Goal: Task Accomplishment & Management: Complete application form

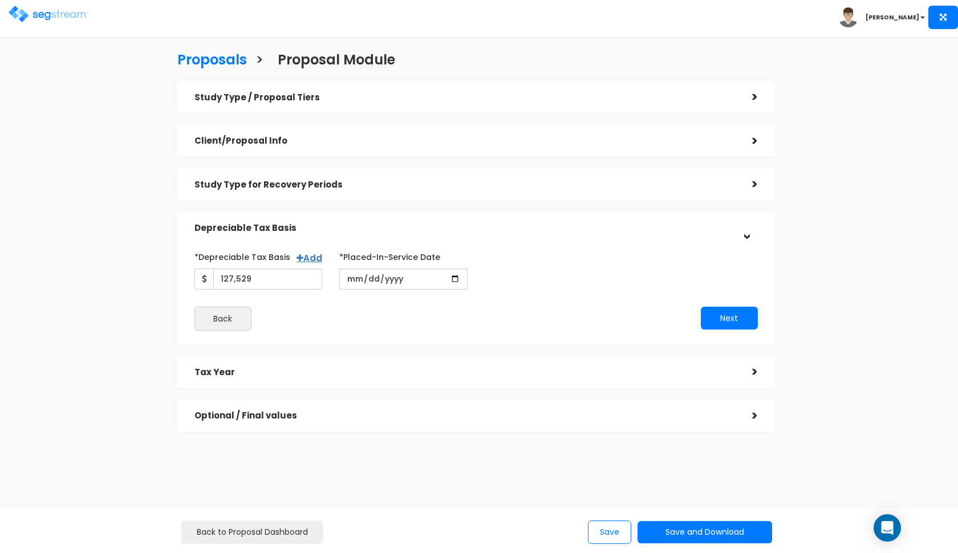
type input "2015-03-03"
click at [723, 304] on div "*Depreciable Tax Basis Add 127,529 *Placed-In-Service Date" at bounding box center [477, 289] width 564 height 83
click at [719, 307] on button "Next" at bounding box center [729, 318] width 57 height 23
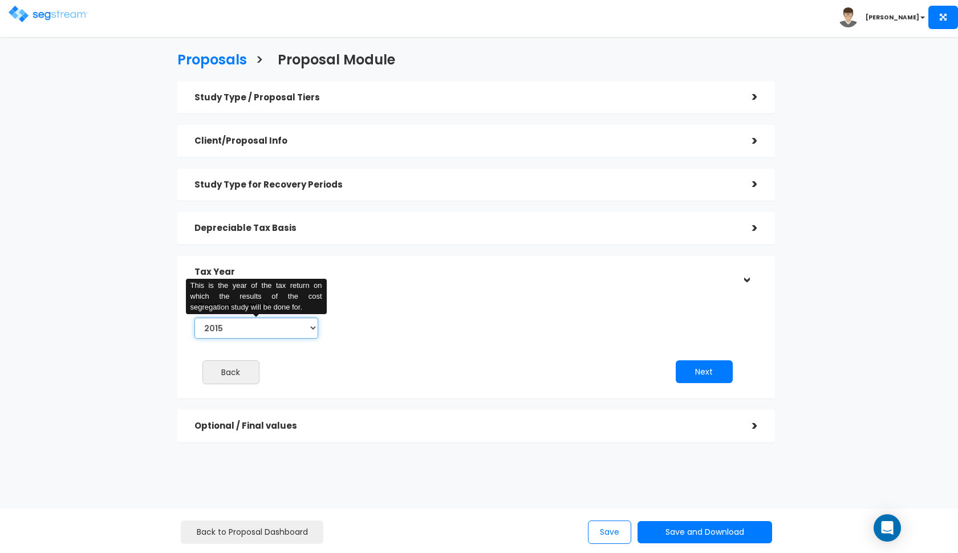
select select "2025"
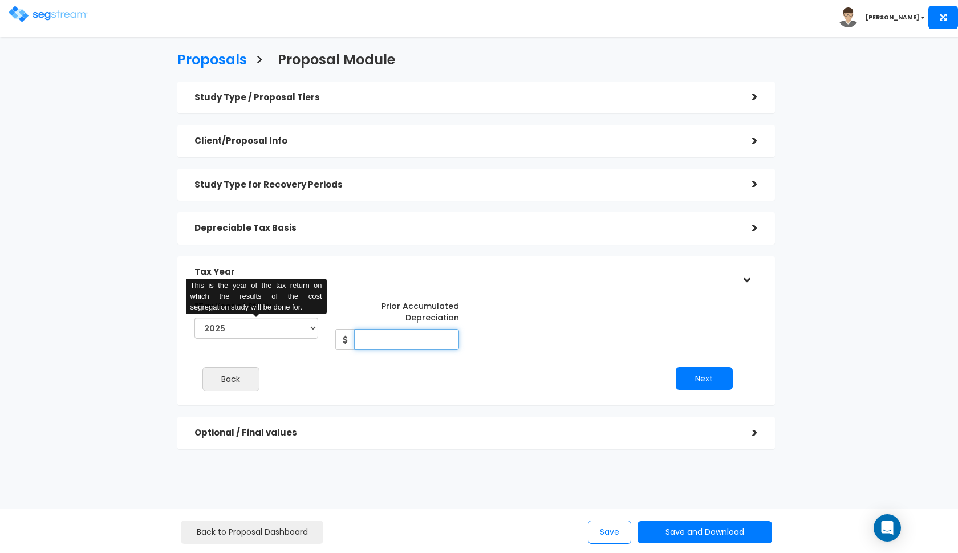
click at [404, 338] on input "Prior Accumulated Depreciation" at bounding box center [406, 339] width 105 height 21
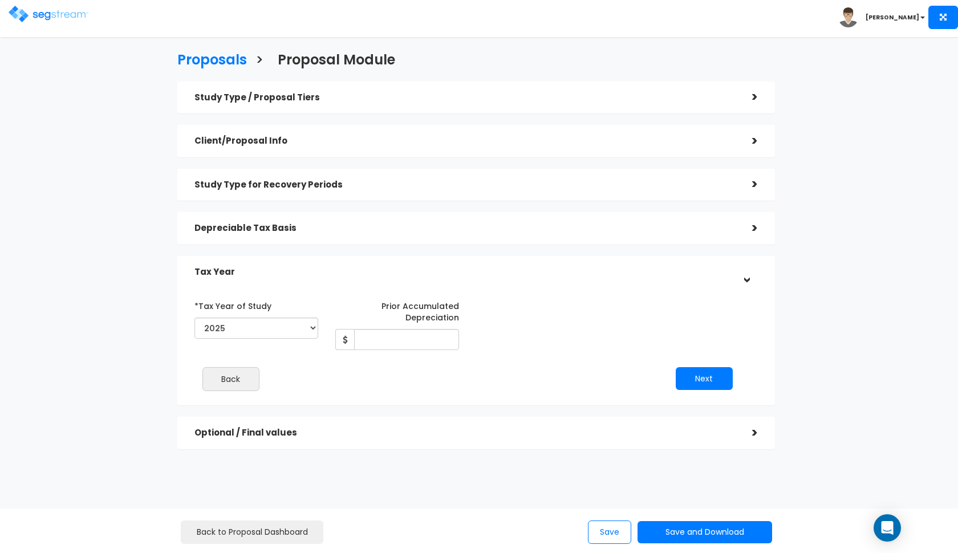
click at [337, 227] on h5 "Depreciable Tax Basis" at bounding box center [465, 229] width 541 height 10
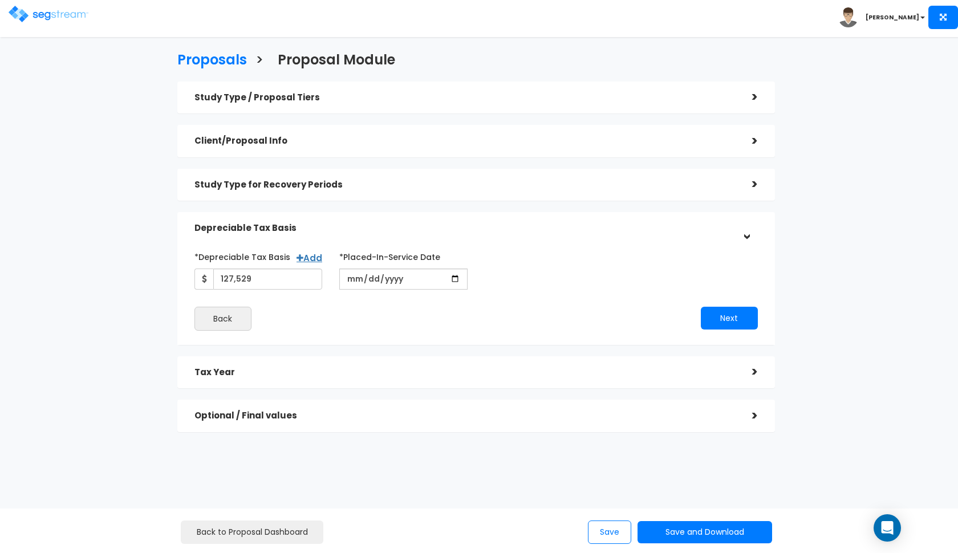
click at [337, 227] on h5 "Depreciable Tax Basis" at bounding box center [465, 229] width 541 height 10
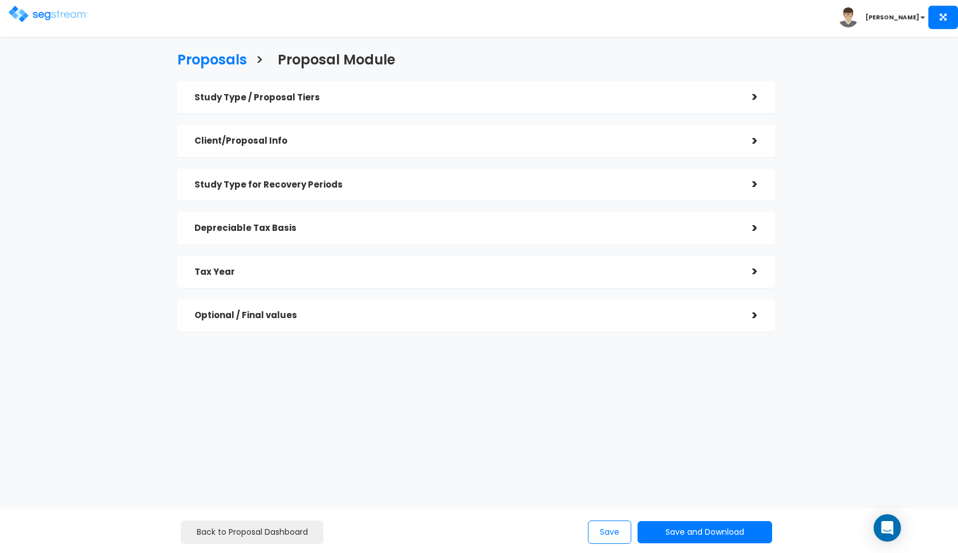
click at [314, 268] on h5 "Tax Year" at bounding box center [465, 273] width 541 height 10
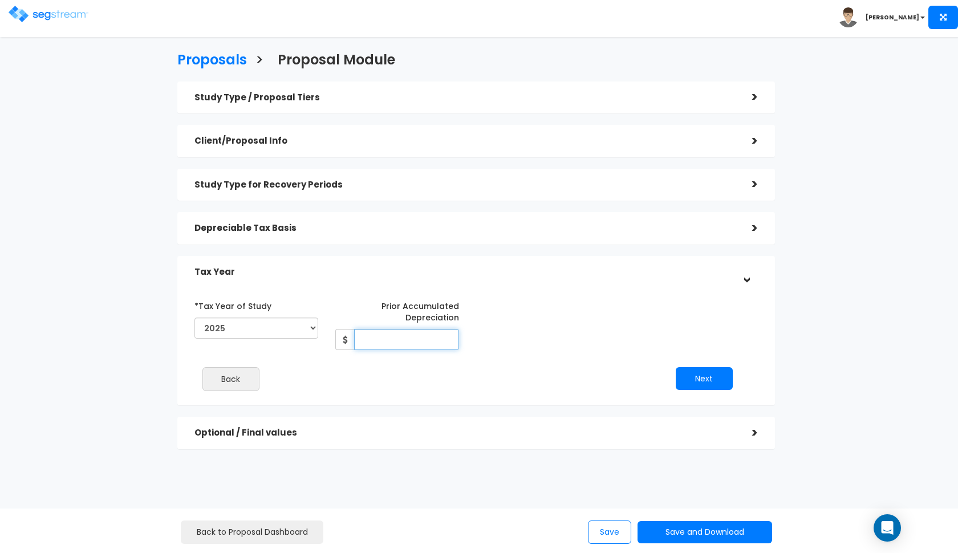
click at [381, 345] on input "Prior Accumulated Depreciation" at bounding box center [406, 339] width 105 height 21
type input "46,374"
click at [680, 375] on button "Next" at bounding box center [704, 378] width 57 height 23
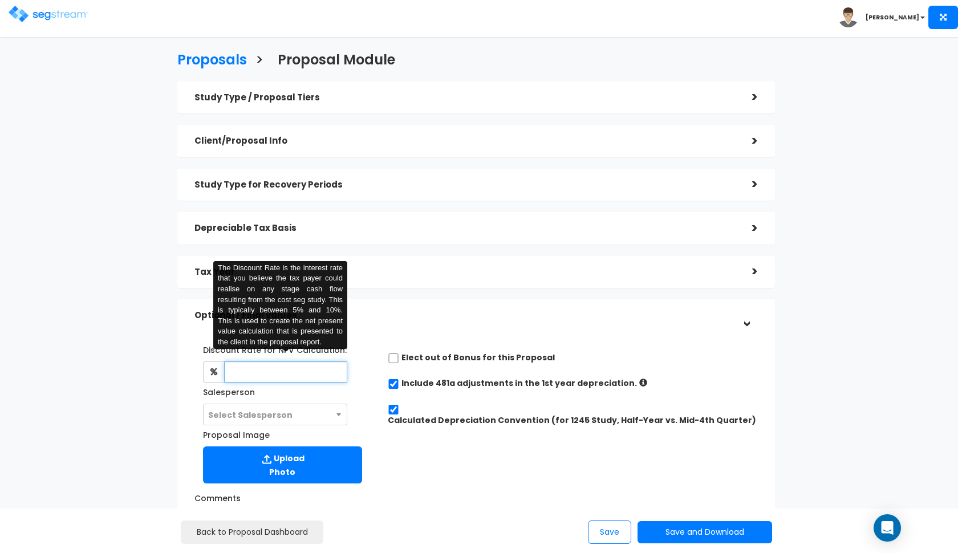
click at [271, 374] on input "text" at bounding box center [286, 372] width 124 height 21
type input "8"
click at [260, 417] on span "Select Salesperson" at bounding box center [250, 415] width 84 height 11
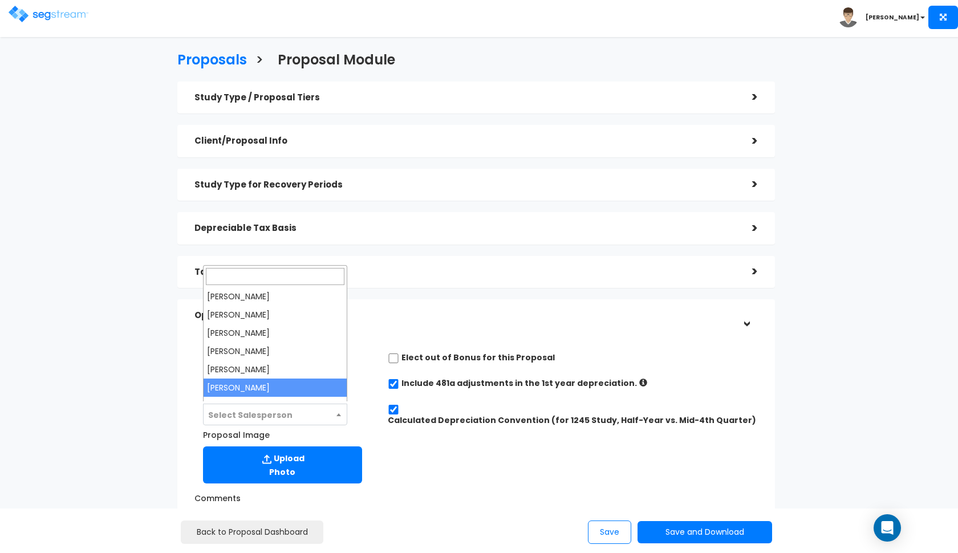
select select "190"
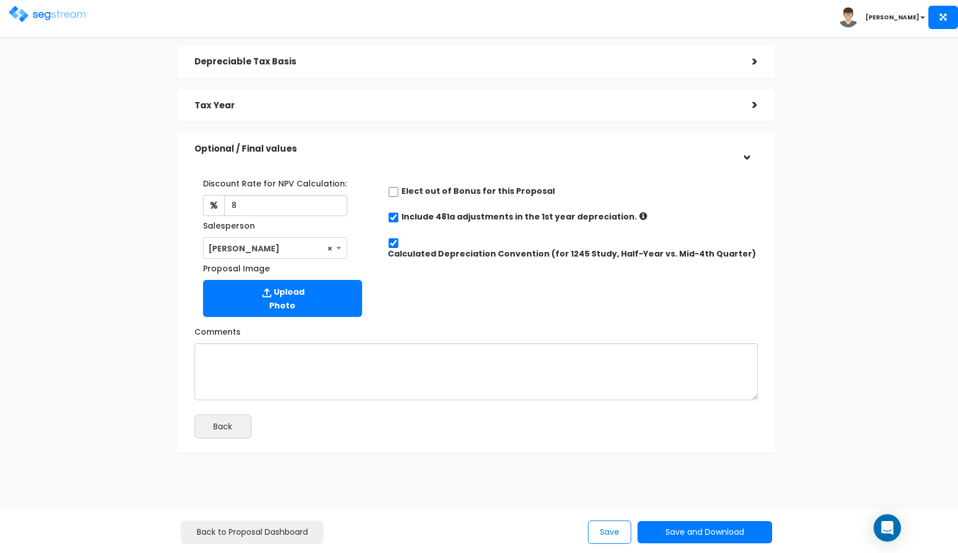
scroll to position [166, 0]
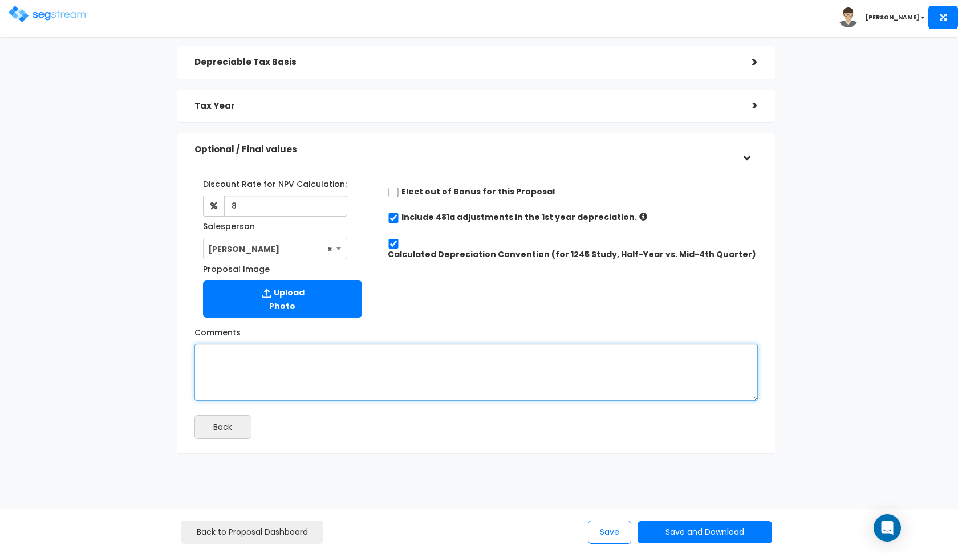
click at [318, 364] on textarea "Comments" at bounding box center [477, 372] width 564 height 57
paste textarea "and a cost basis of $71,983 from previous cost seg analysis."
click at [294, 351] on textarea "and a cost basis of $71,983 from previous cost seg analysis." at bounding box center [477, 372] width 564 height 57
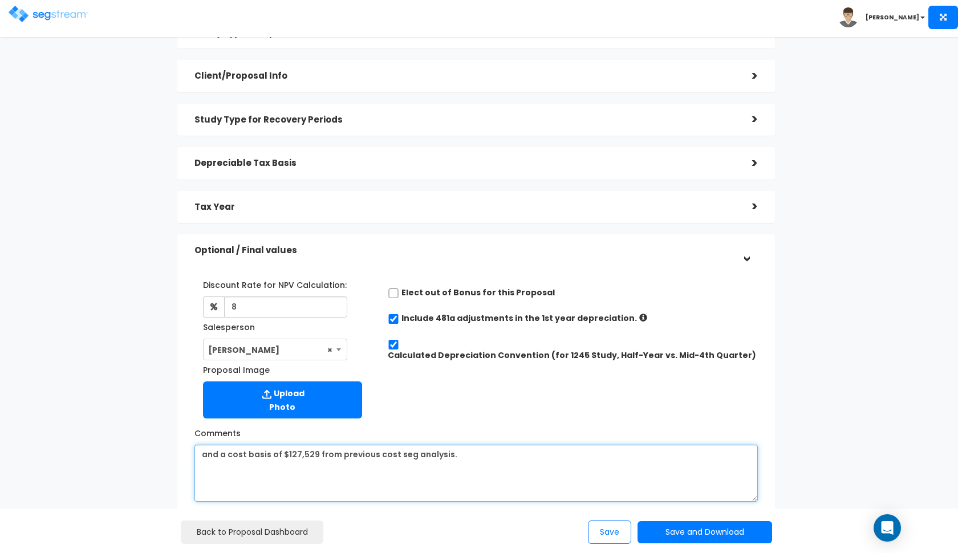
scroll to position [42, 0]
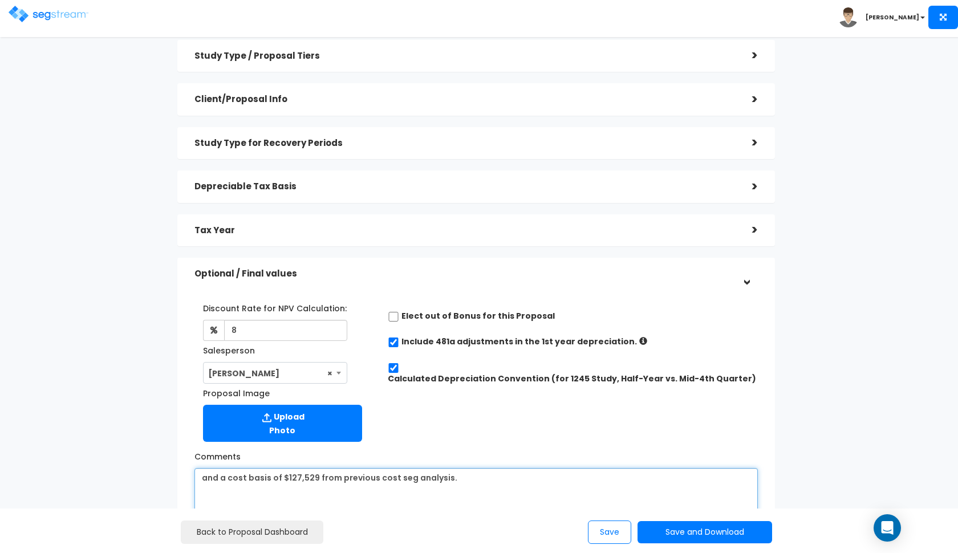
type textarea "and a cost basis of $127,529 from previous cost seg analysis."
click at [517, 276] on h5 "Optional / Final values" at bounding box center [465, 274] width 541 height 10
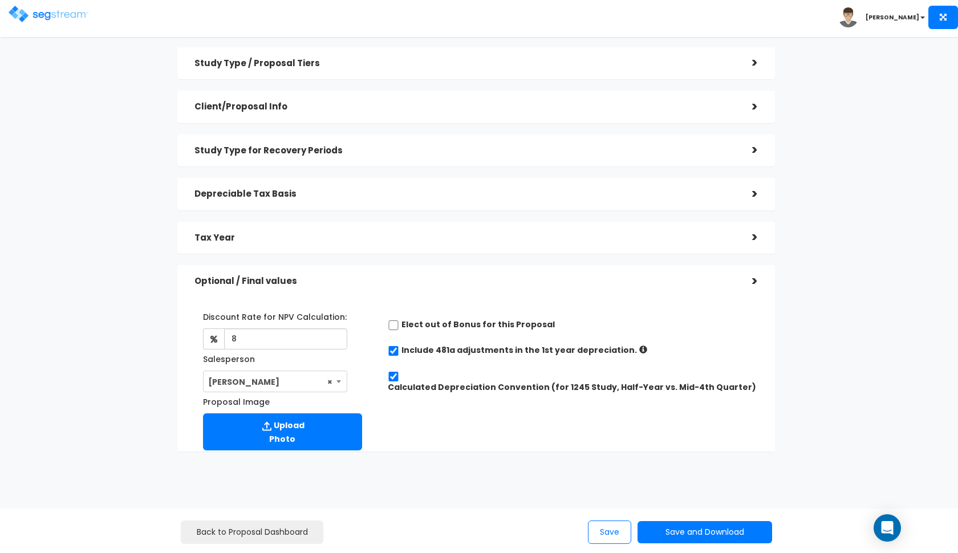
scroll to position [0, 0]
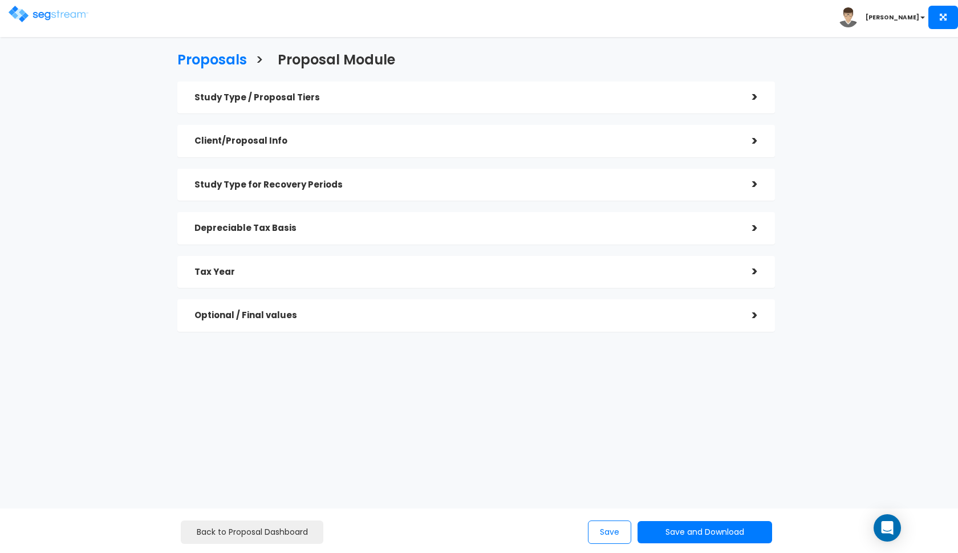
click at [513, 268] on h5 "Tax Year" at bounding box center [465, 273] width 541 height 10
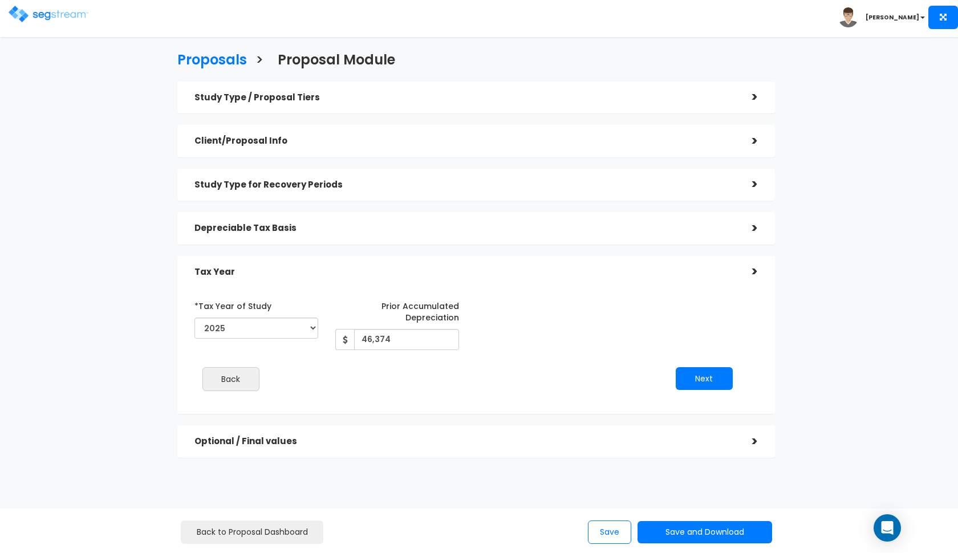
click at [513, 268] on h5 "Tax Year" at bounding box center [465, 273] width 541 height 10
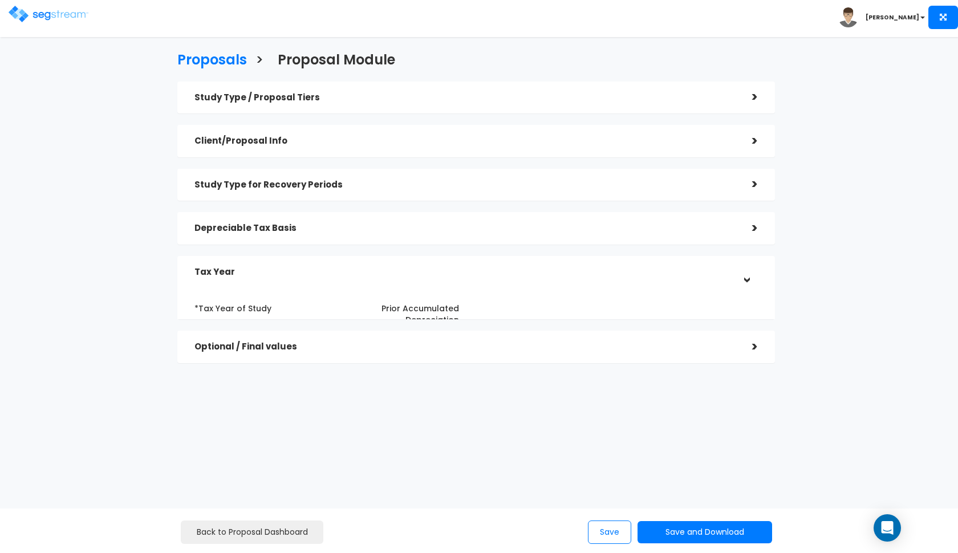
click at [525, 235] on div "Depreciable Tax Basis" at bounding box center [465, 228] width 541 height 21
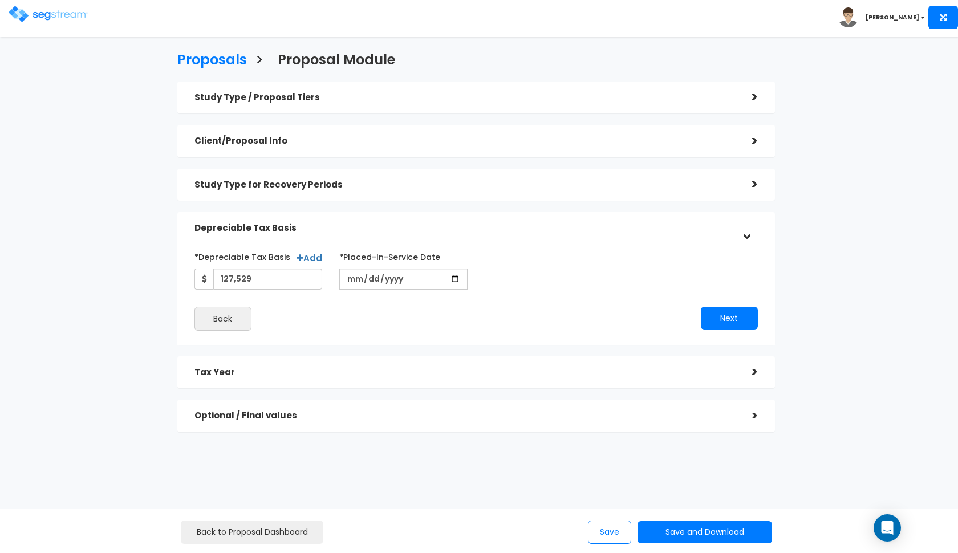
click at [539, 190] on div "Study Type for Recovery Periods" at bounding box center [465, 185] width 541 height 21
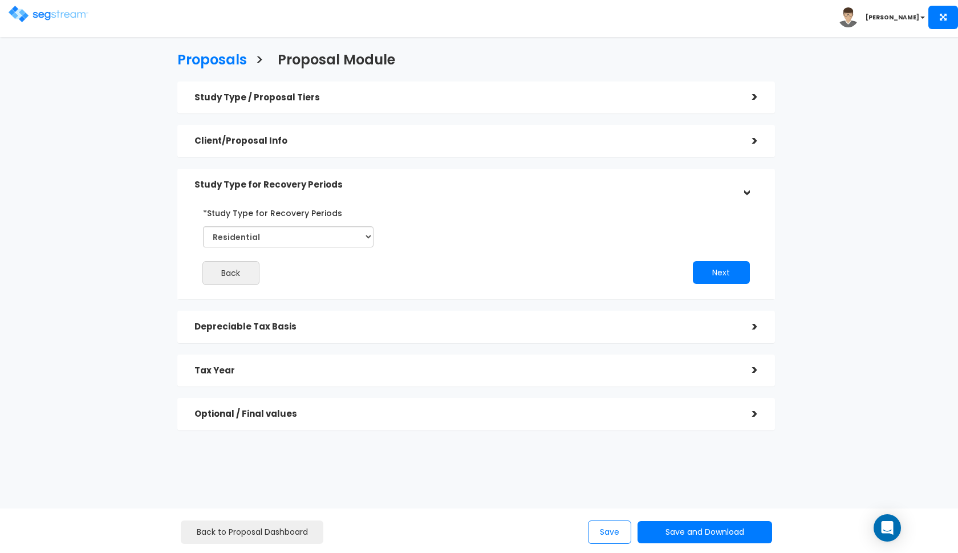
click at [552, 148] on div "Client/Proposal Info" at bounding box center [465, 141] width 541 height 21
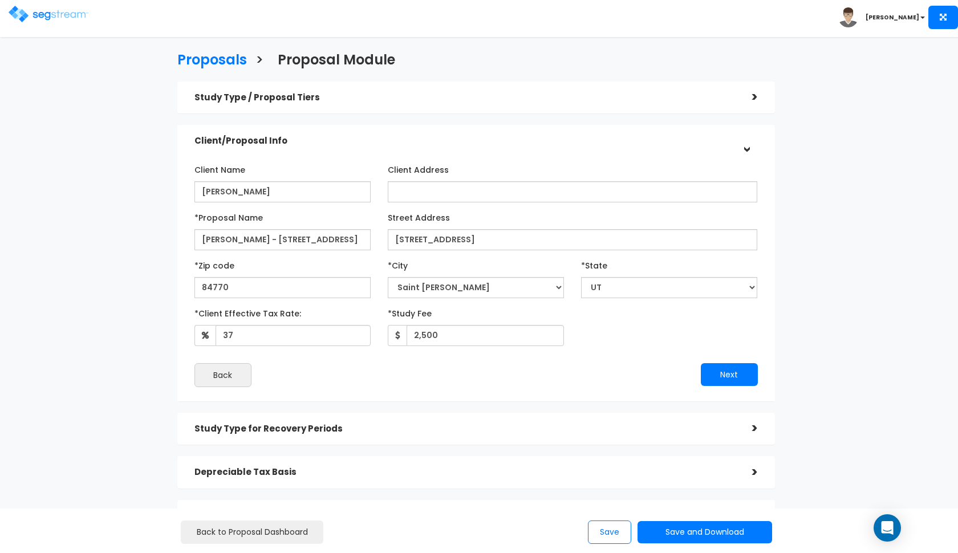
click at [565, 109] on div "Study Type / Proposal Tiers >" at bounding box center [476, 98] width 598 height 33
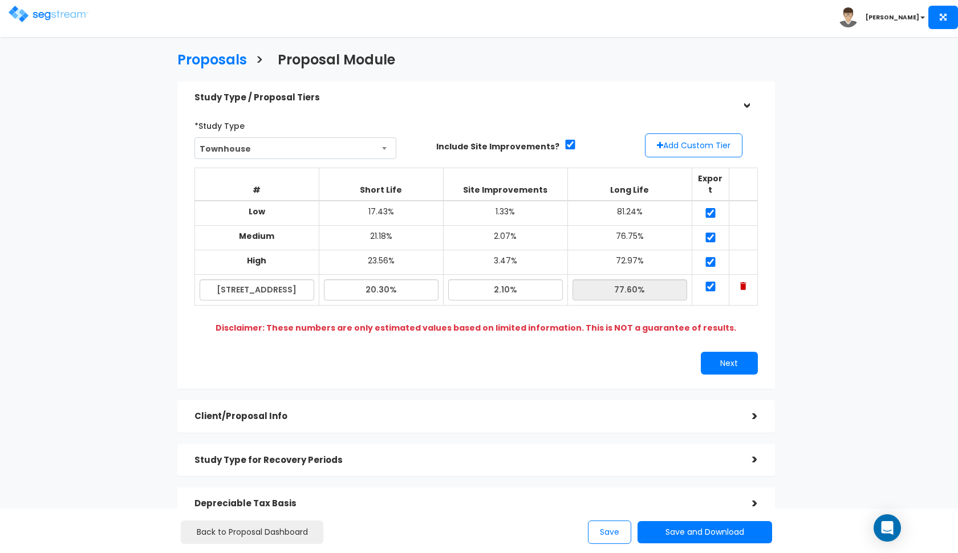
click at [565, 109] on div "*Study Type Townhouse Assisted/Senior Living Auto Repair Shop Auto Dealership B…" at bounding box center [476, 245] width 598 height 287
click at [664, 532] on button "Save and Download" at bounding box center [705, 532] width 135 height 22
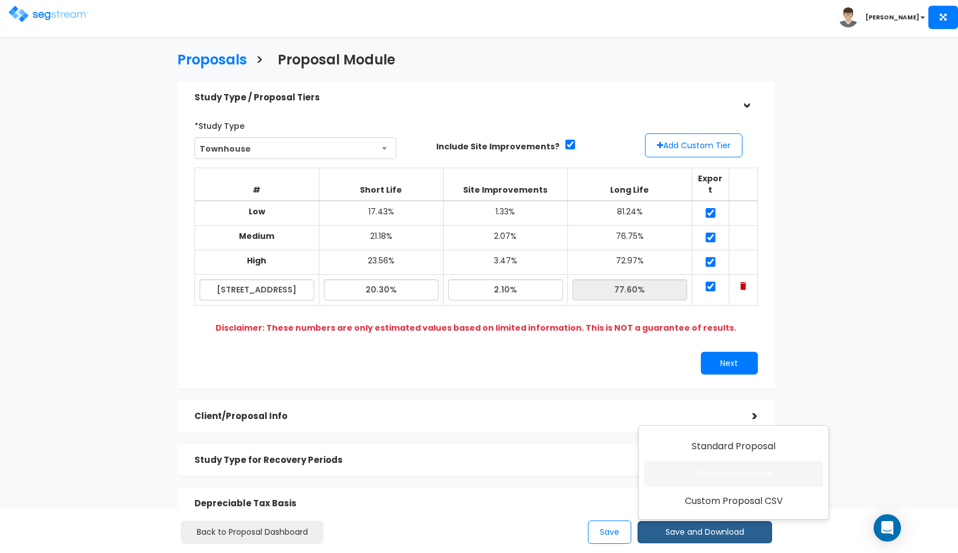
click at [709, 479] on link "Custom Proposal" at bounding box center [734, 474] width 179 height 26
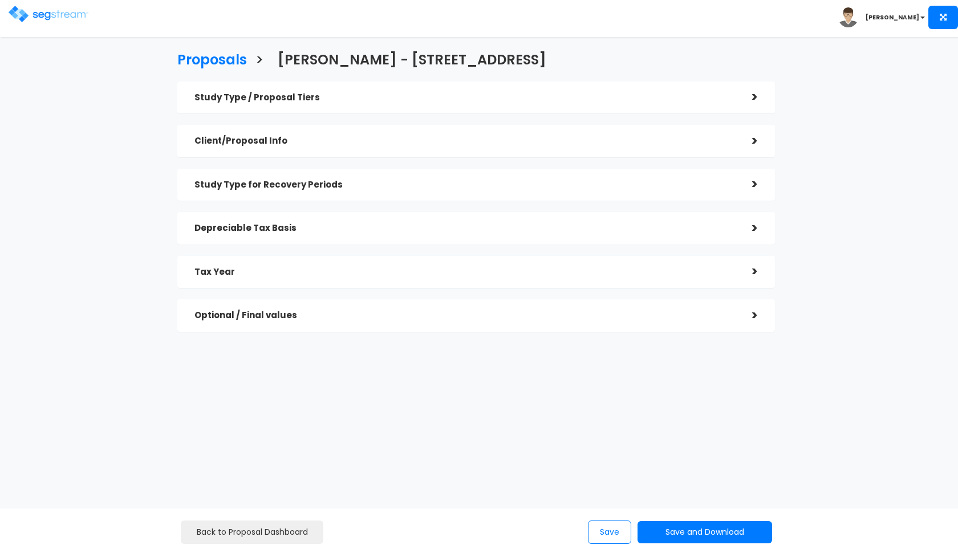
checkbox input "true"
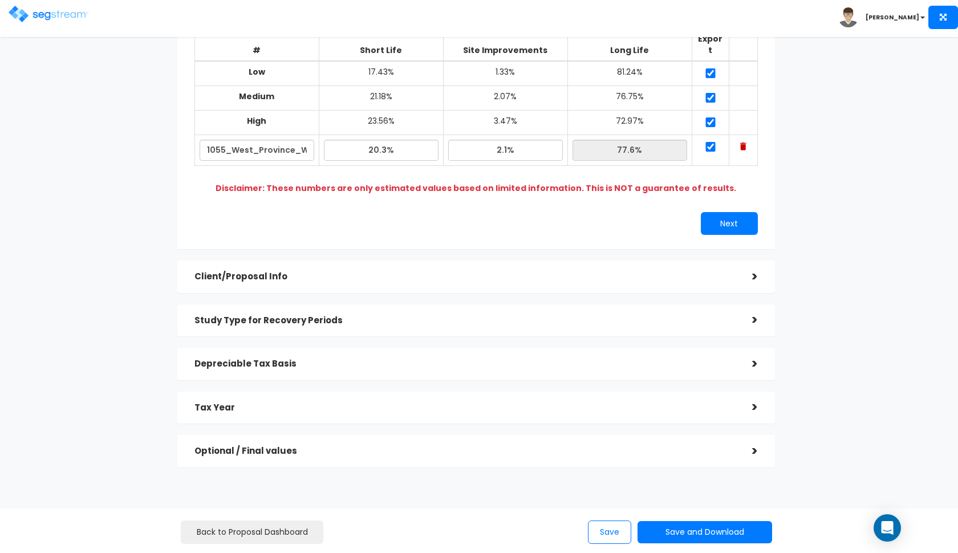
scroll to position [139, 0]
click at [397, 447] on h5 "Optional / Final values" at bounding box center [465, 452] width 541 height 10
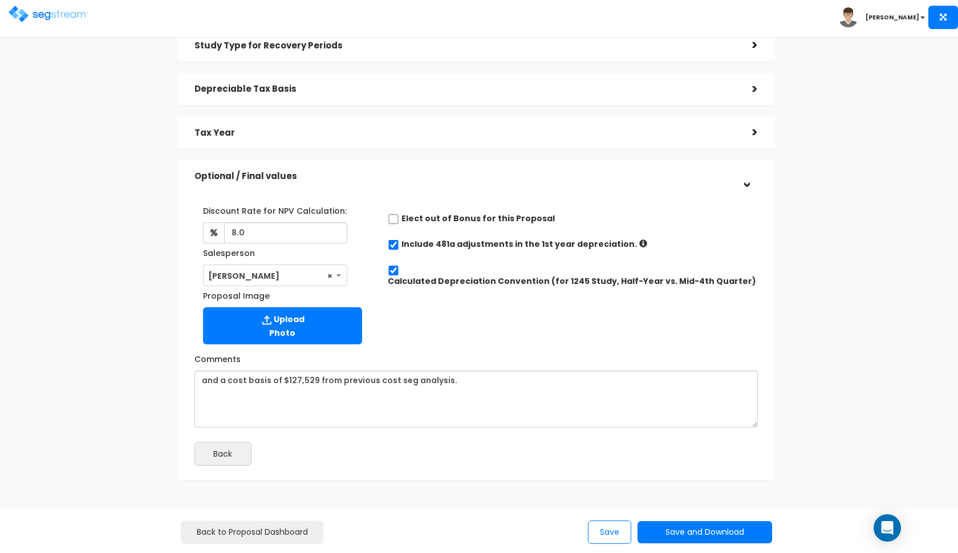
click at [418, 130] on h5 "Tax Year" at bounding box center [465, 133] width 541 height 10
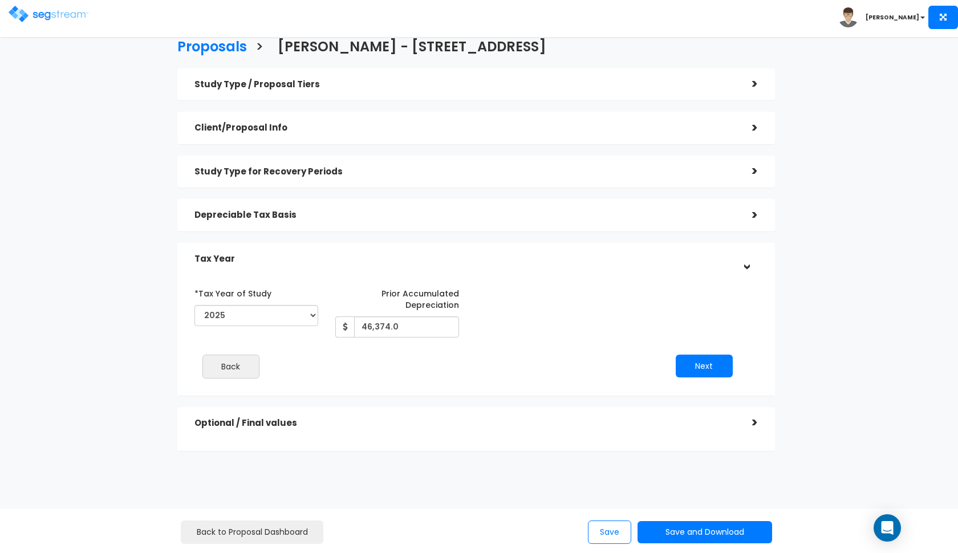
scroll to position [0, 0]
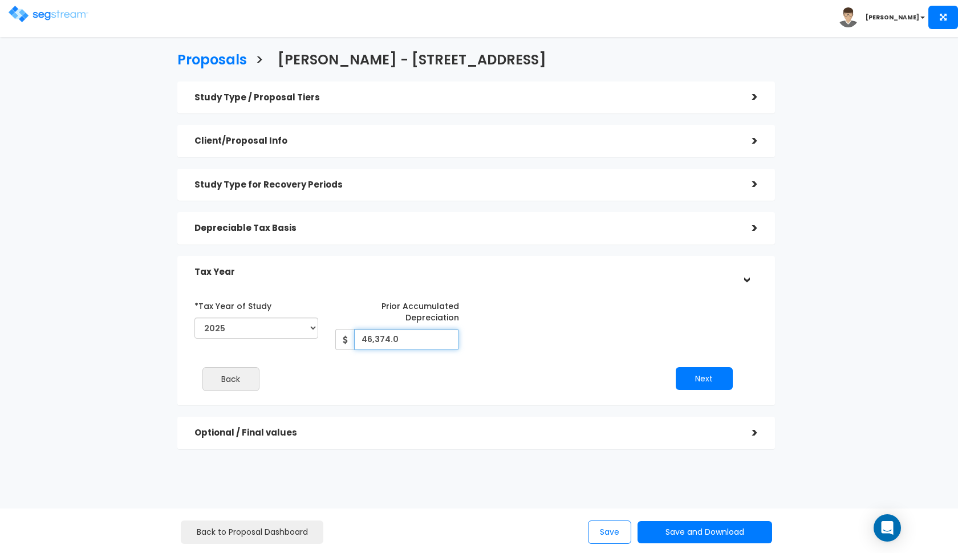
drag, startPoint x: 406, startPoint y: 341, endPoint x: 276, endPoint y: 341, distance: 130.1
click at [276, 341] on div "*Tax Year of Study 2015 2016 2017 2018 2019 2020 2021 2022 2023 2024 2025 2026 …" at bounding box center [468, 324] width 564 height 54
type input "45,404"
click at [714, 376] on button "Next" at bounding box center [704, 378] width 57 height 23
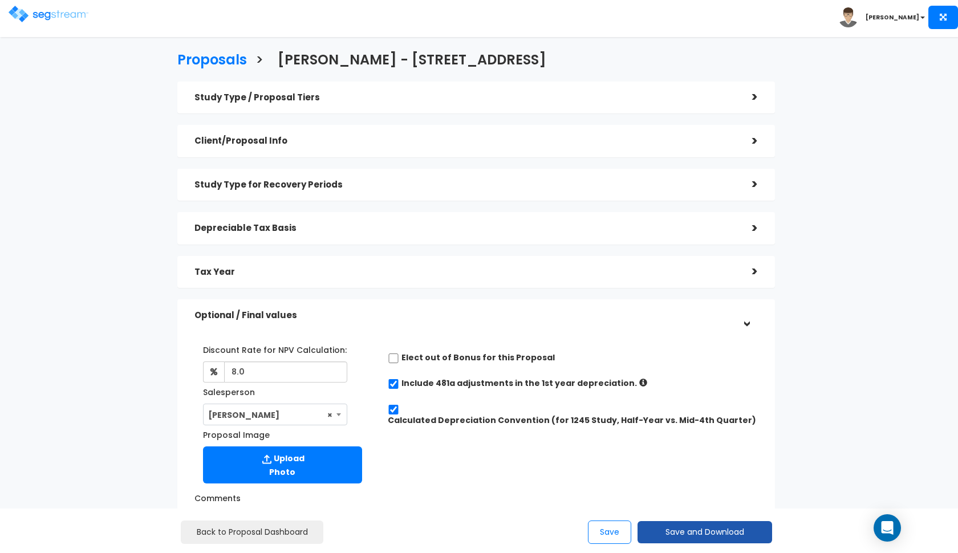
click at [677, 527] on button "Save and Download" at bounding box center [705, 532] width 135 height 22
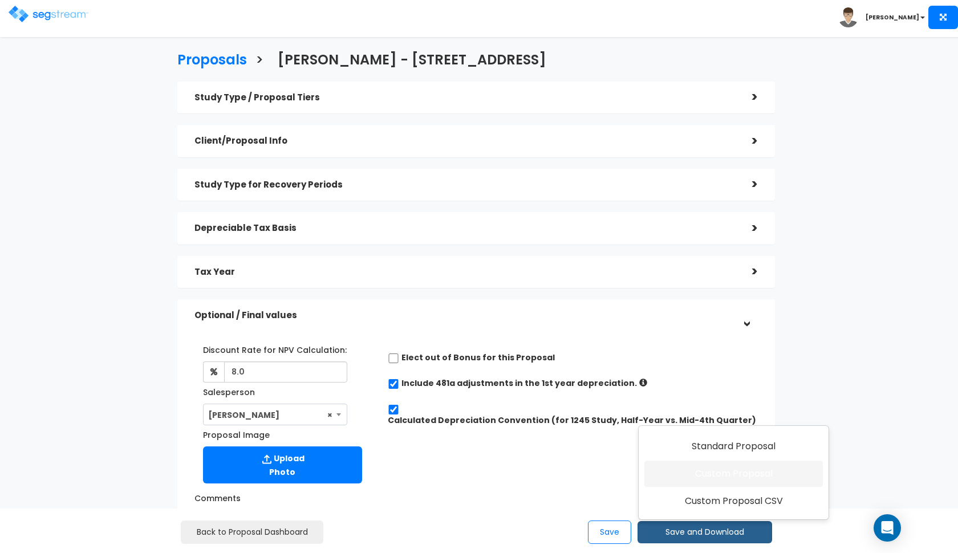
click at [689, 475] on link "Custom Proposal" at bounding box center [734, 474] width 179 height 26
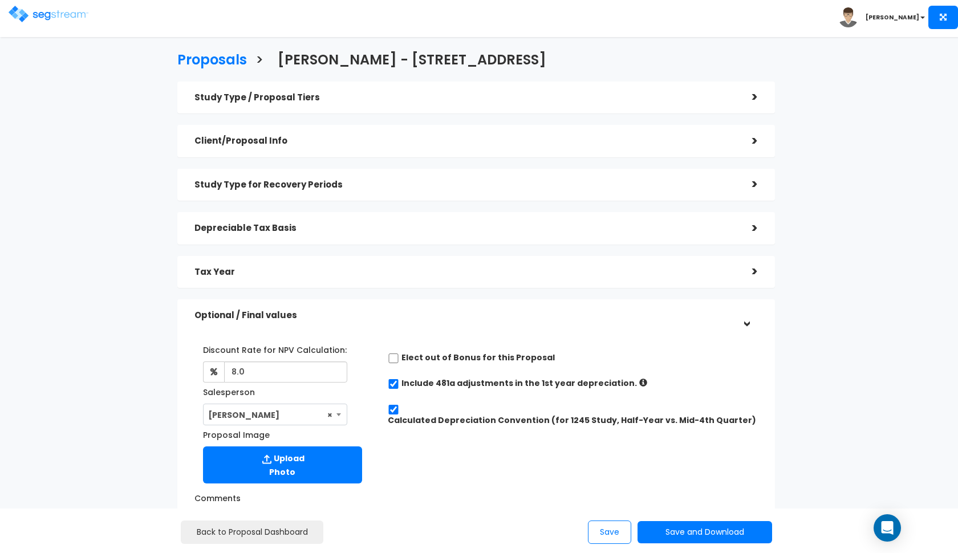
click at [62, 17] on img at bounding box center [49, 14] width 80 height 17
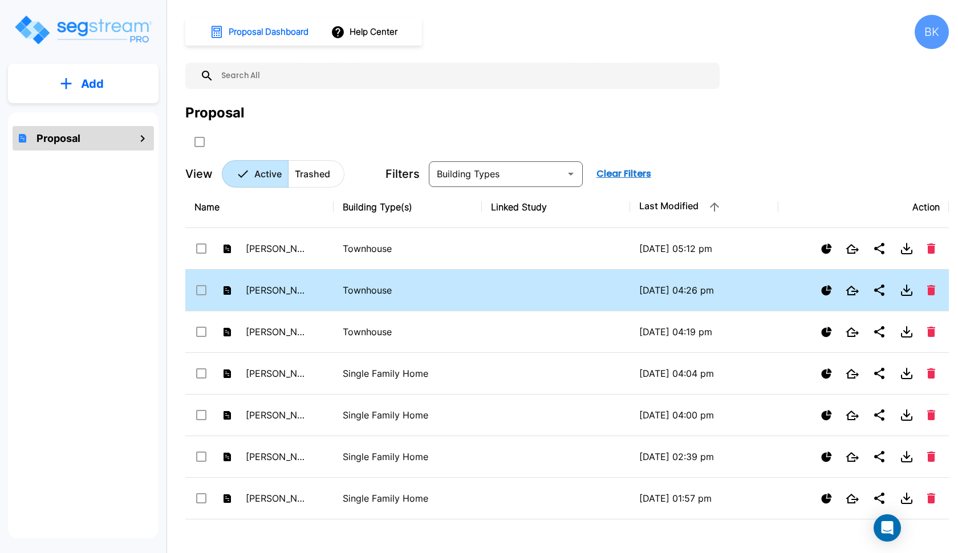
click at [322, 288] on td "Barlow - 1152 North 1400 West #2D" at bounding box center [259, 291] width 148 height 42
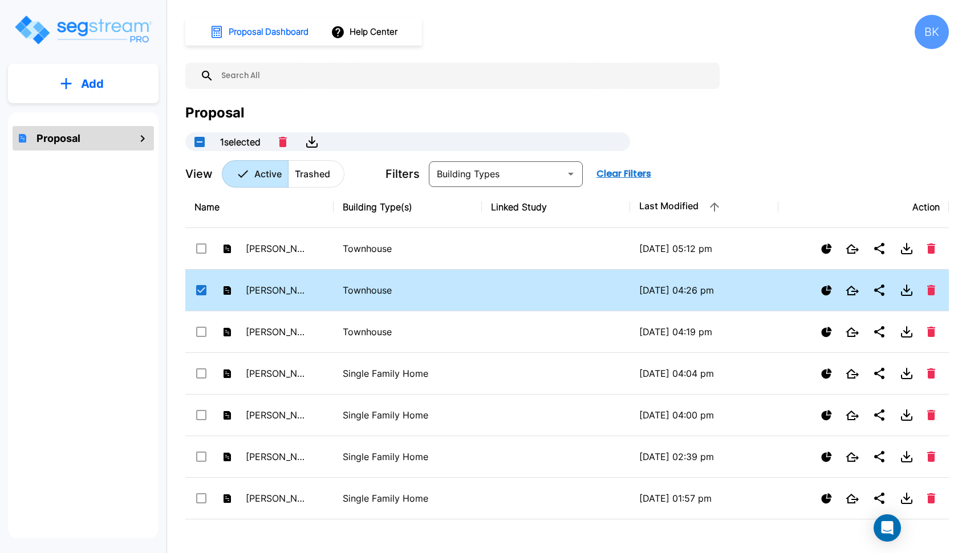
click at [322, 288] on td "[PERSON_NAME] - [STREET_ADDRESS]" at bounding box center [259, 291] width 148 height 42
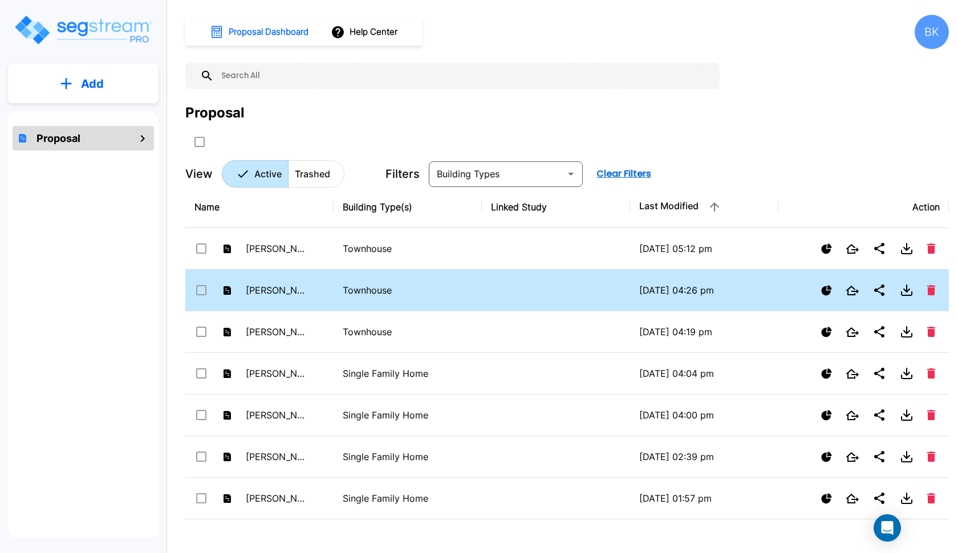
checkbox input "false"
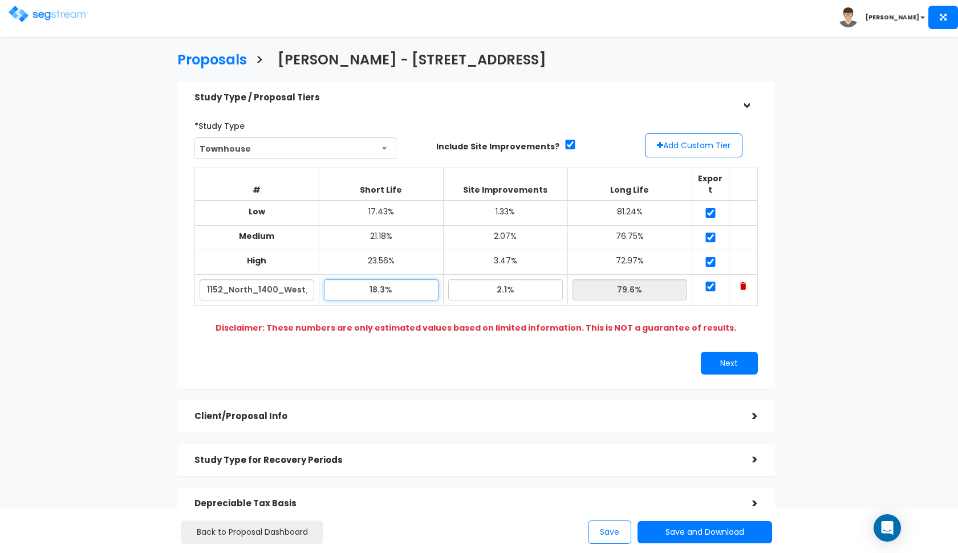
click at [377, 280] on input "18.3%" at bounding box center [381, 290] width 115 height 21
type input "19.70%"
type input "78.20%"
click at [505, 322] on b "Disclaimer: These numbers are only estimated values based on limited informatio…" at bounding box center [476, 327] width 521 height 11
click at [666, 532] on button "Save and Download" at bounding box center [705, 532] width 135 height 22
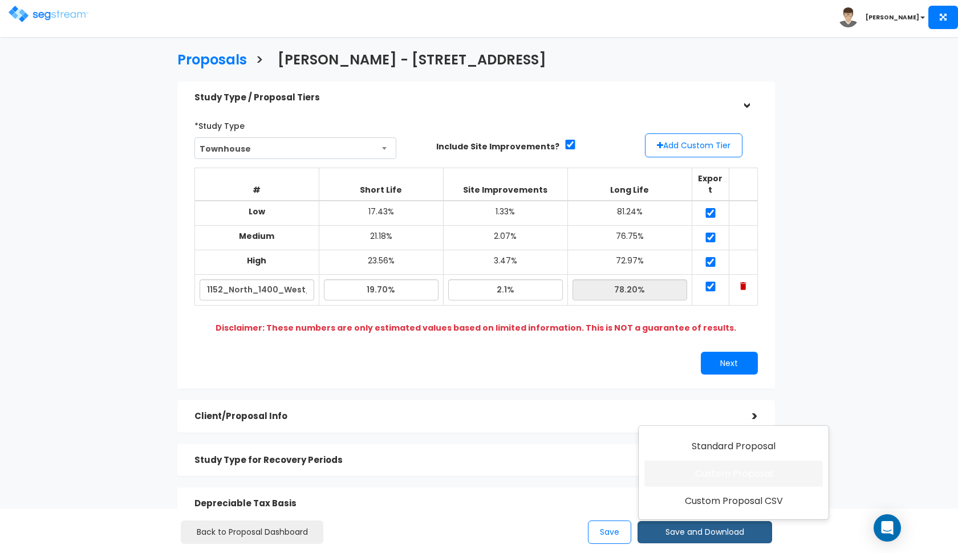
click at [687, 480] on link "Custom Proposal" at bounding box center [734, 474] width 179 height 26
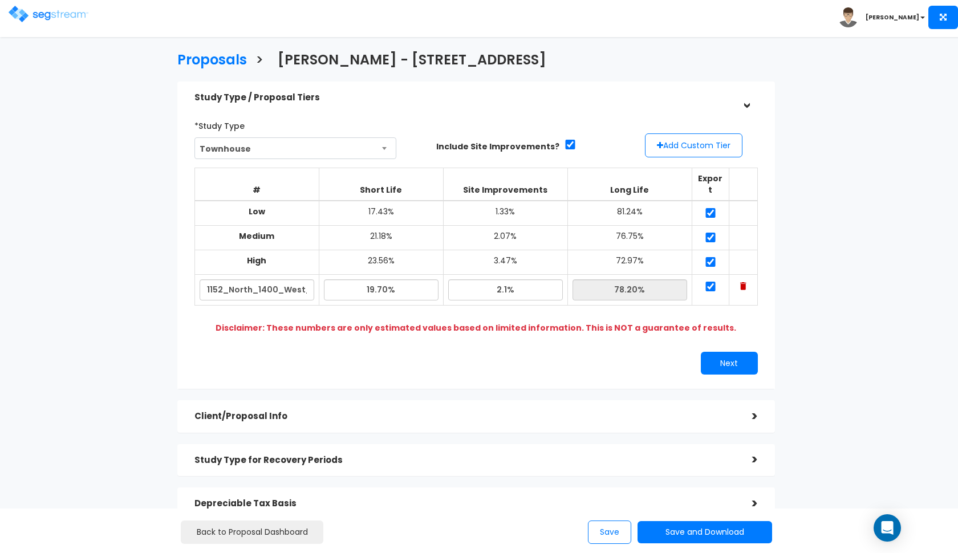
click at [54, 17] on img at bounding box center [49, 14] width 80 height 17
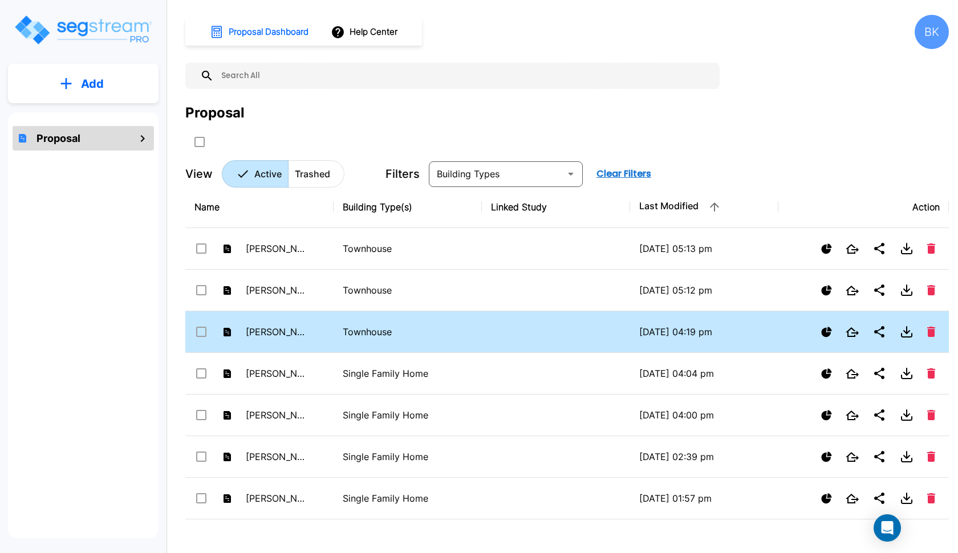
click at [314, 339] on td "Barlow - 781 North Valley View Dr #44" at bounding box center [259, 333] width 148 height 42
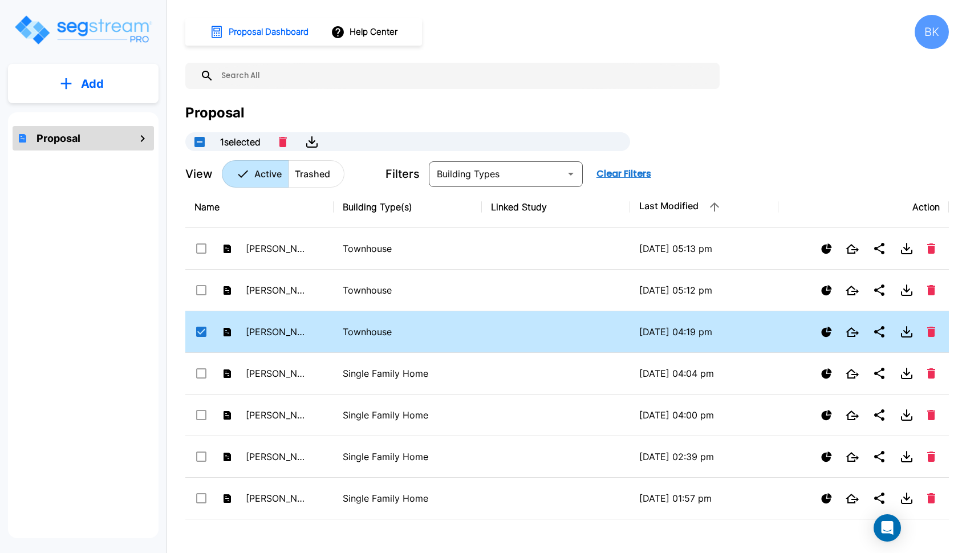
click at [314, 339] on td "[PERSON_NAME] - [STREET_ADDRESS]" at bounding box center [259, 333] width 148 height 42
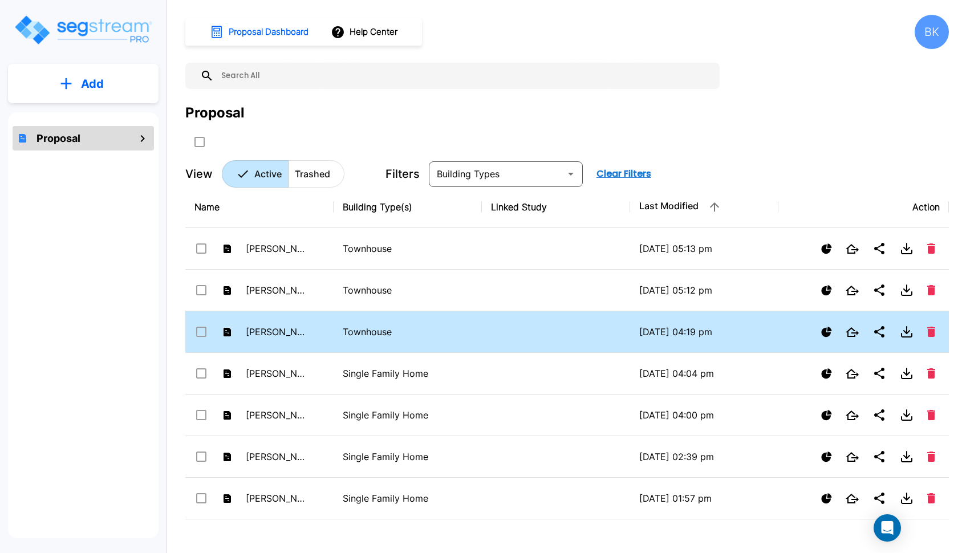
checkbox input "false"
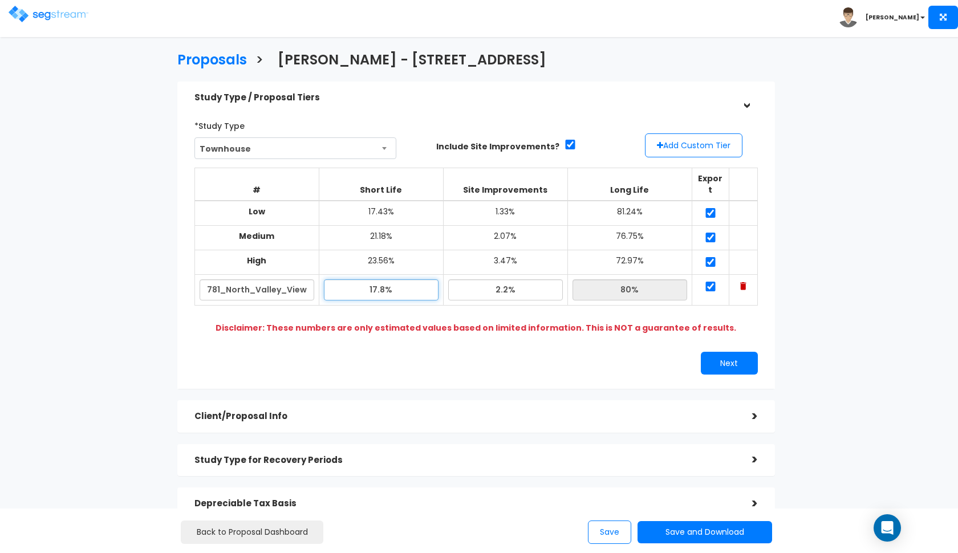
click at [377, 280] on input "17.8%" at bounding box center [381, 290] width 115 height 21
type input "18.90%"
type input "78.90%"
click at [482, 352] on div "Next" at bounding box center [621, 363] width 290 height 23
click at [670, 532] on button "Save and Download" at bounding box center [705, 532] width 135 height 22
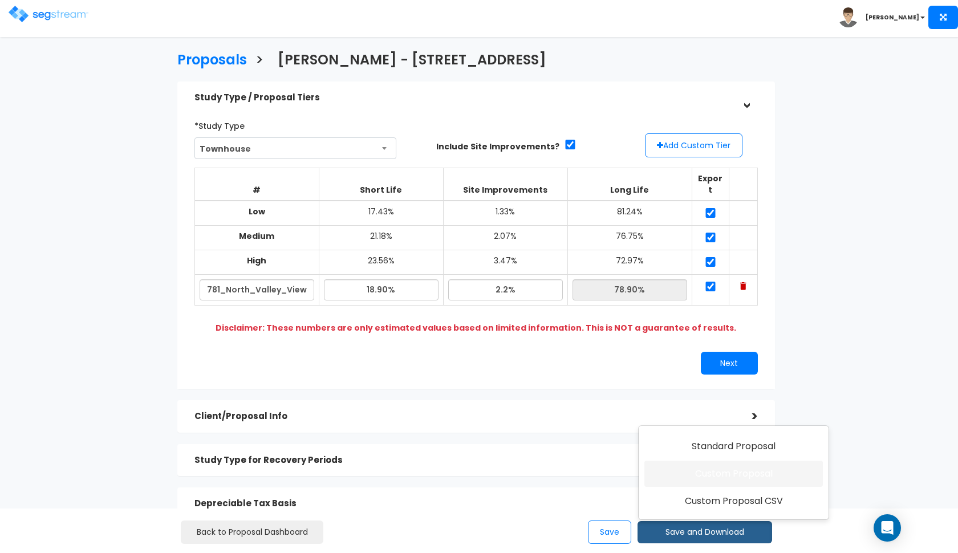
click at [710, 475] on link "Custom Proposal" at bounding box center [734, 474] width 179 height 26
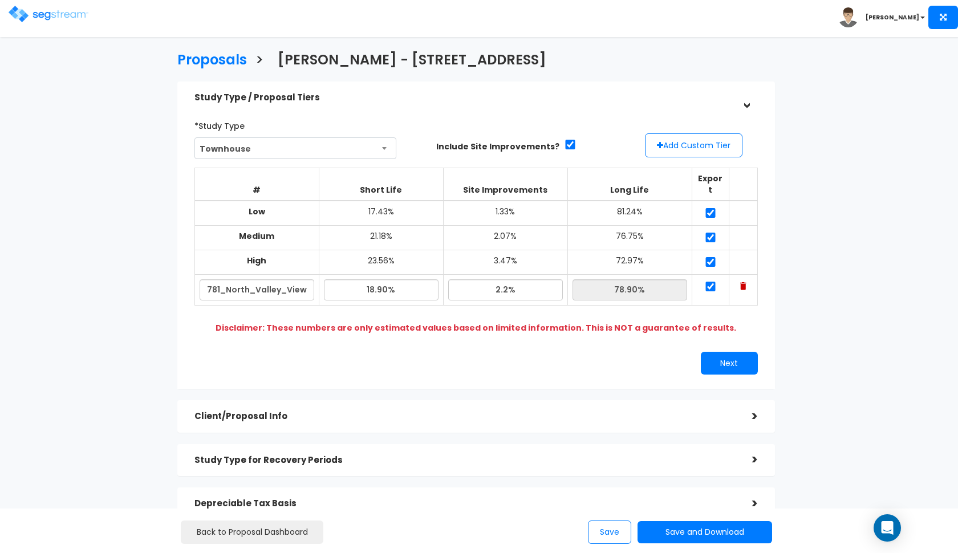
click at [49, 16] on img at bounding box center [49, 14] width 80 height 17
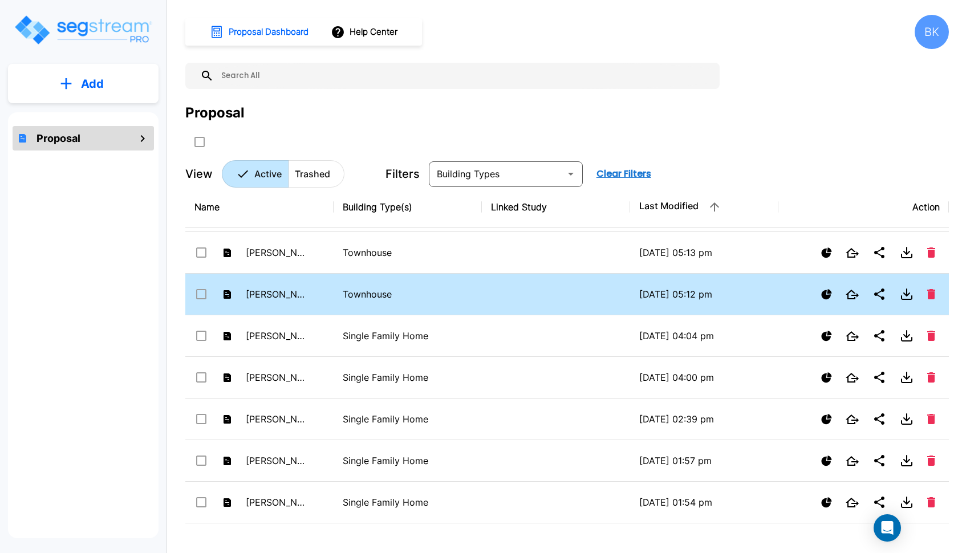
scroll to position [39, 0]
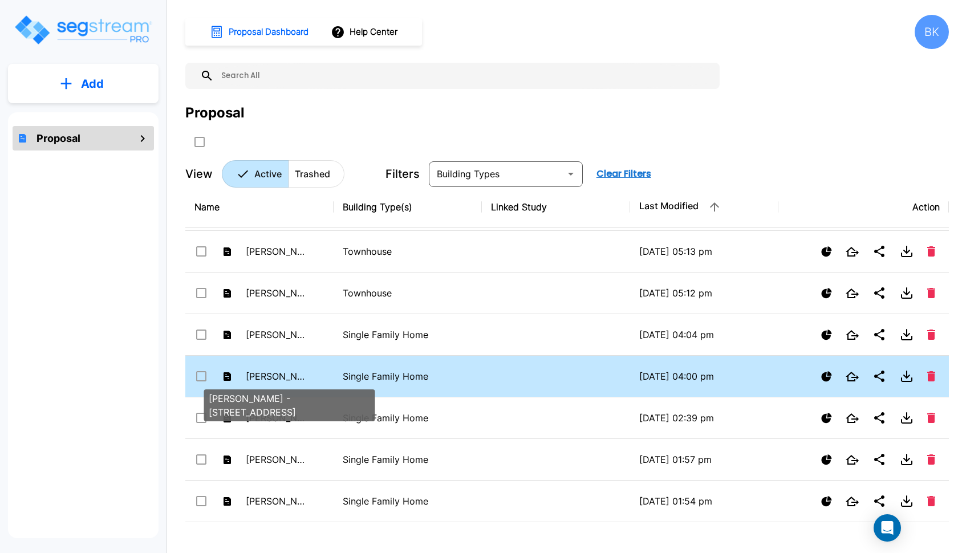
click at [288, 377] on p "[PERSON_NAME] - [STREET_ADDRESS]" at bounding box center [277, 377] width 63 height 14
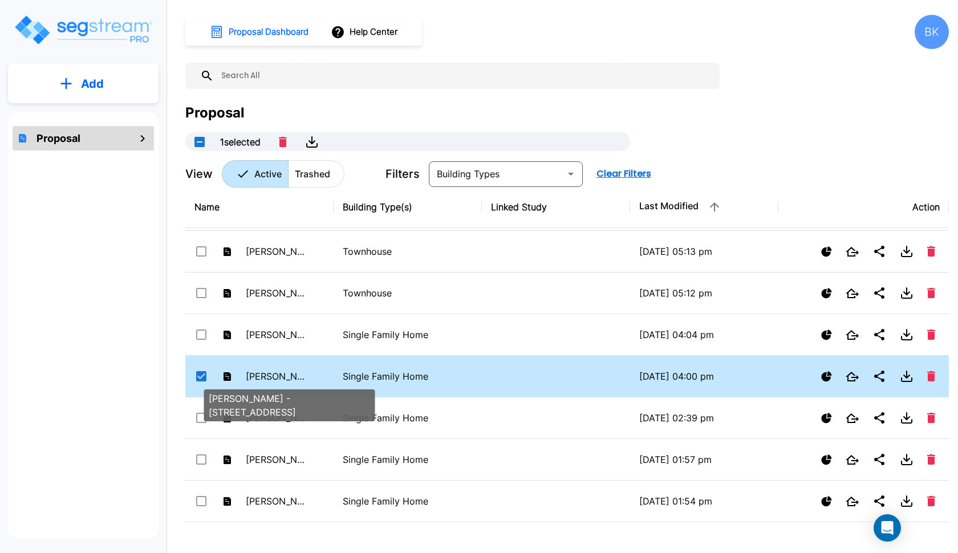
click at [267, 374] on p "Barlow - 777 South 400 East #9" at bounding box center [277, 377] width 63 height 14
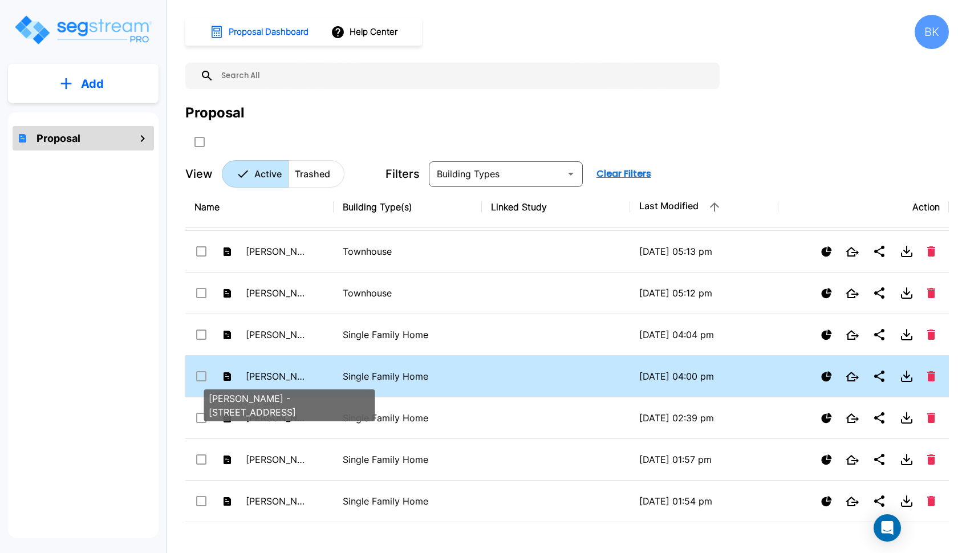
click at [267, 374] on p "Barlow - 777 South 400 East #9" at bounding box center [277, 377] width 63 height 14
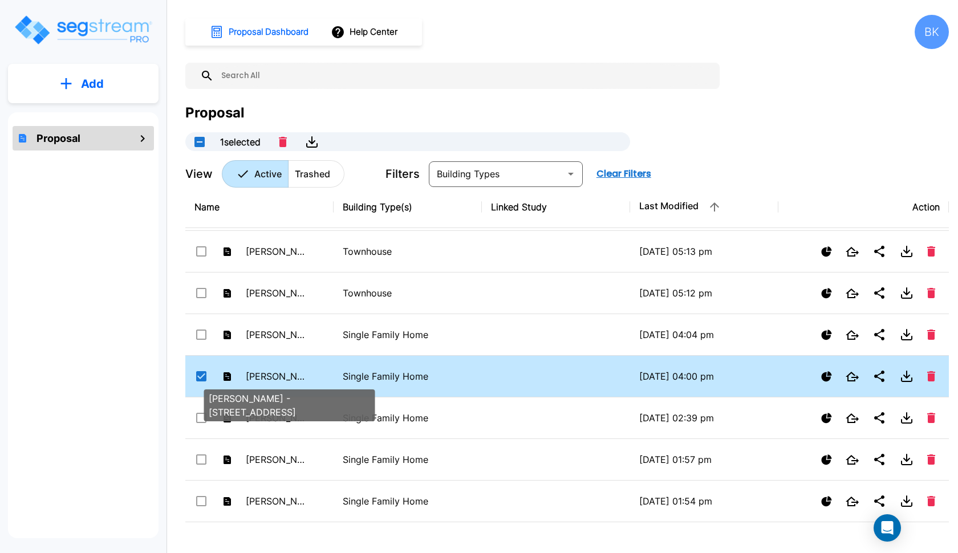
checkbox input "true"
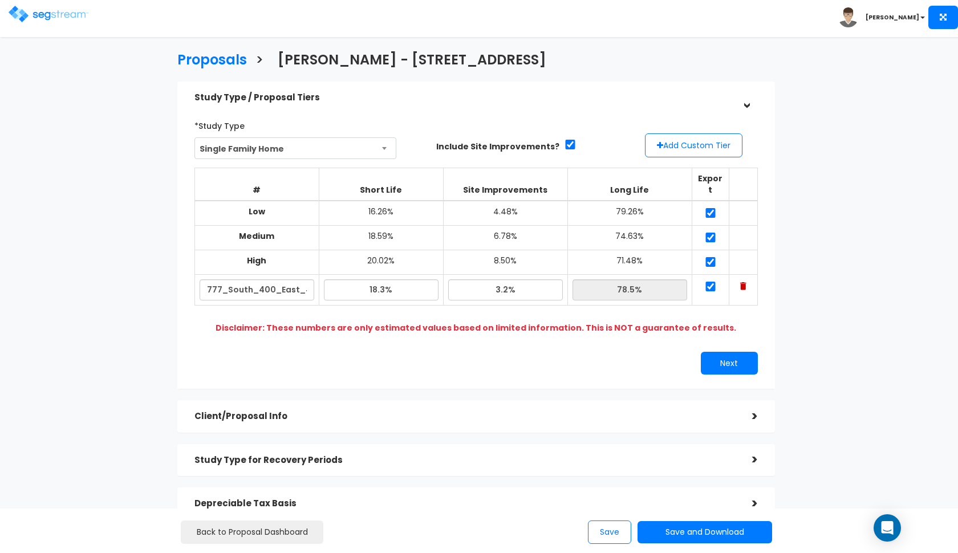
click at [323, 149] on span "Single Family Home" at bounding box center [295, 149] width 201 height 22
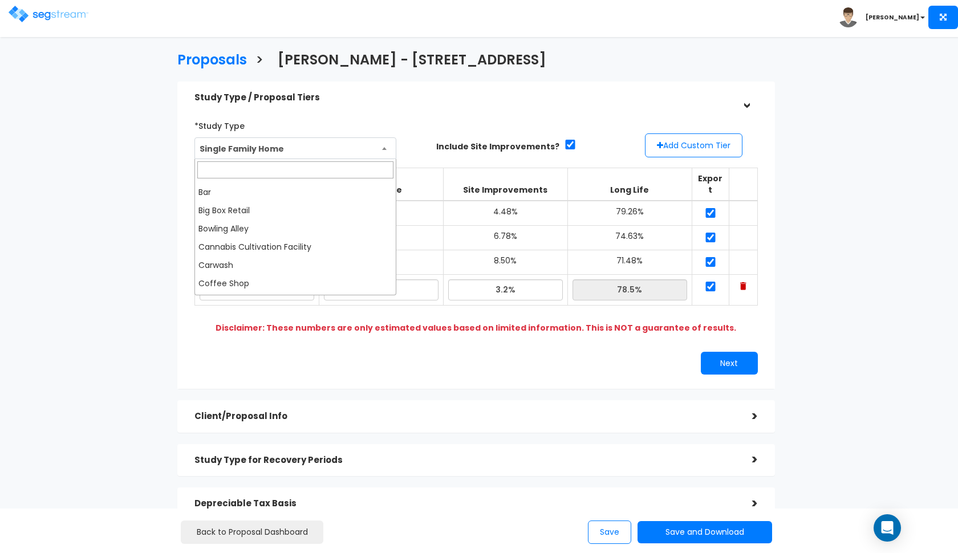
scroll to position [107, 0]
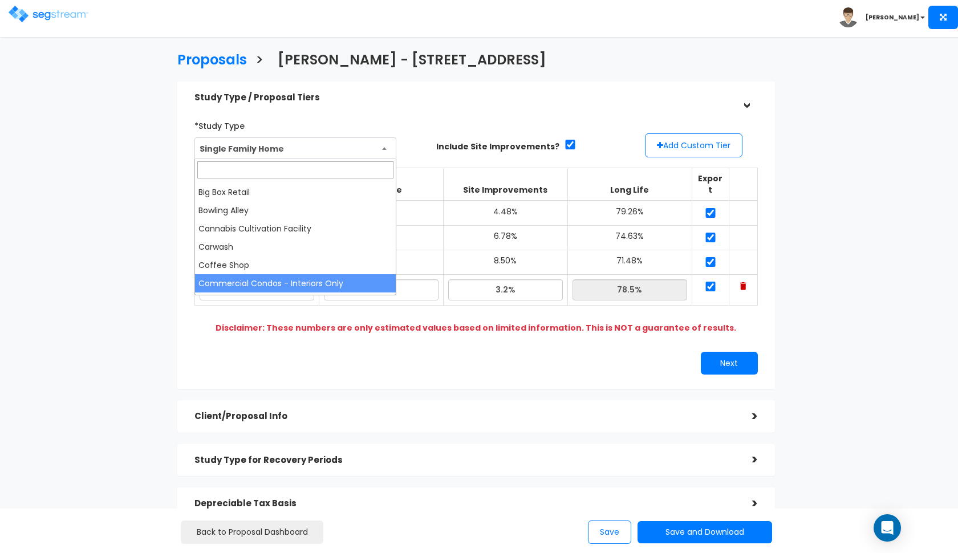
click at [292, 327] on div "*Study Type Single Family Home Assisted/Senior Living Auto Repair Shop Auto Dea…" at bounding box center [476, 246] width 581 height 270
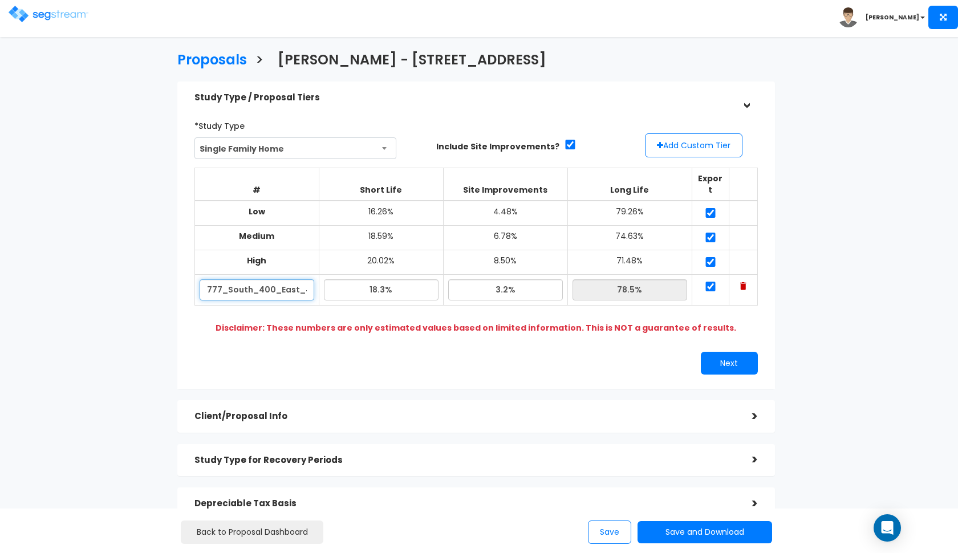
click at [257, 280] on input "777_South_400_East_#9" at bounding box center [257, 290] width 115 height 21
click at [280, 140] on span "Single Family Home" at bounding box center [295, 149] width 201 height 22
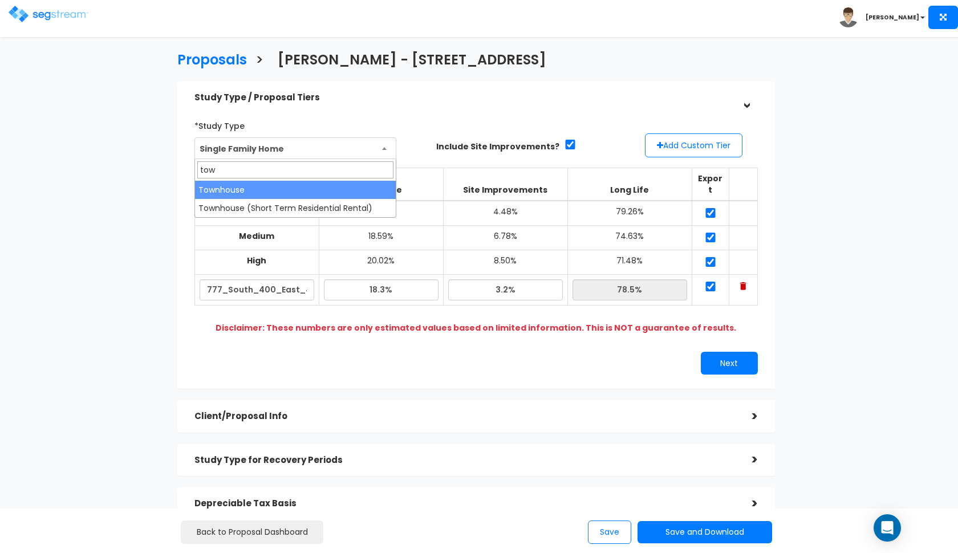
type input "tow"
select select "144"
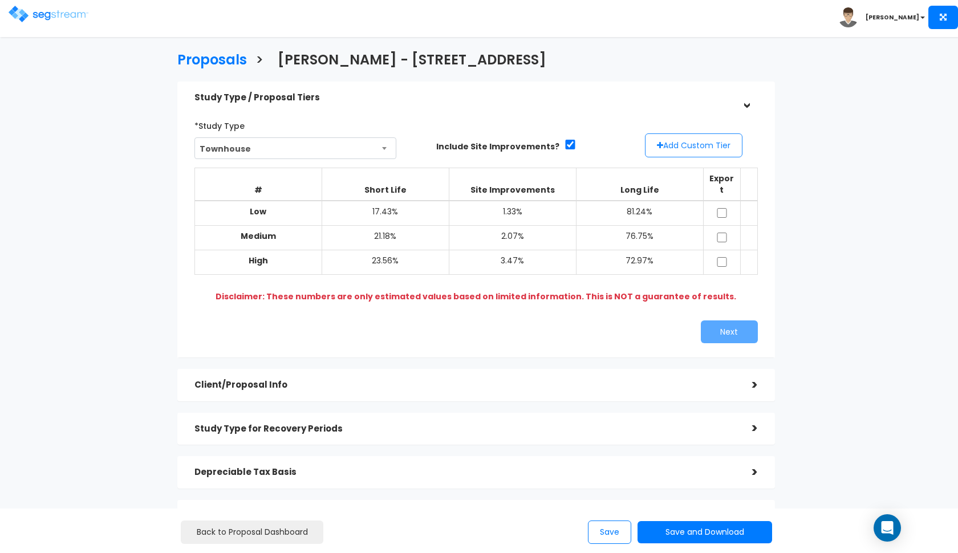
click at [678, 151] on button "Add Custom Tier" at bounding box center [694, 146] width 98 height 24
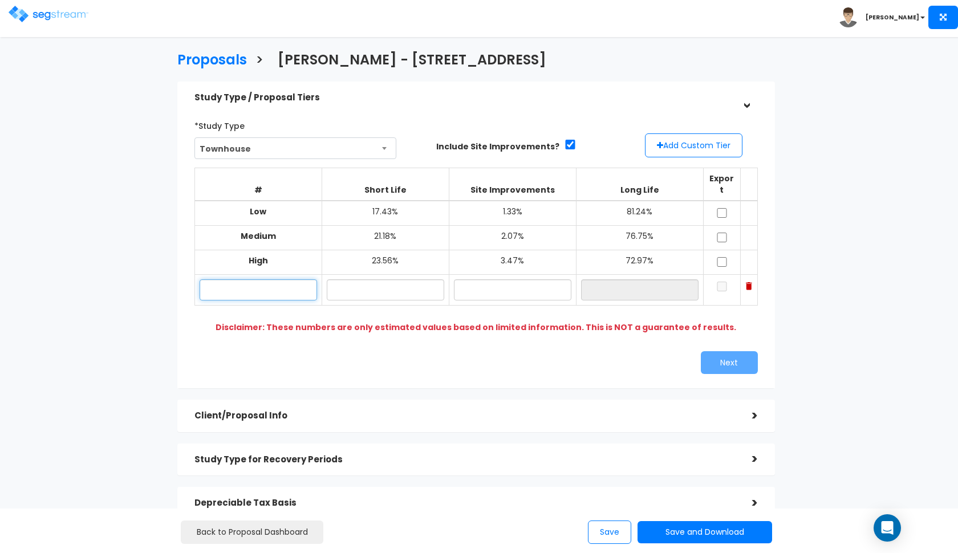
click at [288, 280] on input "text" at bounding box center [259, 290] width 118 height 21
paste input "777_South_400_East_#9"
type input "777_South_400_East_#9"
click at [224, 535] on link "Back to Proposal Dashboard" at bounding box center [252, 532] width 143 height 23
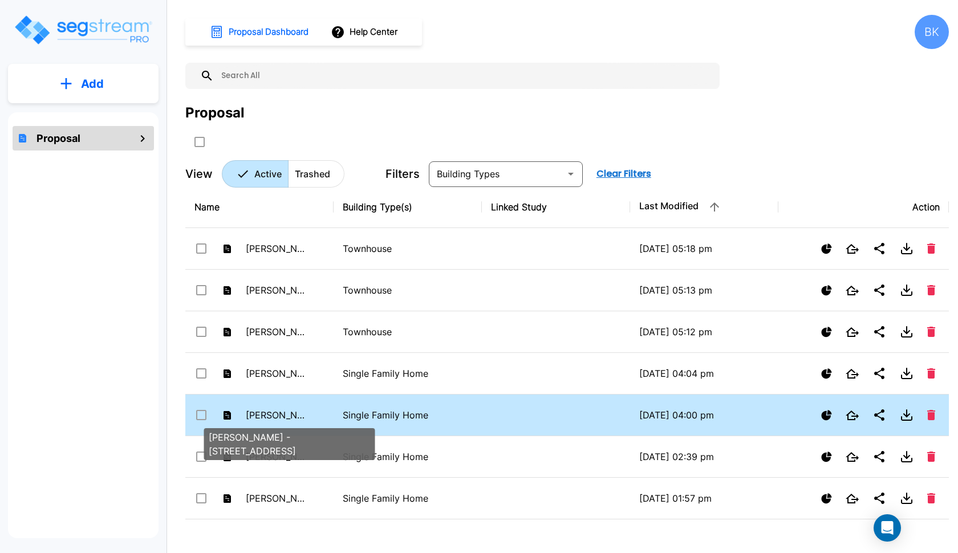
click at [272, 414] on p "[PERSON_NAME] - [STREET_ADDRESS]" at bounding box center [277, 416] width 63 height 14
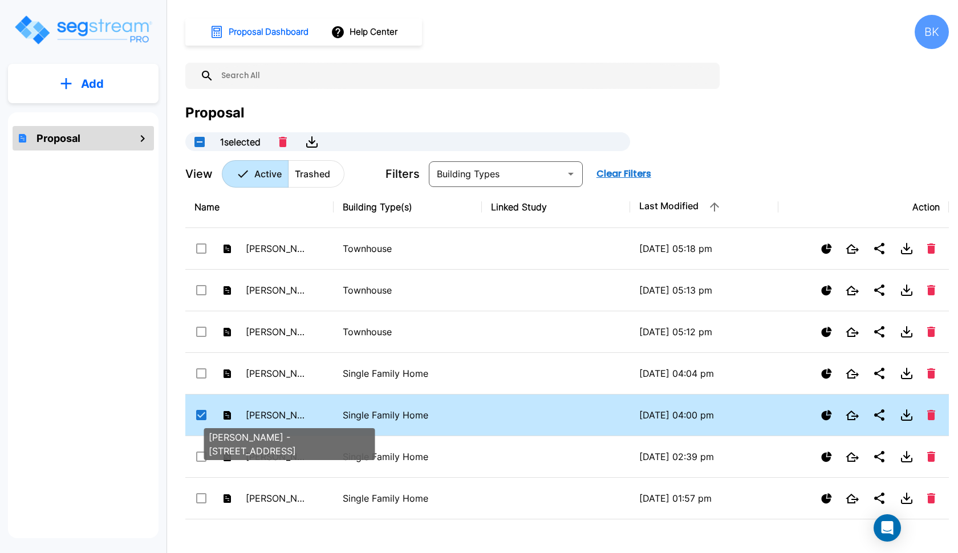
click at [272, 414] on p "[PERSON_NAME] - [STREET_ADDRESS]" at bounding box center [277, 416] width 63 height 14
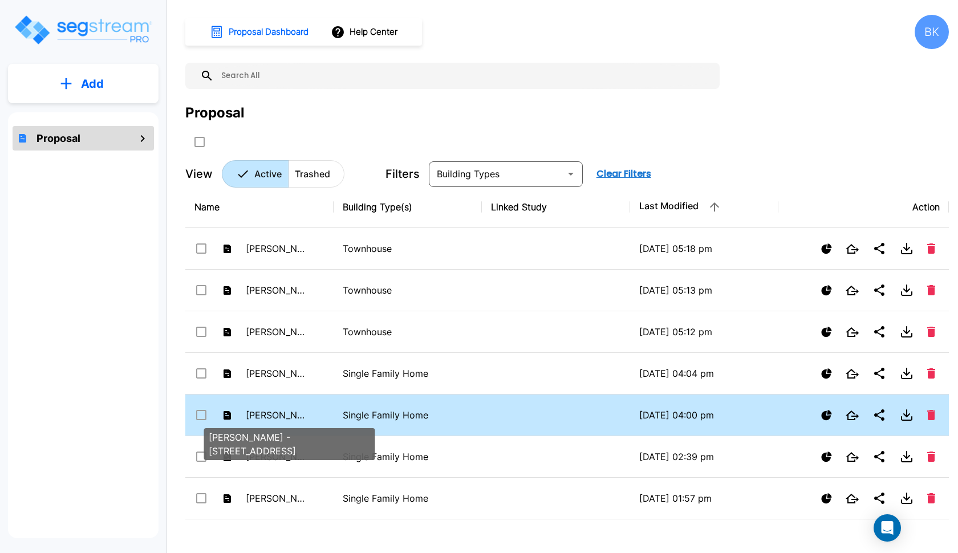
checkbox input "false"
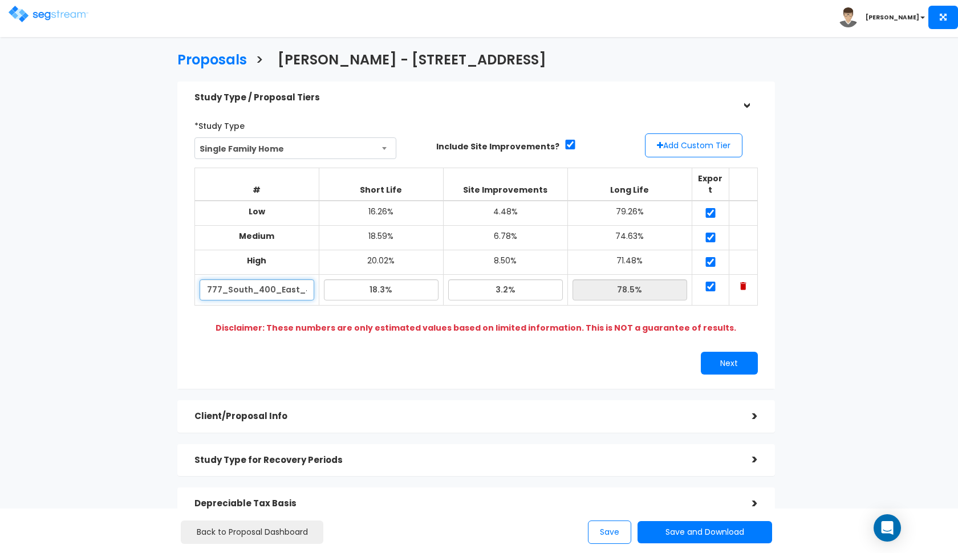
click at [246, 280] on input "777_South_400_East_#9" at bounding box center [257, 290] width 115 height 21
click at [285, 151] on span "Single Family Home" at bounding box center [295, 149] width 201 height 22
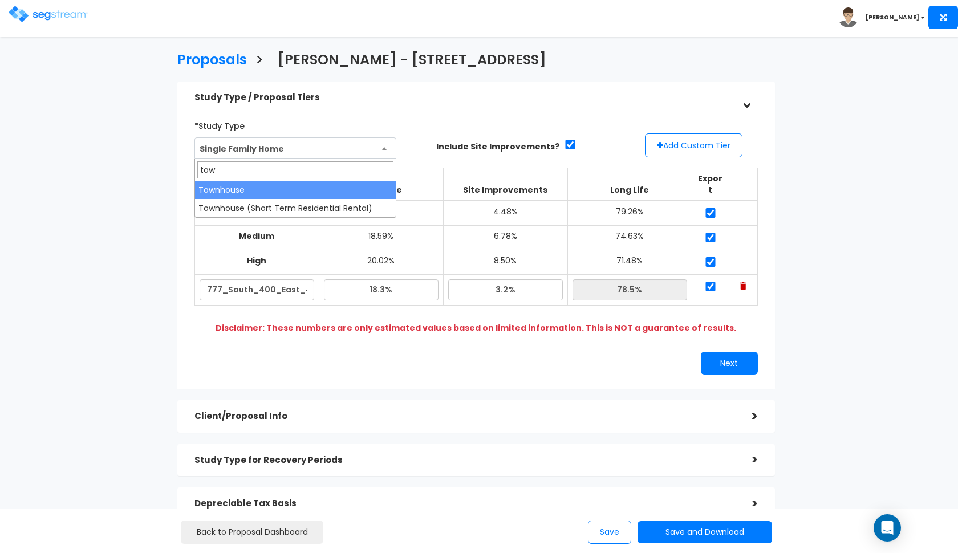
type input "tow"
select select "144"
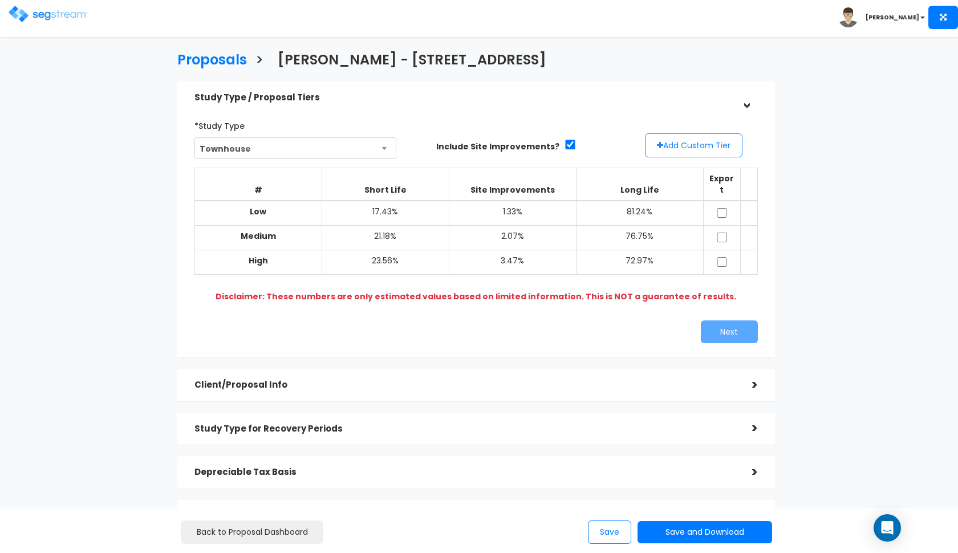
click at [670, 141] on button "Add Custom Tier" at bounding box center [694, 146] width 98 height 24
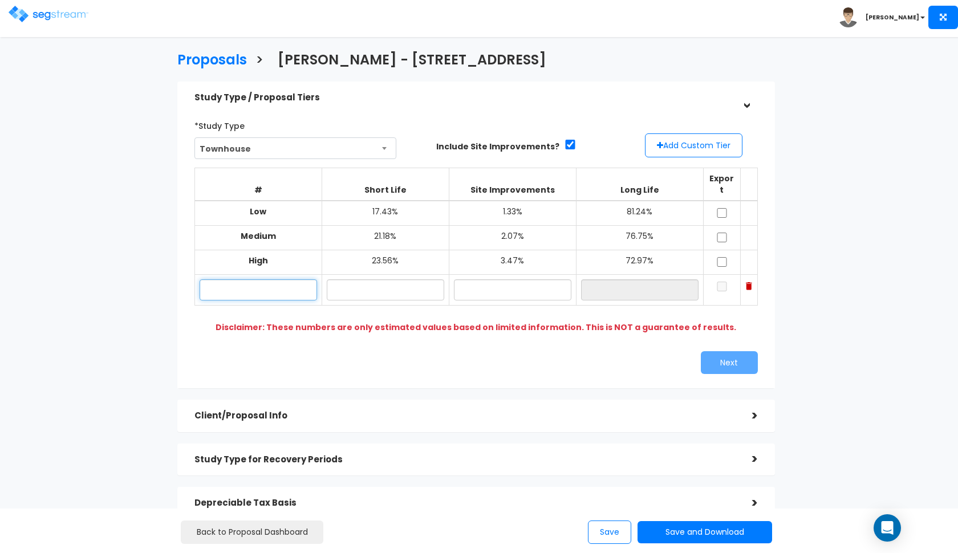
click at [280, 280] on input "text" at bounding box center [259, 290] width 118 height 21
paste input "777_South_400_East_#9"
type input "777_South_400_East_#9"
click at [371, 280] on input "text" at bounding box center [386, 290] width 118 height 21
type input "20.30%"
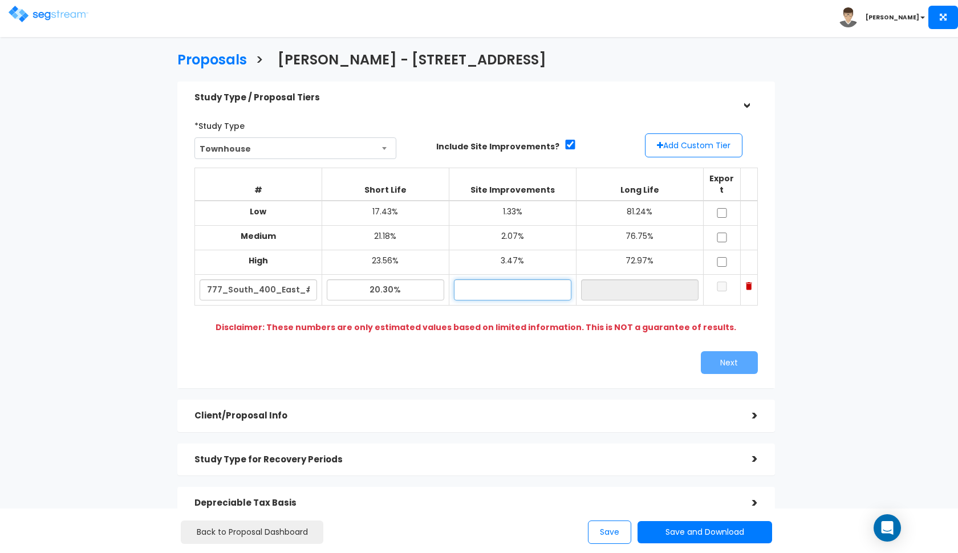
click at [509, 280] on input "text" at bounding box center [513, 290] width 118 height 21
type input "2.20%"
type input "77.50%"
click at [510, 351] on div "Next" at bounding box center [621, 362] width 290 height 23
click at [722, 208] on input "checkbox" at bounding box center [722, 213] width 11 height 10
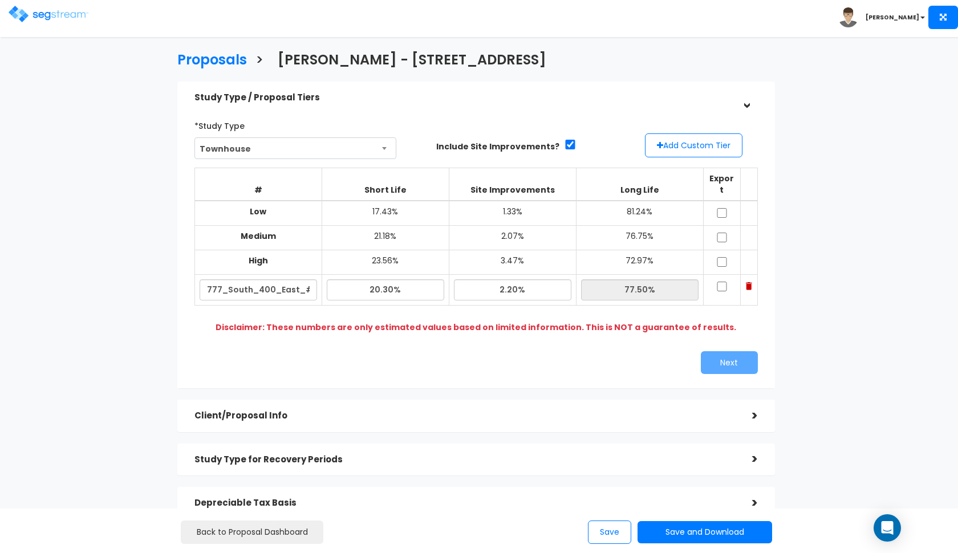
checkbox input "true"
click at [721, 233] on input "checkbox" at bounding box center [722, 238] width 11 height 10
checkbox input "true"
click at [721, 257] on input "checkbox" at bounding box center [722, 262] width 11 height 10
checkbox input "true"
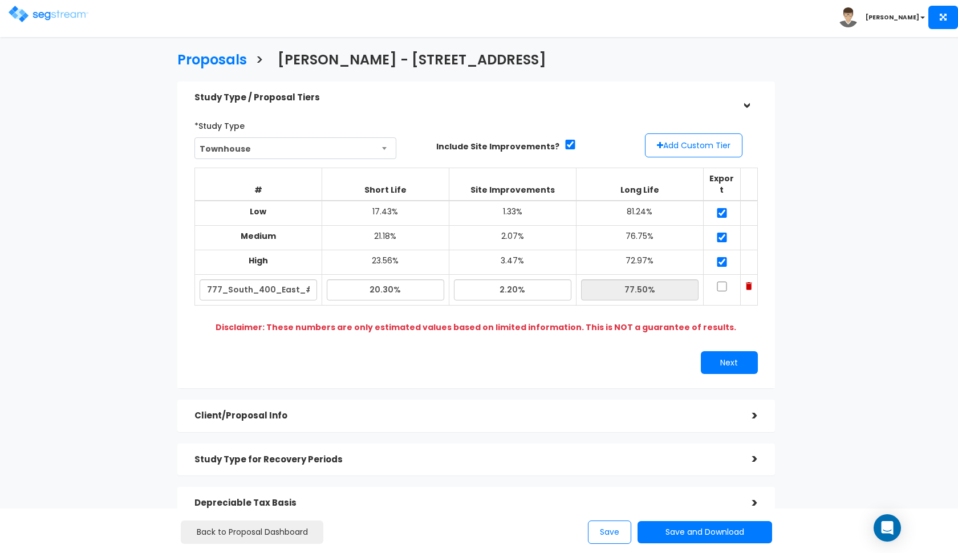
click at [723, 282] on input "checkbox" at bounding box center [722, 287] width 11 height 10
checkbox input "true"
click at [722, 351] on button "Next" at bounding box center [729, 362] width 57 height 23
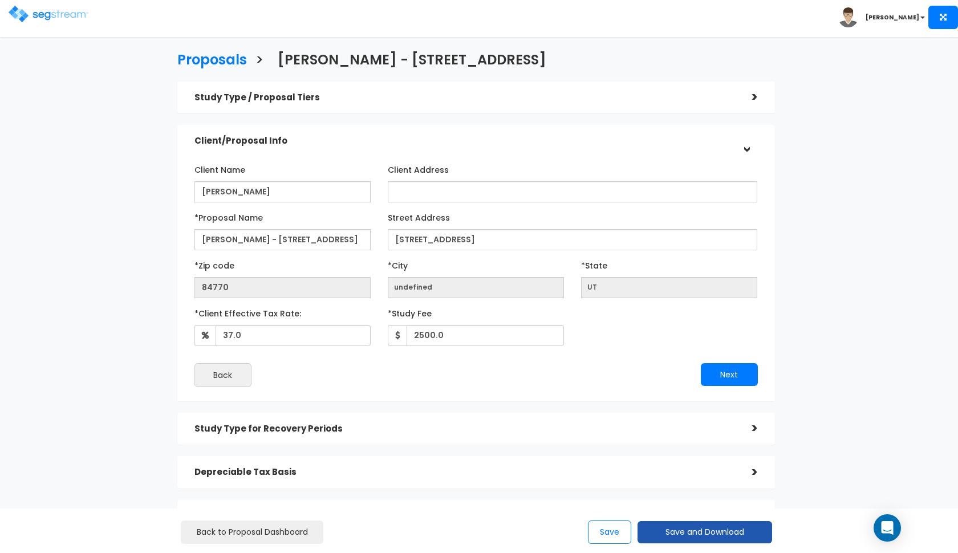
click at [670, 531] on button "Save and Download" at bounding box center [705, 532] width 135 height 22
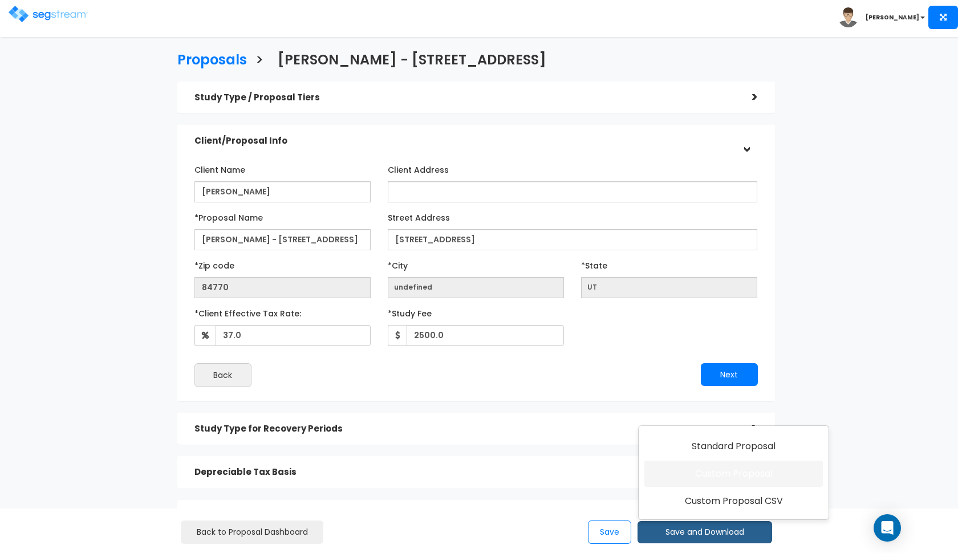
click at [701, 474] on link "Custom Proposal" at bounding box center [734, 474] width 179 height 26
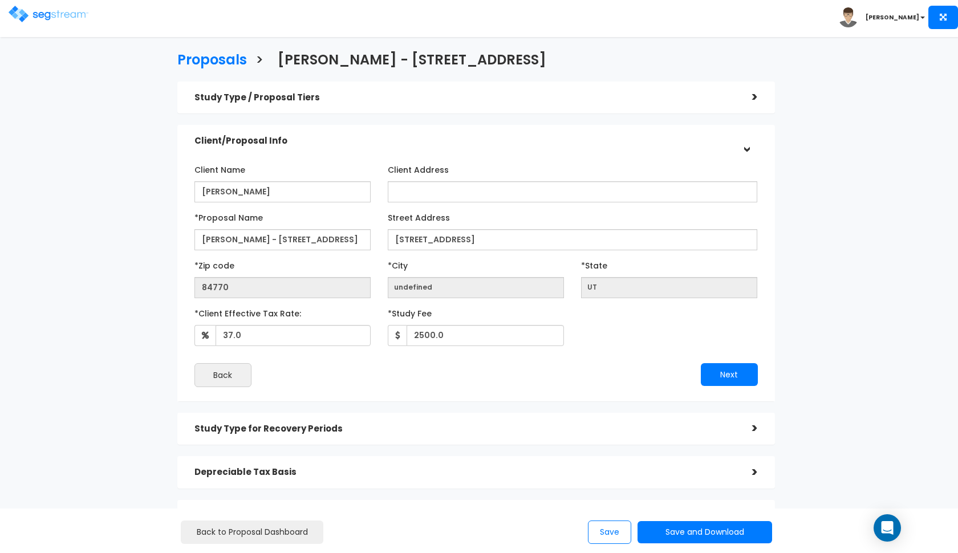
click at [39, 13] on img at bounding box center [49, 14] width 80 height 17
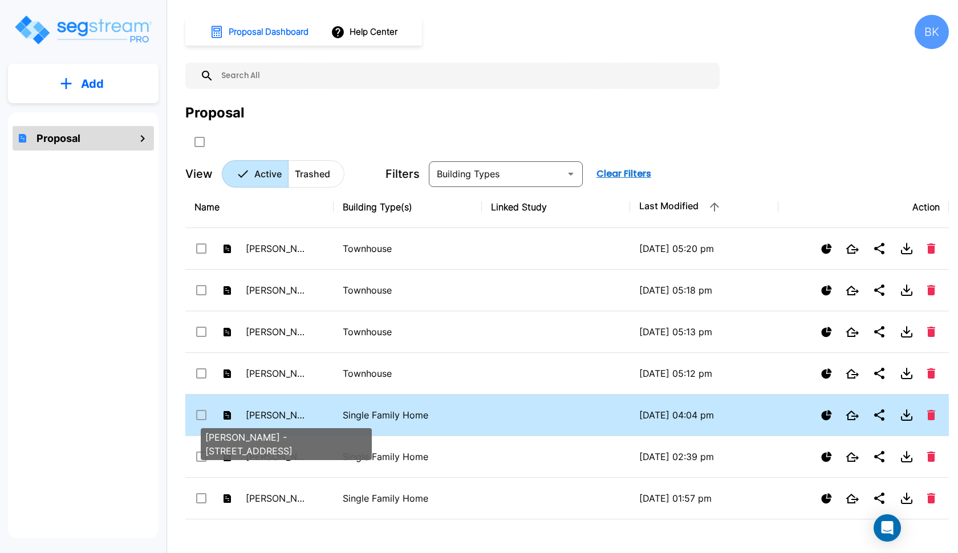
click at [272, 409] on p "Barlow - 777 South 400 East #30" at bounding box center [277, 416] width 63 height 14
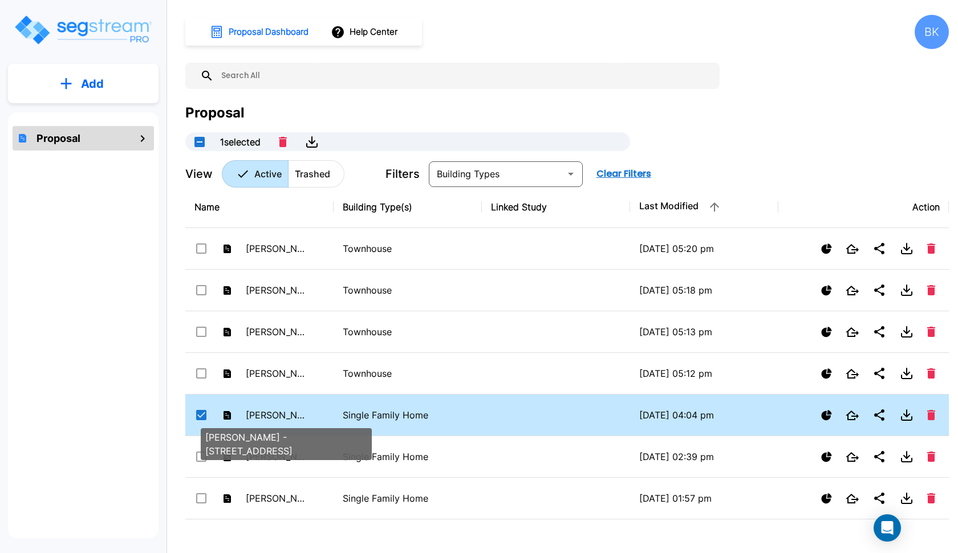
click at [272, 409] on p "Barlow - 777 South 400 East #30" at bounding box center [277, 416] width 63 height 14
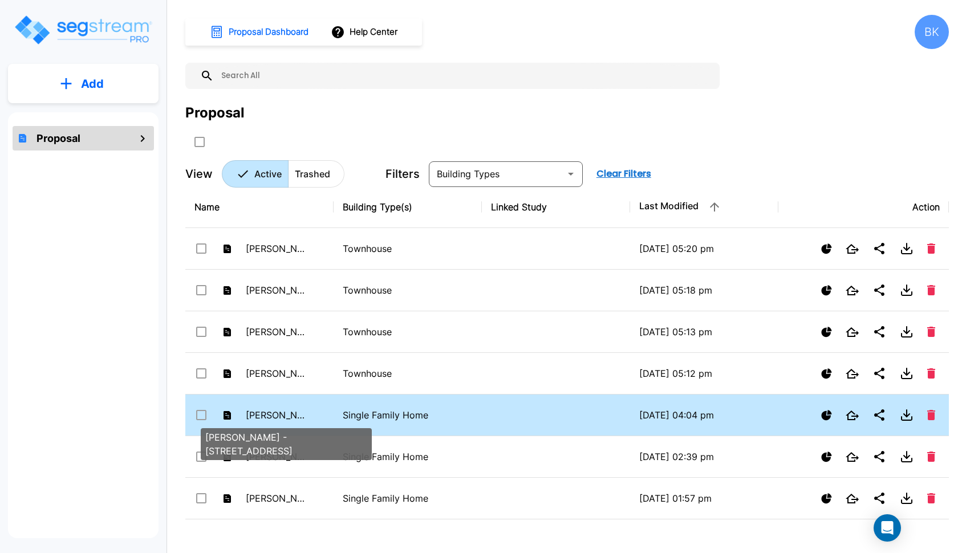
checkbox input "false"
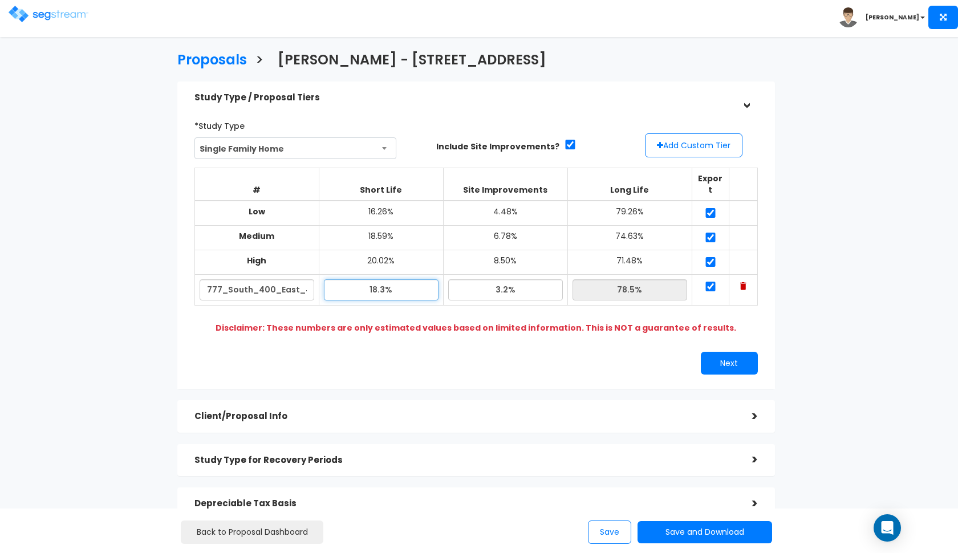
click at [377, 280] on input "18.3%" at bounding box center [381, 290] width 115 height 21
type input "20.30%"
type input "76.50%"
click at [499, 280] on input "3.2%" at bounding box center [505, 290] width 115 height 21
click at [257, 280] on input "777_South_400_East_#30" at bounding box center [257, 290] width 115 height 21
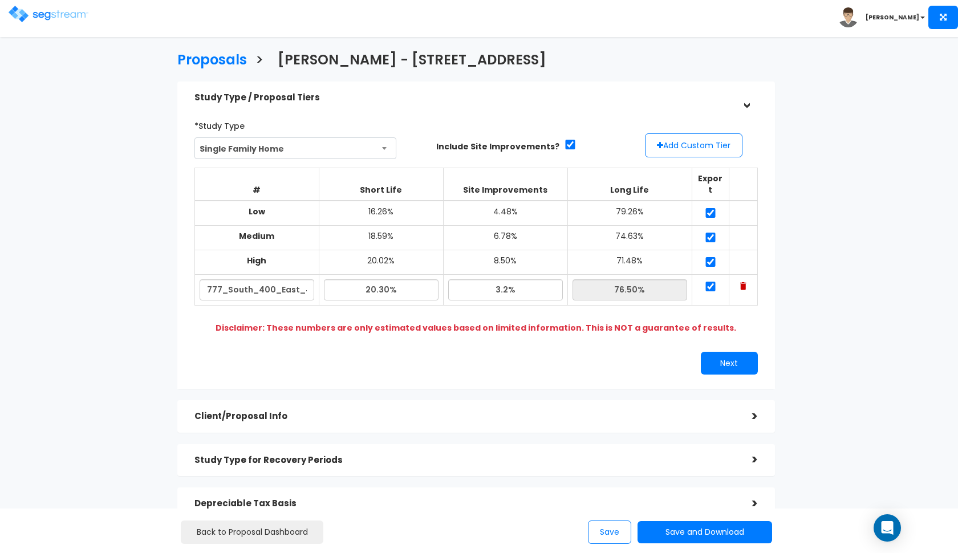
click at [283, 145] on span "Single Family Home" at bounding box center [295, 149] width 201 height 22
type input "town"
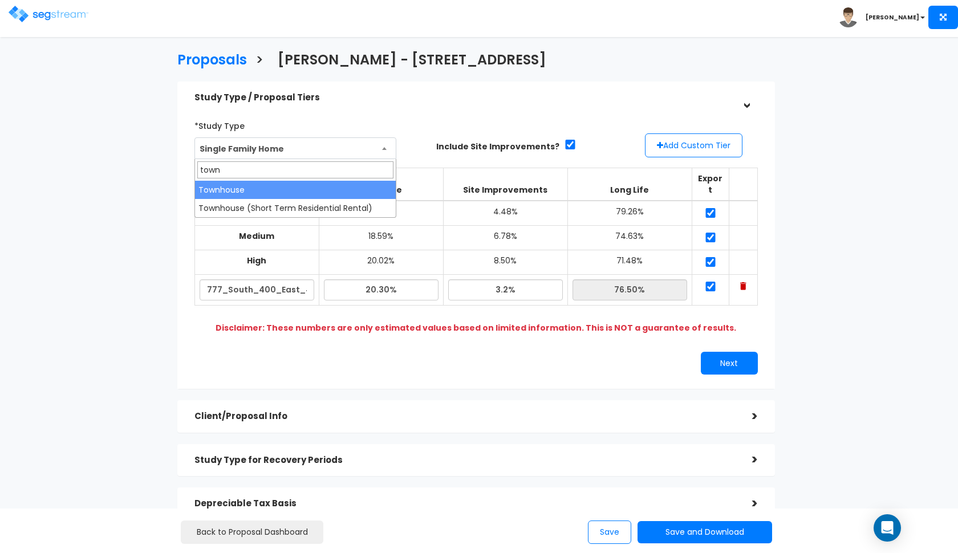
select select "144"
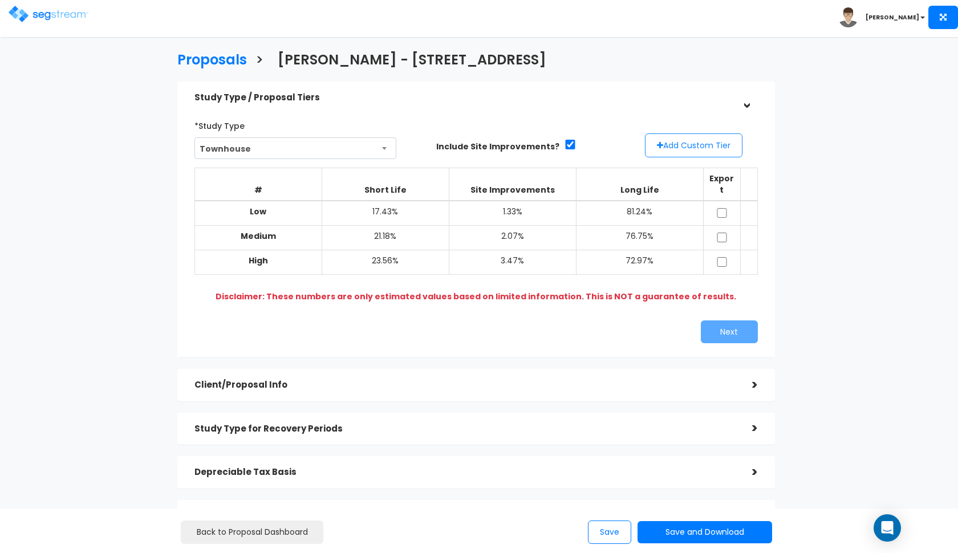
click at [687, 149] on button "Add Custom Tier" at bounding box center [694, 146] width 98 height 24
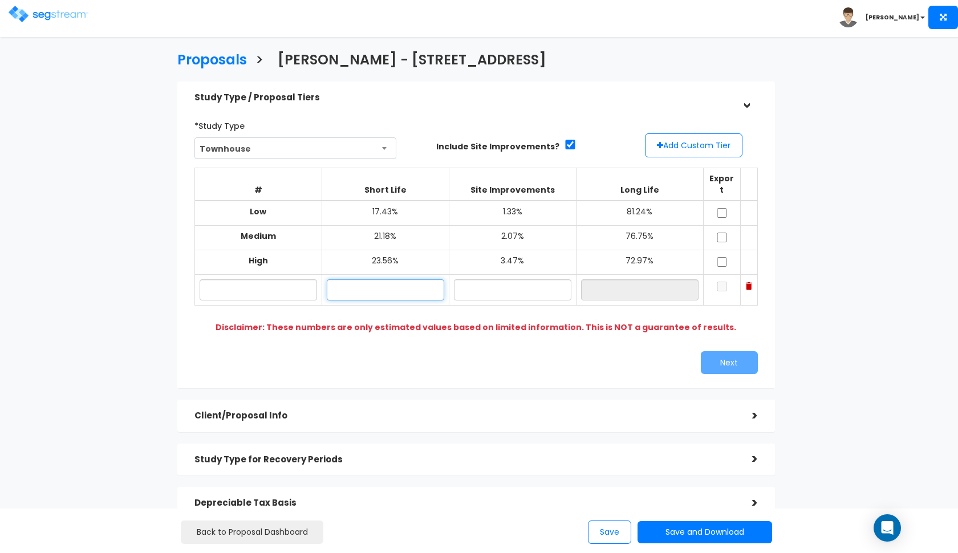
click at [383, 280] on input "text" at bounding box center [386, 290] width 118 height 21
type input "20.30%"
click at [474, 280] on input "text" at bounding box center [513, 290] width 118 height 21
type input "2"
type input "3"
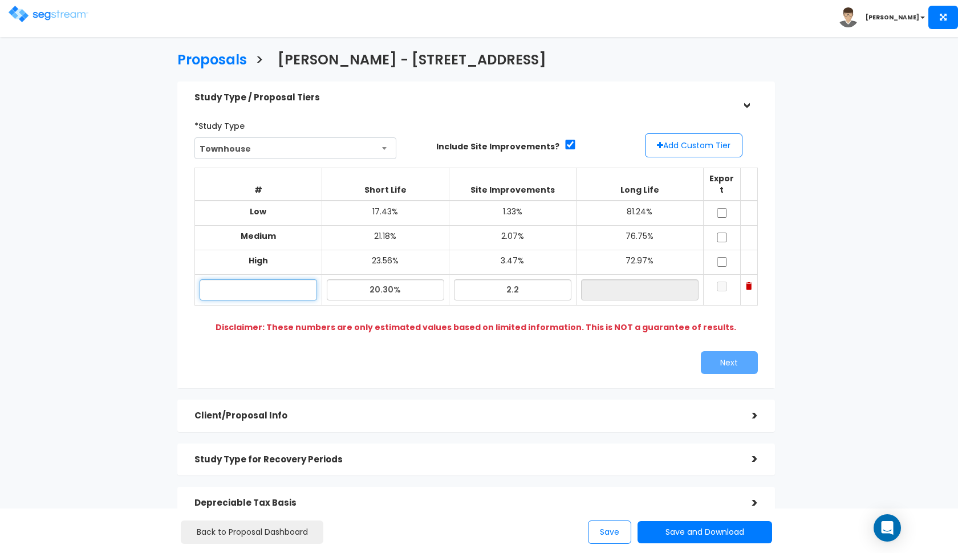
type input "2.20%"
type input "77.50%"
click at [272, 280] on input "text" at bounding box center [259, 290] width 118 height 21
paste input "777_South_400_East_#30"
type input "777_South_400_East_#30"
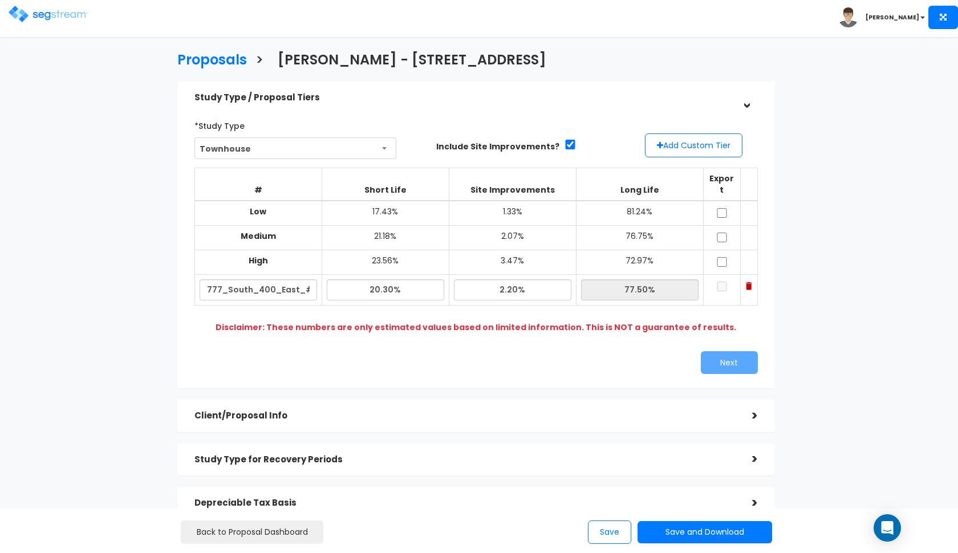
click at [723, 208] on input "checkbox" at bounding box center [722, 213] width 11 height 10
checkbox input "true"
click at [722, 233] on input "checkbox" at bounding box center [722, 238] width 11 height 10
checkbox input "true"
click at [721, 257] on input "checkbox" at bounding box center [722, 262] width 11 height 10
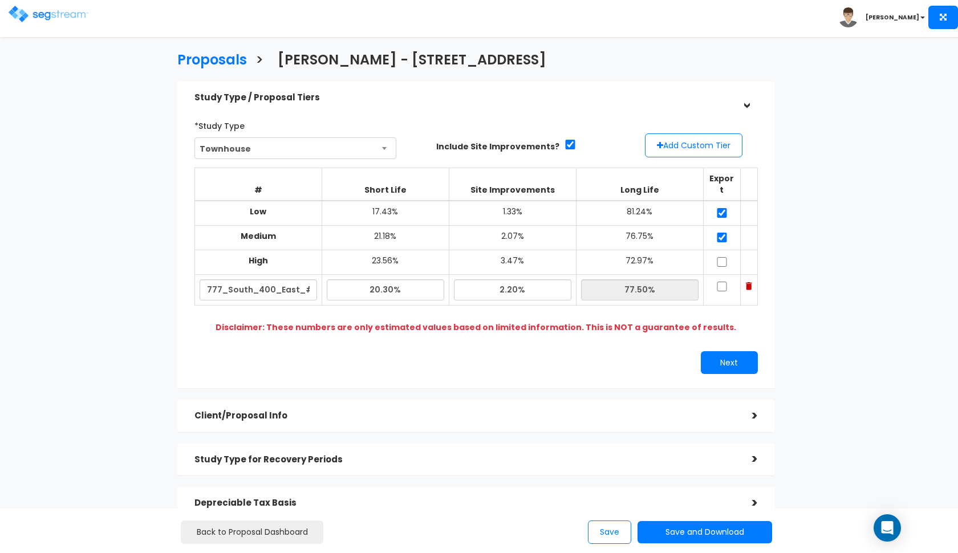
checkbox input "true"
click at [721, 282] on input "checkbox" at bounding box center [722, 287] width 11 height 10
checkbox input "true"
click at [713, 351] on button "Next" at bounding box center [729, 362] width 57 height 23
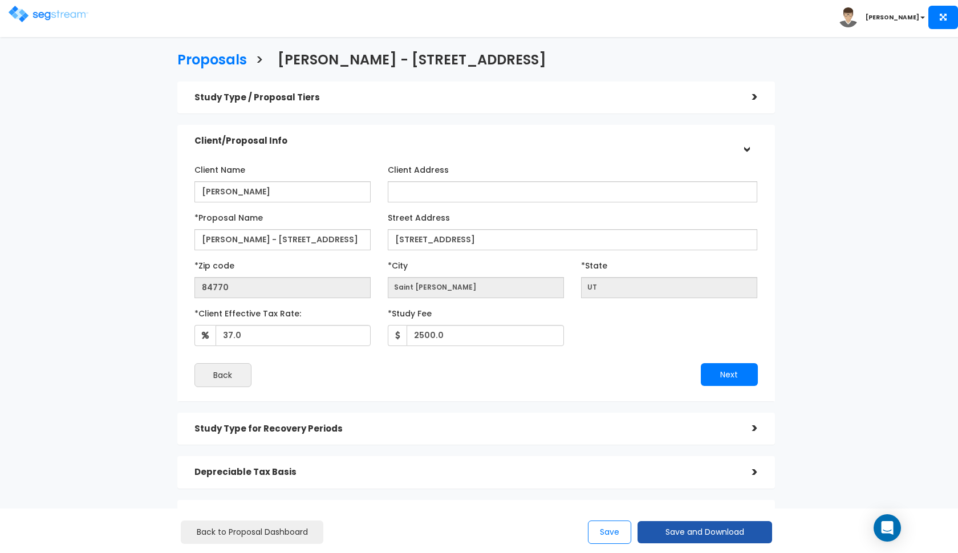
click at [661, 529] on button "Save and Download" at bounding box center [705, 532] width 135 height 22
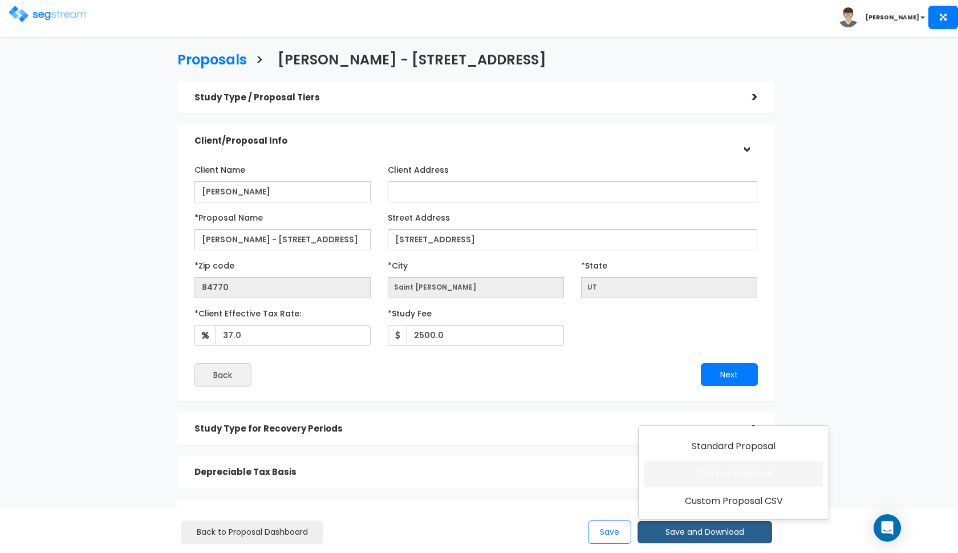
click at [714, 463] on link "Custom Proposal" at bounding box center [734, 474] width 179 height 26
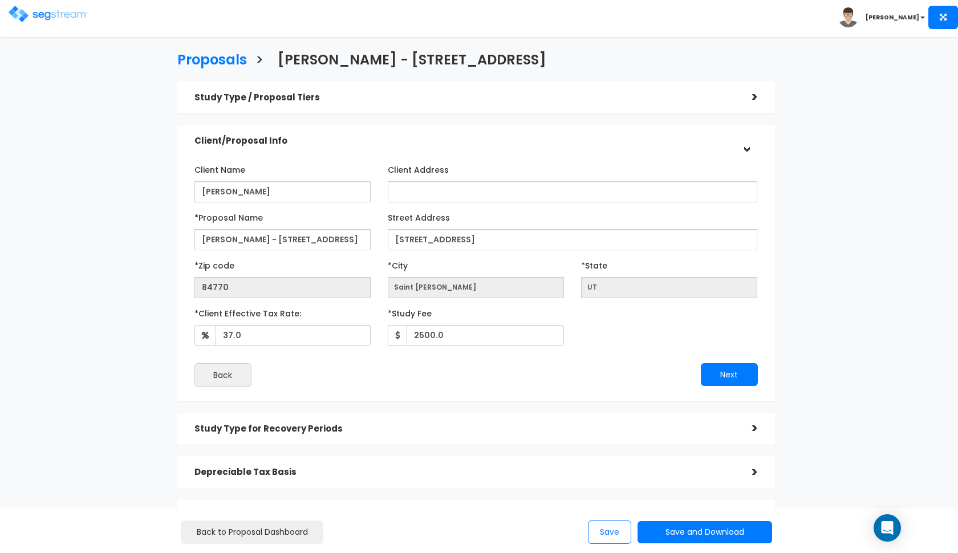
click at [47, 15] on img at bounding box center [49, 14] width 80 height 17
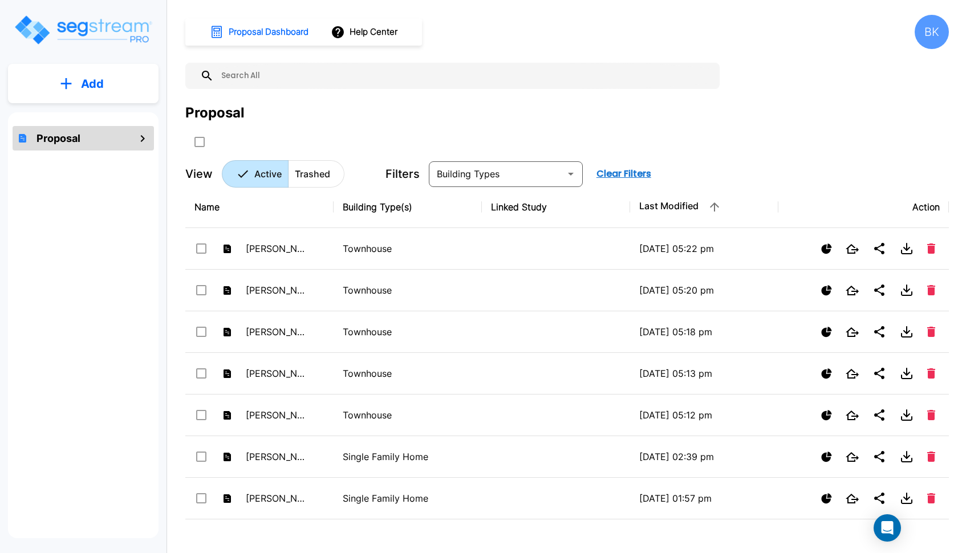
click at [126, 94] on button "Add" at bounding box center [83, 83] width 151 height 33
click at [114, 114] on p "Add Proposal" at bounding box center [90, 115] width 59 height 14
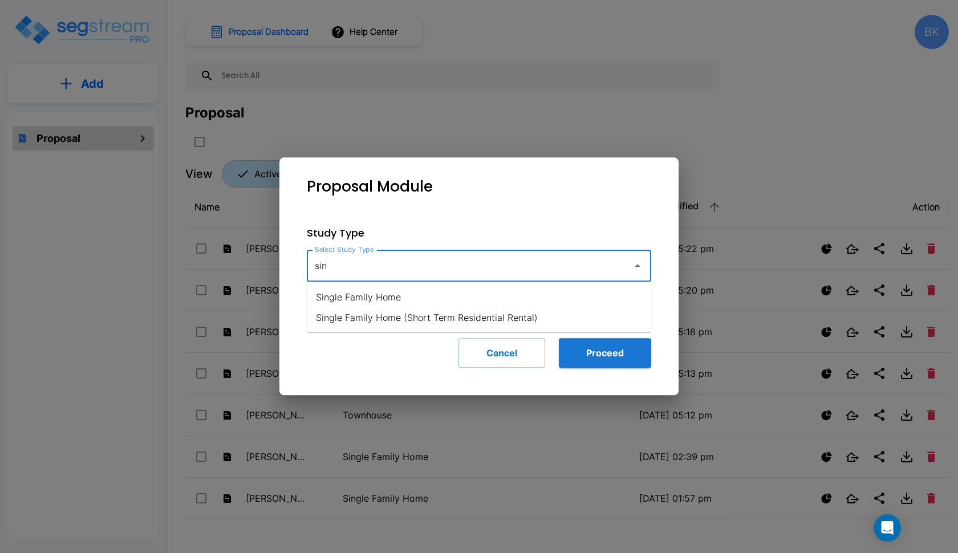
click at [378, 303] on li "Single Family Home" at bounding box center [479, 297] width 345 height 21
type input "Single Family Home"
click at [588, 348] on button "Proceed" at bounding box center [605, 353] width 92 height 30
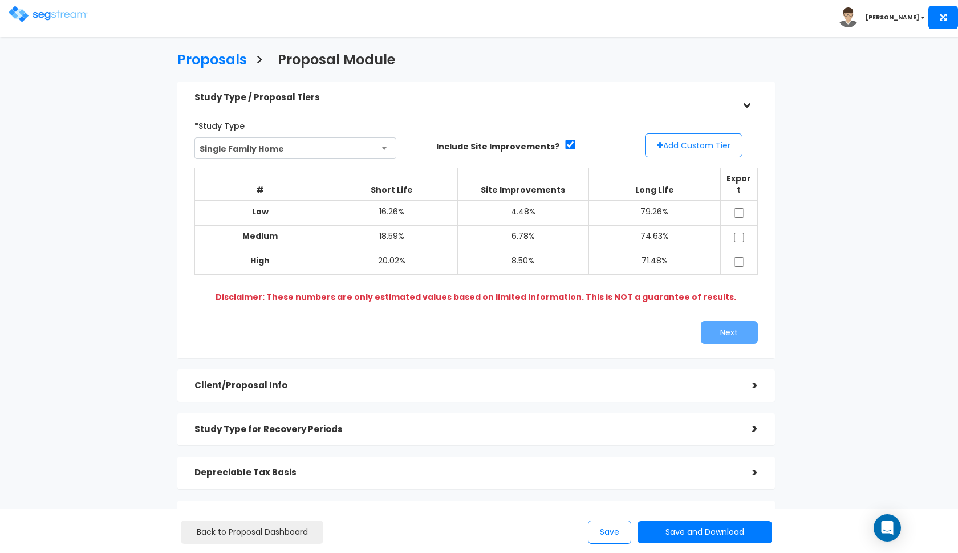
click at [698, 145] on button "Add Custom Tier" at bounding box center [694, 146] width 98 height 24
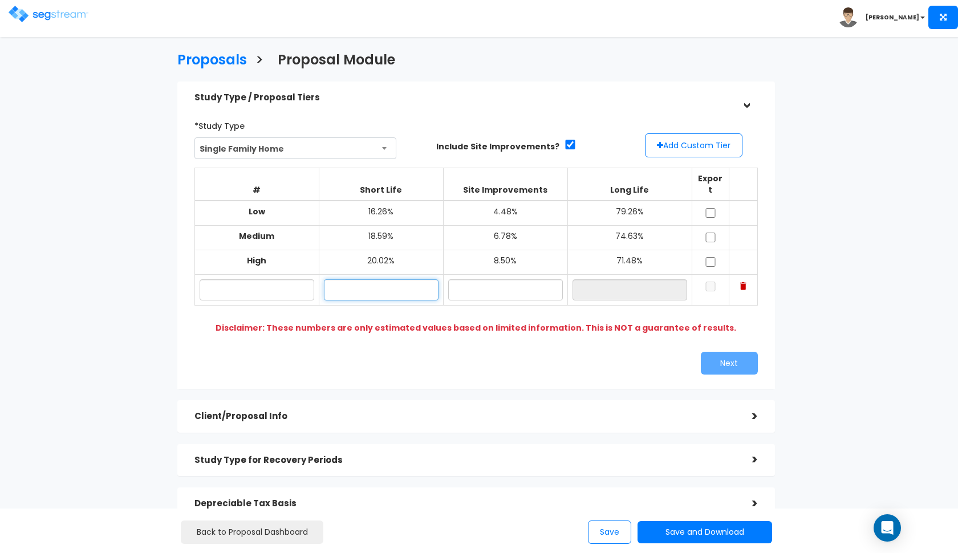
click at [373, 282] on input "text" at bounding box center [381, 290] width 115 height 21
type input "19.60%"
click at [511, 289] on td at bounding box center [505, 290] width 124 height 31
click at [511, 280] on input "text" at bounding box center [505, 290] width 115 height 21
type input "6.70%"
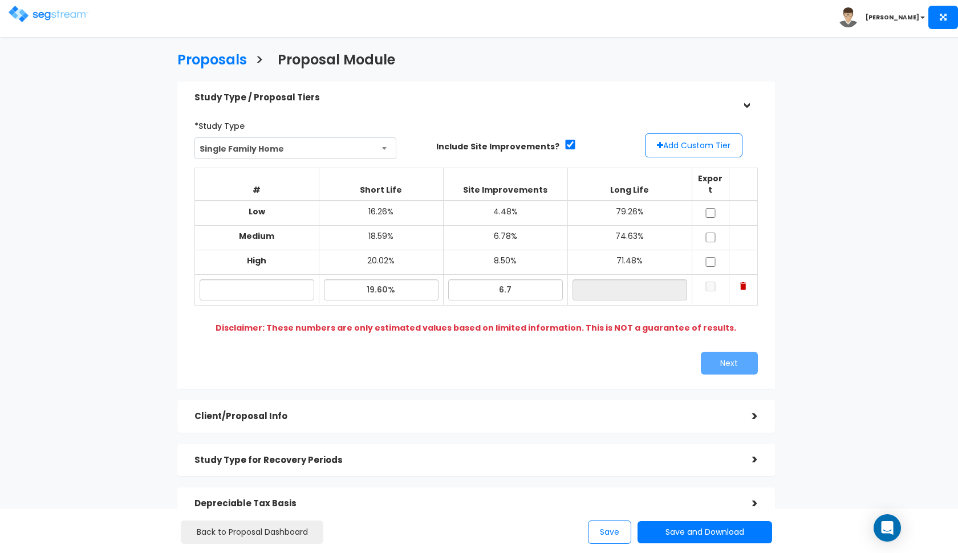
type input "73.70%"
click at [504, 322] on div "# Short Life Site Improvements Long Life Export Low 16.26% 4.48% 79.26% Medium …" at bounding box center [477, 248] width 564 height 179
click at [293, 280] on input "text" at bounding box center [257, 290] width 115 height 21
type input "24 Pine Ridge Cabin"
click at [710, 208] on input "checkbox" at bounding box center [710, 213] width 11 height 10
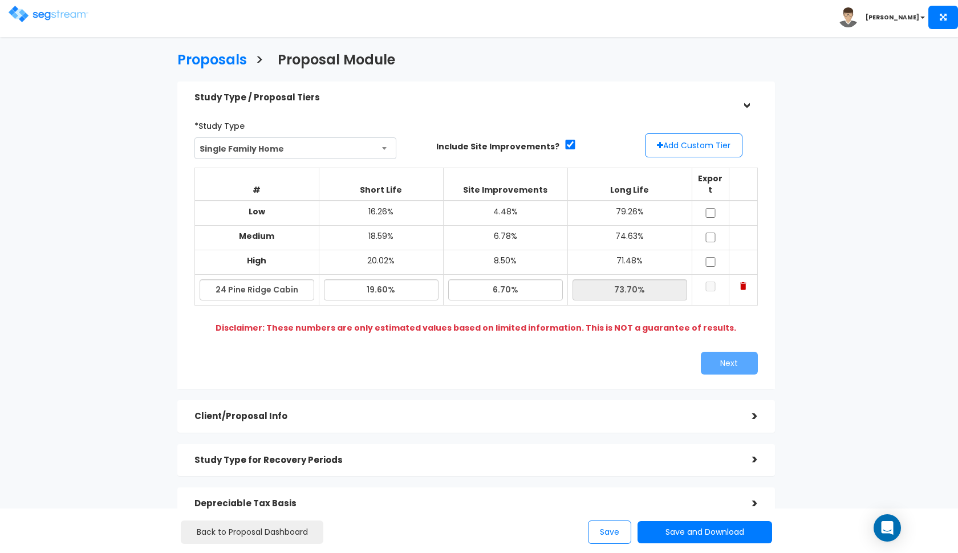
checkbox input "true"
click at [710, 233] on input "checkbox" at bounding box center [710, 238] width 11 height 10
checkbox input "true"
click at [710, 257] on input "checkbox" at bounding box center [710, 262] width 11 height 10
checkbox input "true"
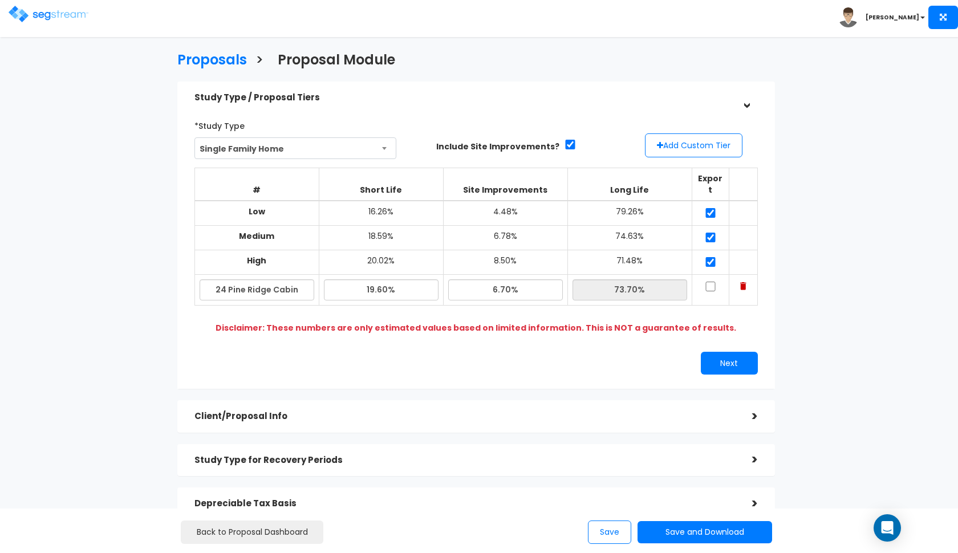
click at [710, 275] on td at bounding box center [710, 290] width 37 height 31
click at [710, 277] on td at bounding box center [710, 290] width 37 height 31
click at [710, 282] on input "checkbox" at bounding box center [710, 287] width 11 height 10
checkbox input "true"
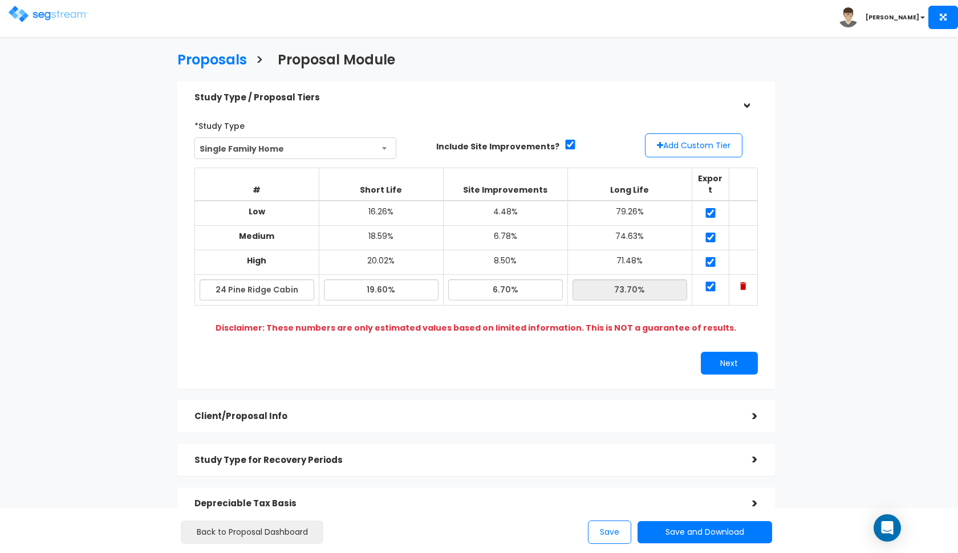
click at [711, 336] on div "*Study Type Single Family Home Assisted/Senior Living Auto Repair Shop Auto Dea…" at bounding box center [476, 246] width 581 height 270
click at [711, 352] on button "Next" at bounding box center [729, 363] width 57 height 23
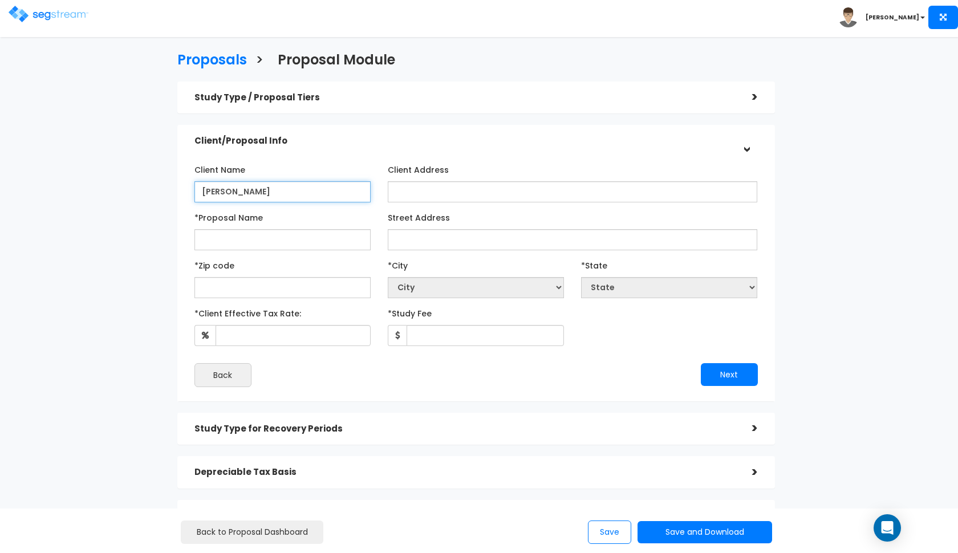
type input "[PERSON_NAME]"
click at [331, 238] on input "Barlow -" at bounding box center [283, 239] width 176 height 21
click at [321, 229] on input "Barlow -" at bounding box center [283, 239] width 176 height 21
click at [345, 208] on div "*Proposal Name Barlow -" at bounding box center [283, 229] width 176 height 42
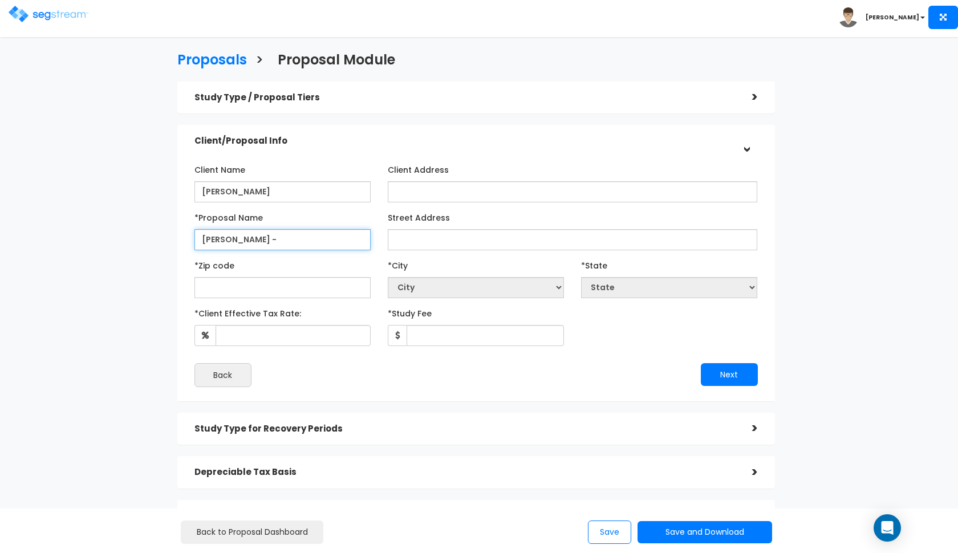
click at [273, 232] on input "Barlow -" at bounding box center [283, 239] width 176 height 21
click at [273, 240] on input "Barlow -" at bounding box center [283, 239] width 176 height 21
type input "[PERSON_NAME] - 24 [GEOGRAPHIC_DATA]"
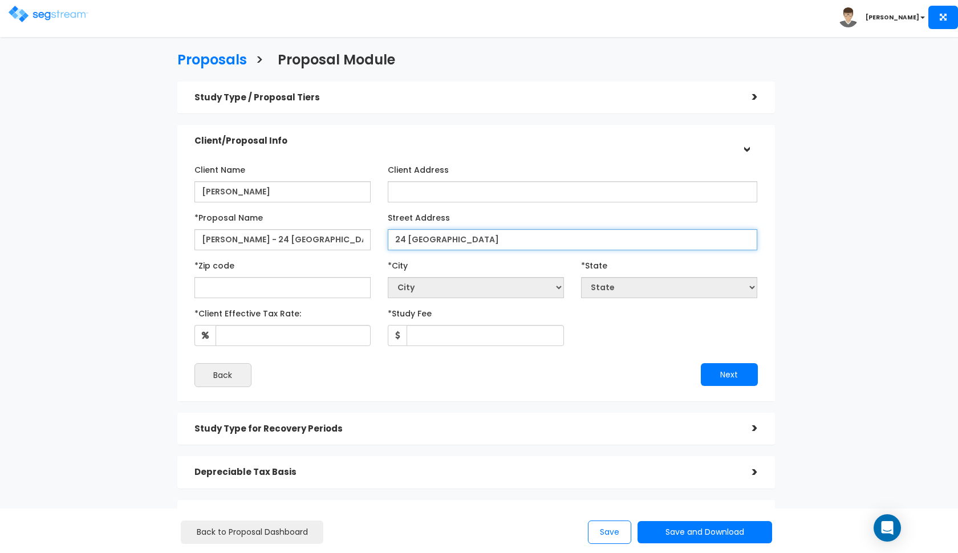
drag, startPoint x: 462, startPoint y: 236, endPoint x: 370, endPoint y: 236, distance: 92.4
click at [370, 236] on div "*Proposal Name Barlow - 24 Pine Ridge Street Address 24 Pine Ridge" at bounding box center [476, 229] width 581 height 42
paste input "13320 n 12621 e mt pleasant ut"
click at [425, 237] on input "13320 n 12621 e mt pleasant ut" at bounding box center [573, 239] width 370 height 21
type input "13320 N 12621 E"
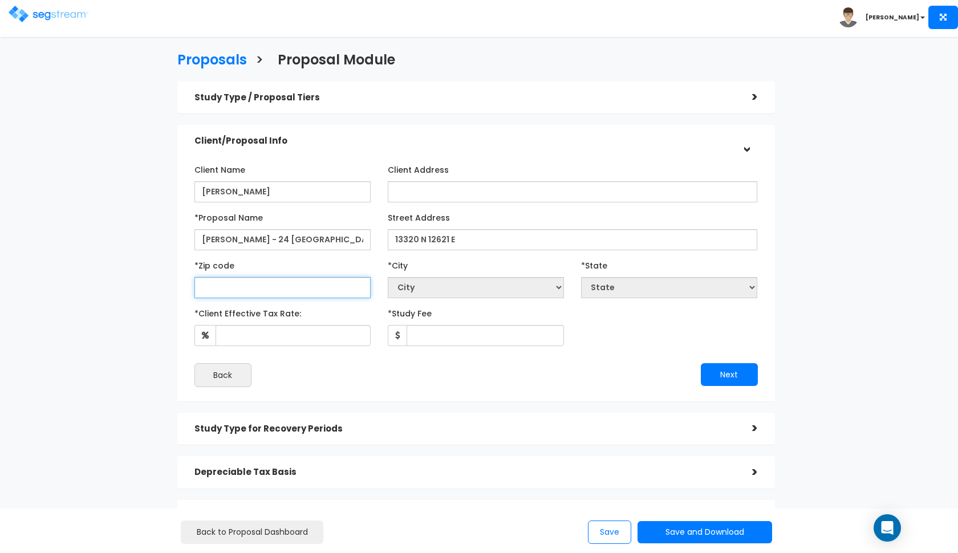
click at [282, 288] on input "text" at bounding box center [283, 287] width 176 height 21
type input "8"
select select "CO"
type input "84"
select select "UT"
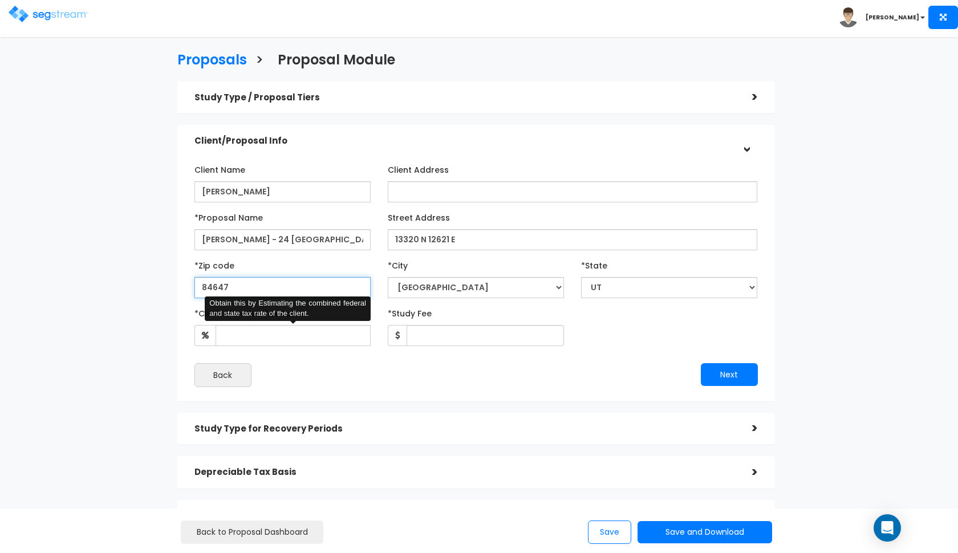
type input "84647"
click at [262, 329] on input "*Client Effective Tax Rate:" at bounding box center [293, 335] width 155 height 21
type input "37"
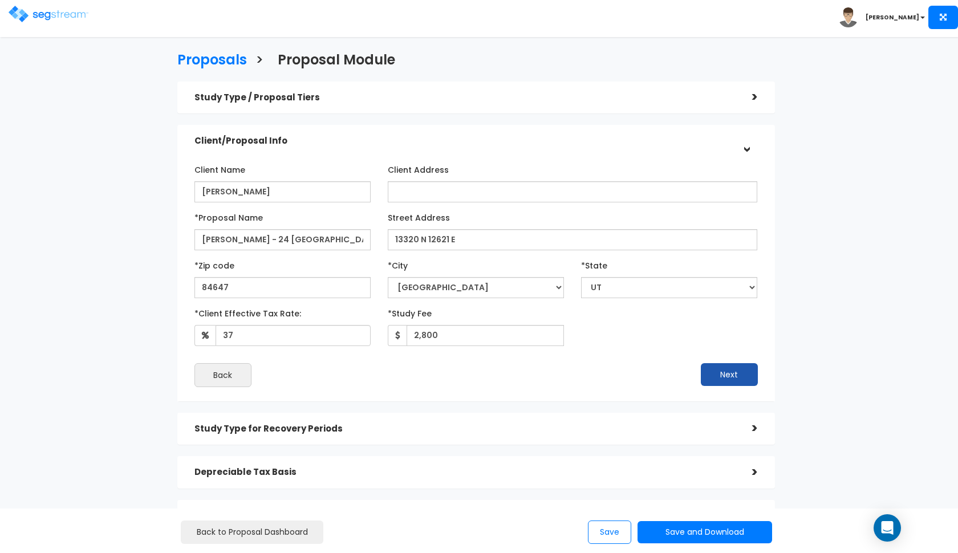
click at [723, 377] on button "Next" at bounding box center [729, 374] width 57 height 23
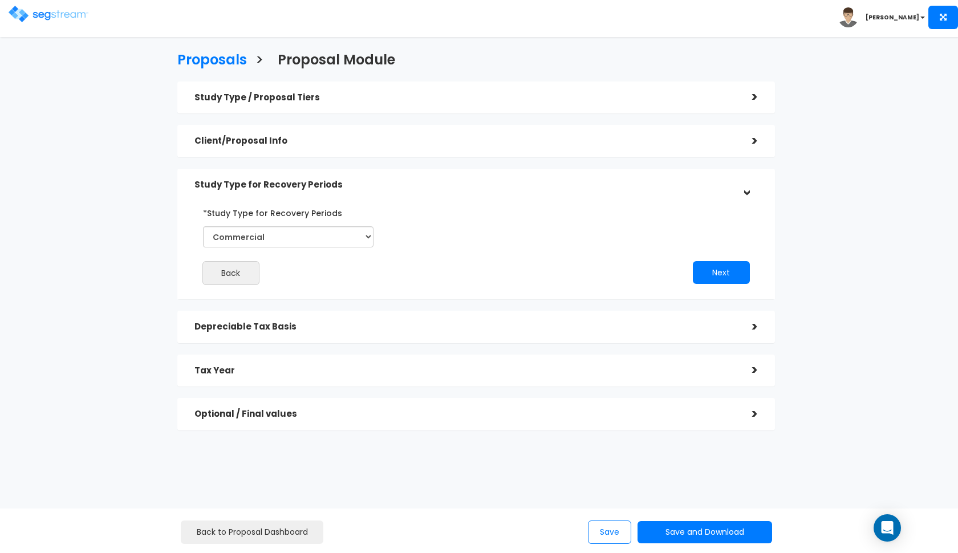
click at [564, 138] on h5 "Client/Proposal Info" at bounding box center [465, 141] width 541 height 10
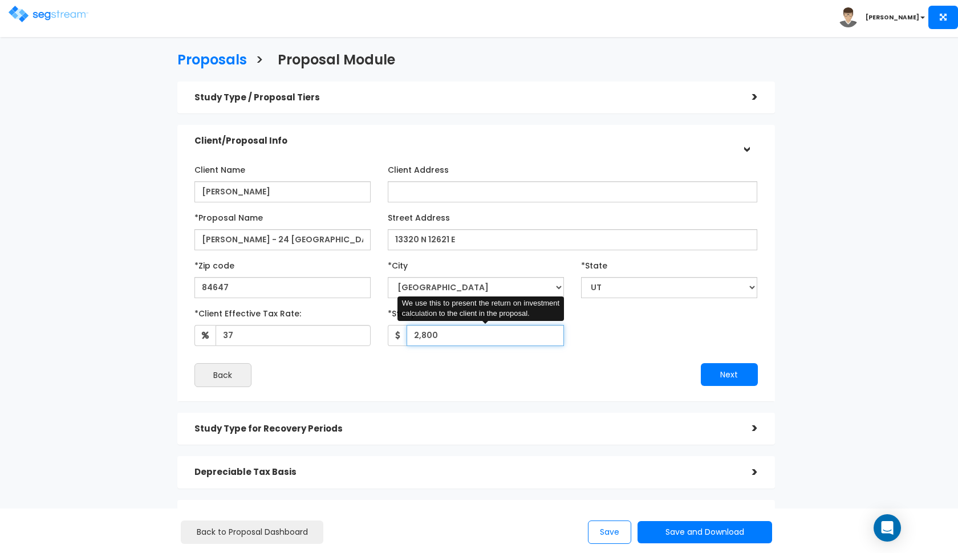
click at [432, 333] on input "2,800" at bounding box center [485, 335] width 157 height 21
click at [730, 376] on button "Next" at bounding box center [729, 374] width 57 height 23
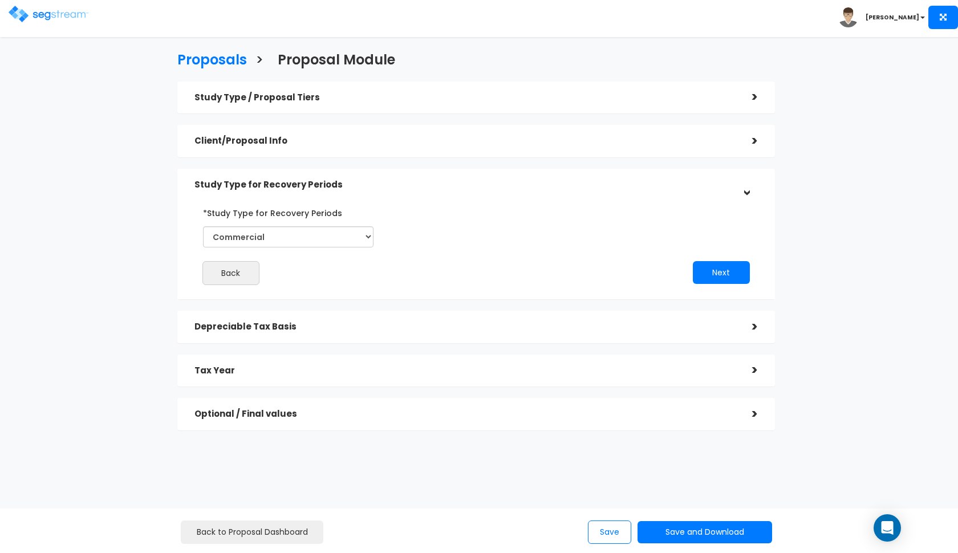
click at [623, 148] on div "Client/Proposal Info" at bounding box center [465, 141] width 541 height 21
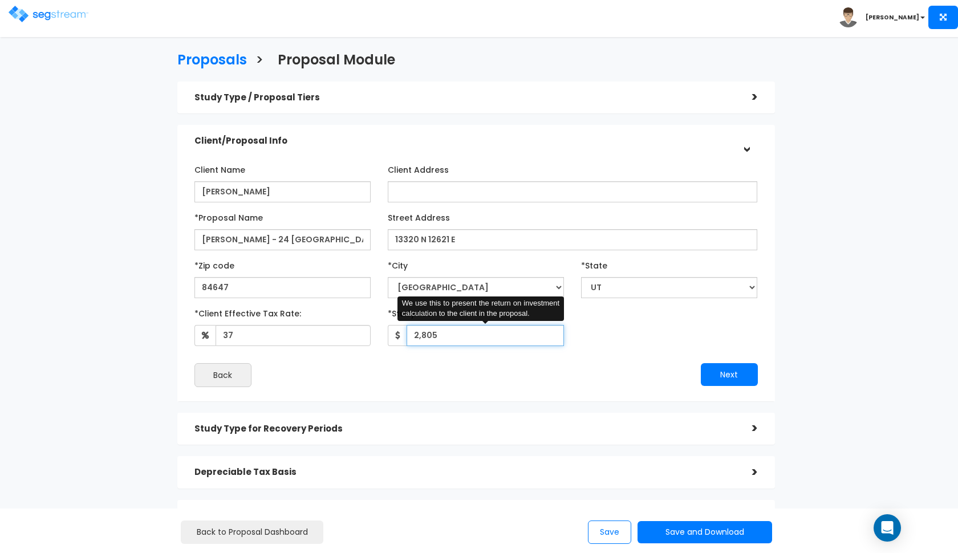
click at [480, 341] on input "2,805" at bounding box center [485, 335] width 157 height 21
type input "2,850"
click at [723, 370] on button "Next" at bounding box center [729, 374] width 57 height 23
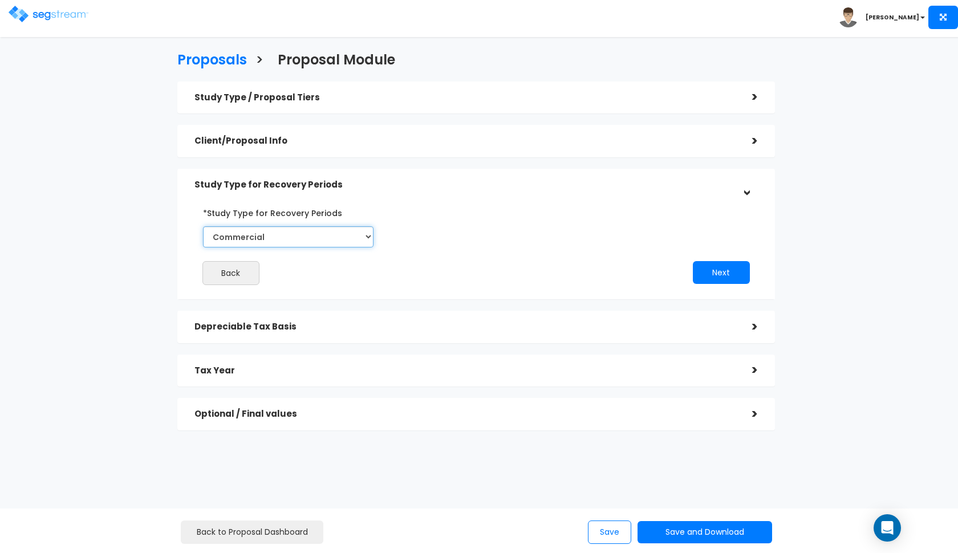
select select "Residential"
click at [699, 277] on button "Next" at bounding box center [721, 272] width 57 height 23
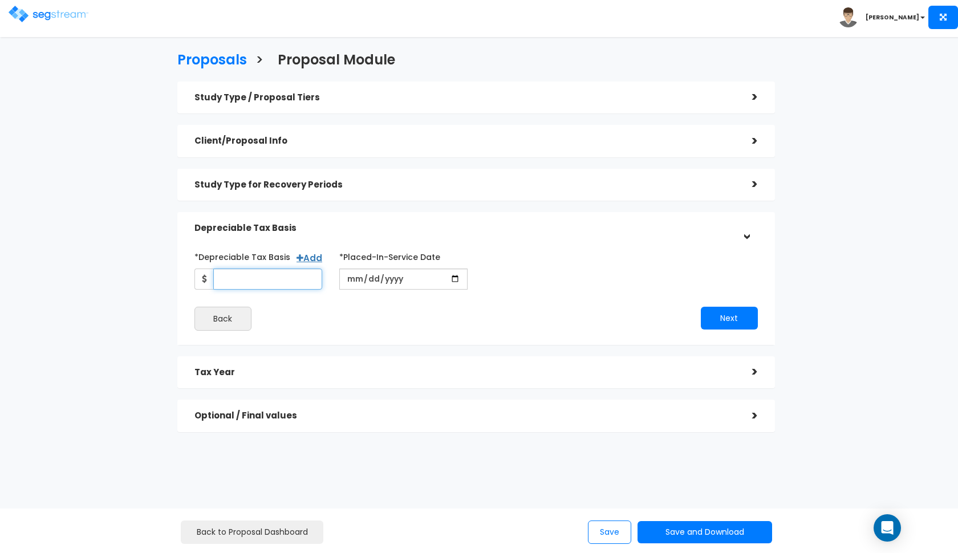
click at [282, 281] on input "*Depreciable Tax Basis" at bounding box center [268, 279] width 110 height 21
type input "822,300"
click at [350, 281] on input "date" at bounding box center [403, 279] width 128 height 21
type input "[DATE]"
click at [722, 310] on button "Next" at bounding box center [729, 318] width 57 height 23
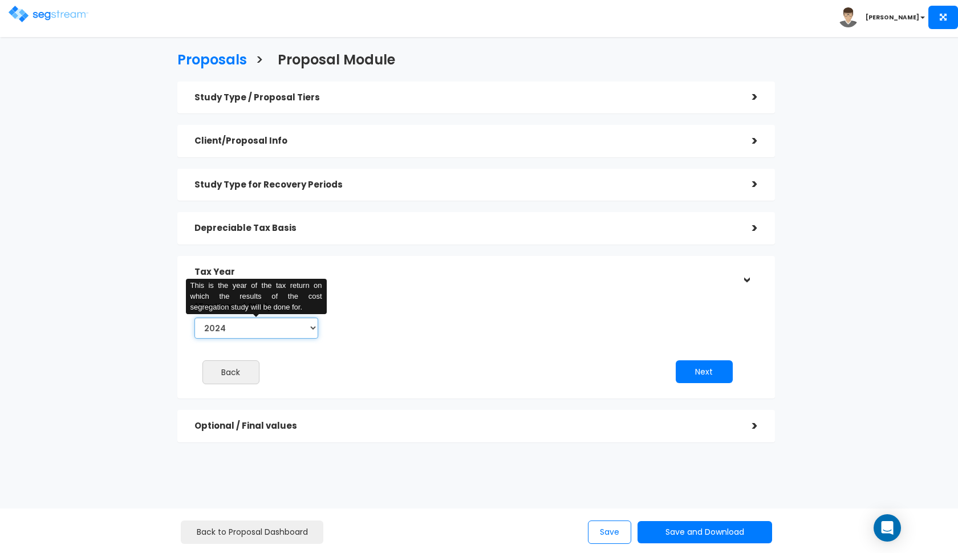
select select "2025"
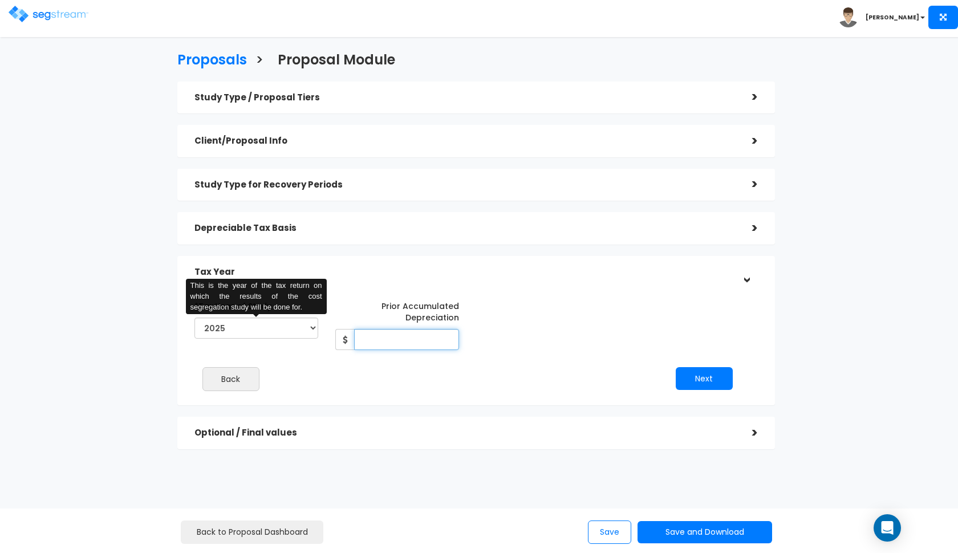
click at [371, 339] on input "Prior Accumulated Depreciation" at bounding box center [406, 339] width 105 height 21
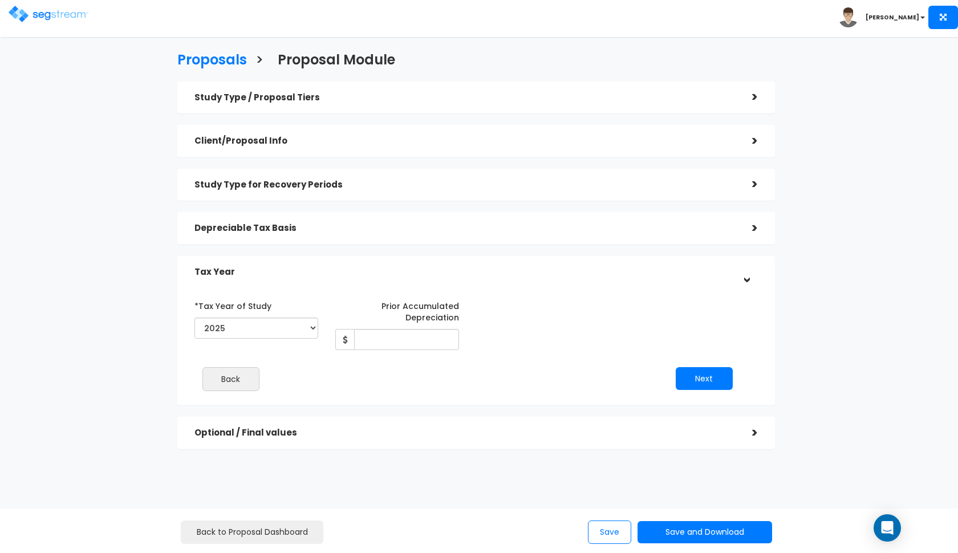
click at [550, 335] on div "*Tax Year of Study 2024 2025 2026 Prior Accumulated Depreciation" at bounding box center [468, 324] width 564 height 54
click at [509, 238] on div "Depreciable Tax Basis >" at bounding box center [476, 228] width 598 height 33
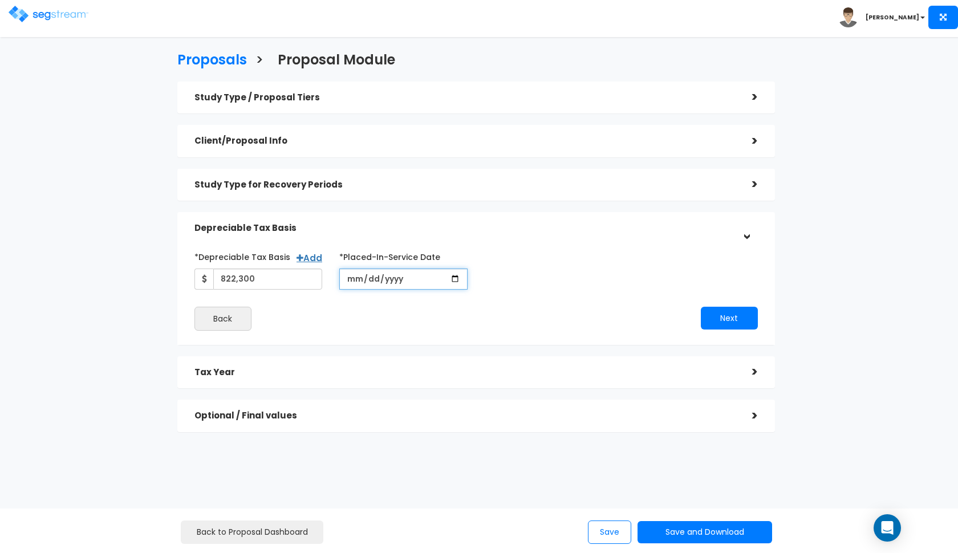
click at [350, 283] on input "[DATE]" at bounding box center [403, 279] width 128 height 21
type input "2024-05-05"
click at [386, 276] on input "[DATE]" at bounding box center [403, 279] width 128 height 21
type input "[DATE]"
click at [494, 281] on div "*Depreciable Tax Basis Add 822,300 *Placed-In-Service Date 2025-12-05 *Purchase…" at bounding box center [476, 269] width 581 height 42
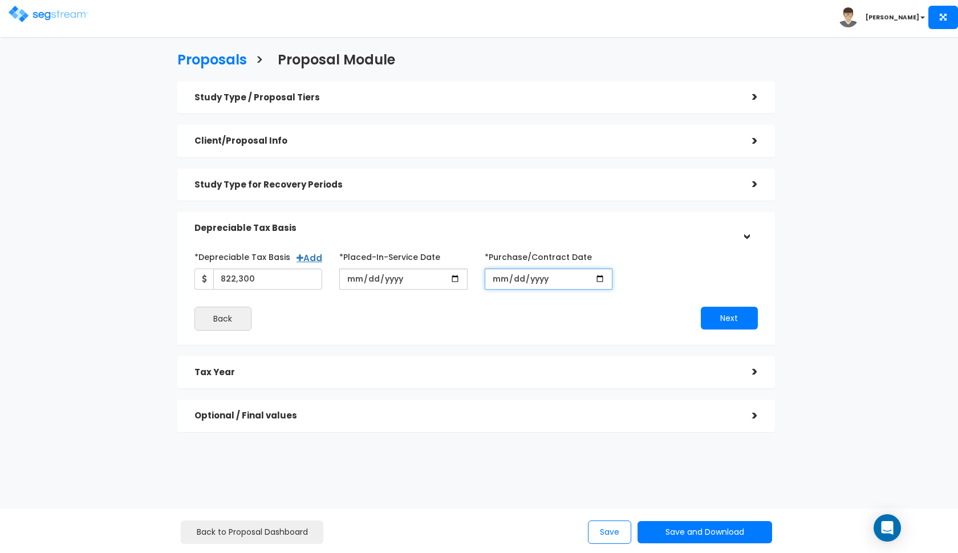
click at [499, 283] on input "*Purchase/Contract Date" at bounding box center [549, 279] width 128 height 21
type input "[DATE]"
click at [720, 311] on button "Next" at bounding box center [729, 318] width 57 height 23
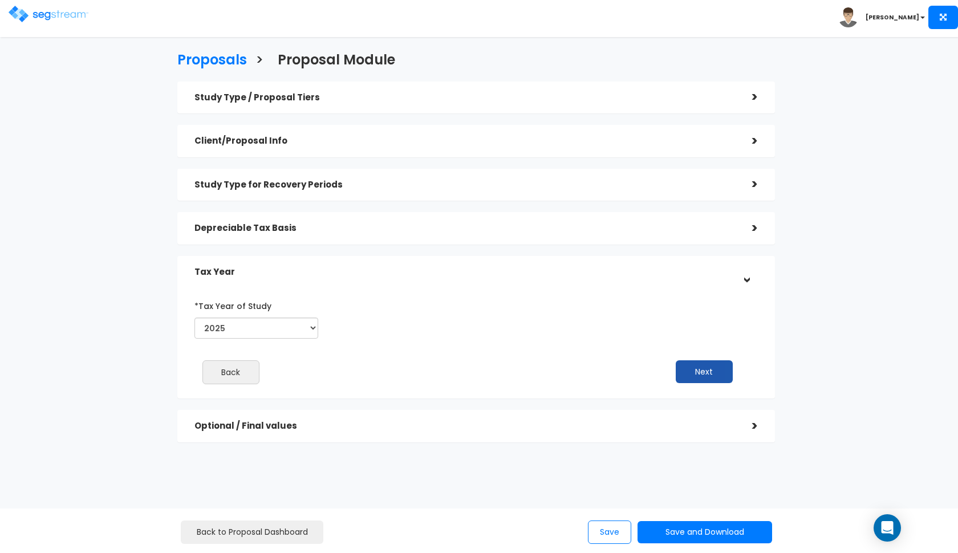
click at [690, 368] on button "Next" at bounding box center [704, 372] width 57 height 23
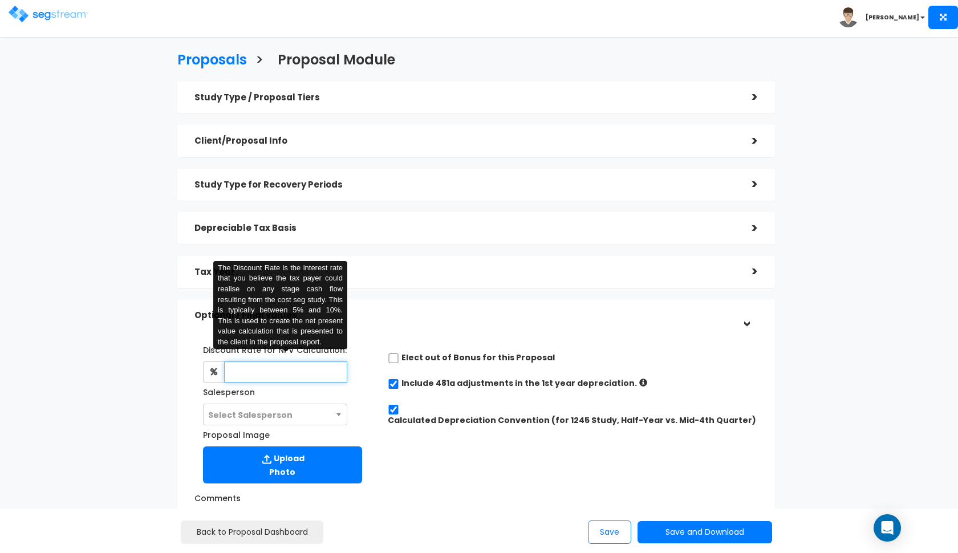
click at [266, 379] on input "text" at bounding box center [286, 372] width 124 height 21
type input "8"
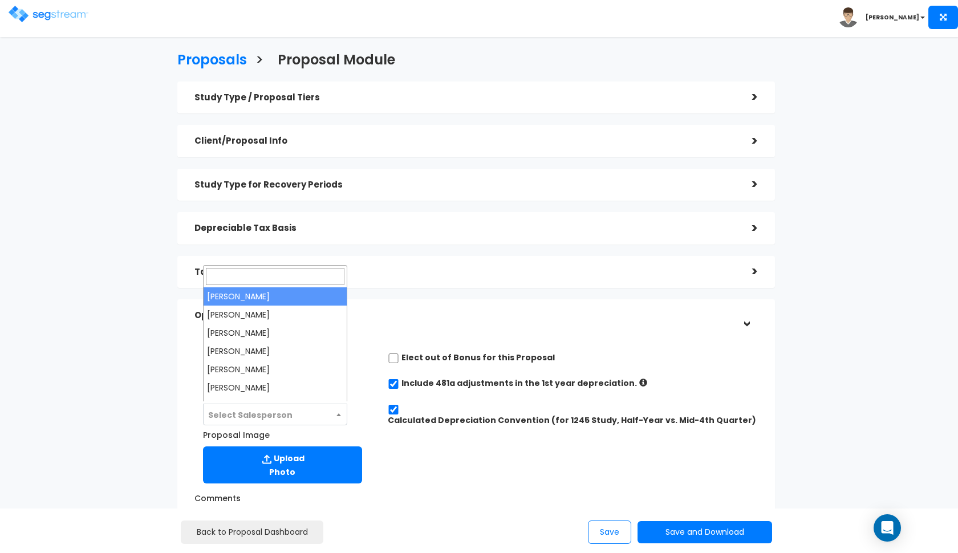
click at [252, 410] on span "Select Salesperson" at bounding box center [250, 415] width 84 height 11
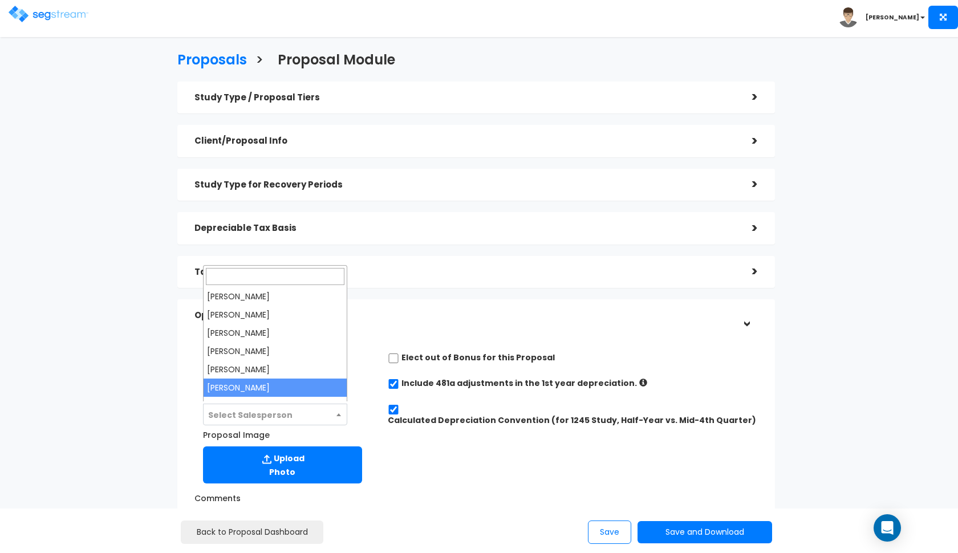
select select "190"
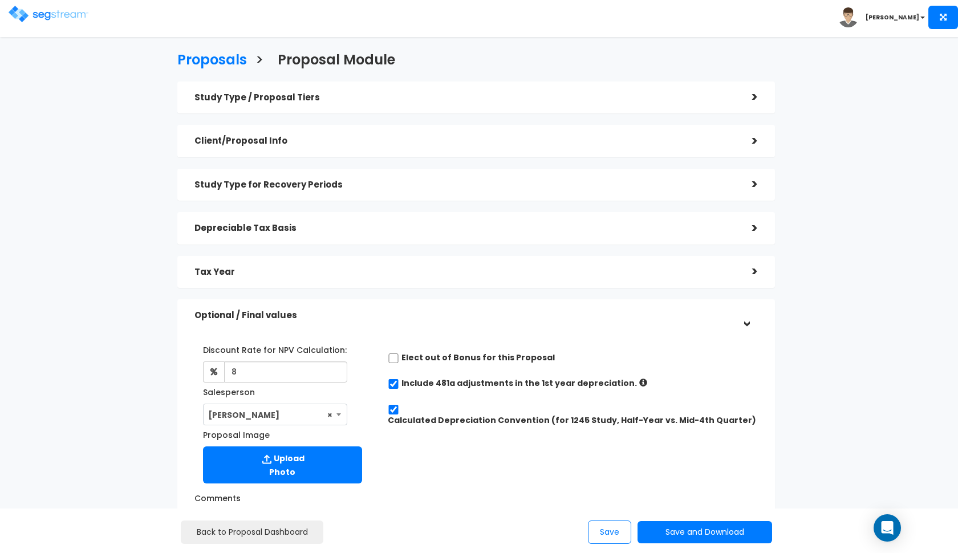
click at [381, 320] on div "Optional / Final values" at bounding box center [465, 315] width 541 height 21
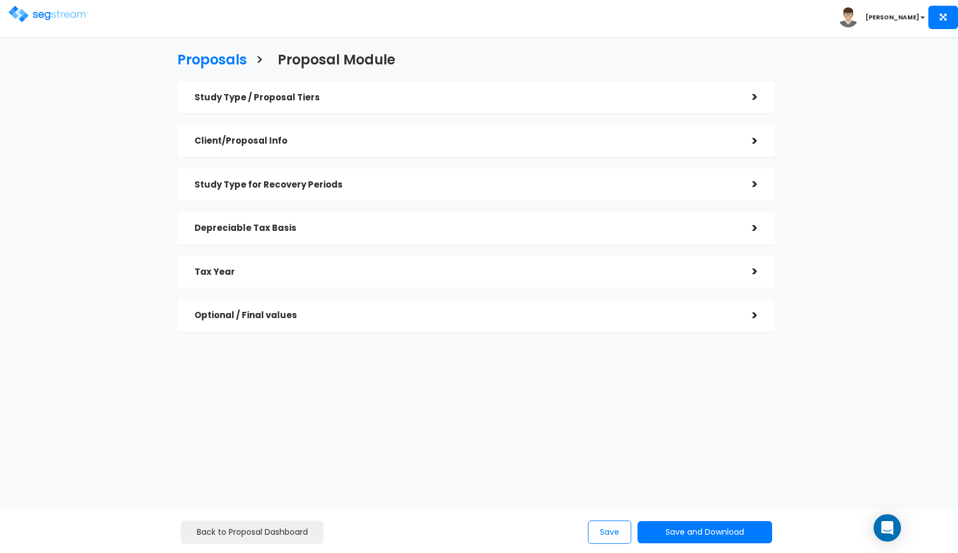
click at [432, 312] on h5 "Optional / Final values" at bounding box center [465, 316] width 541 height 10
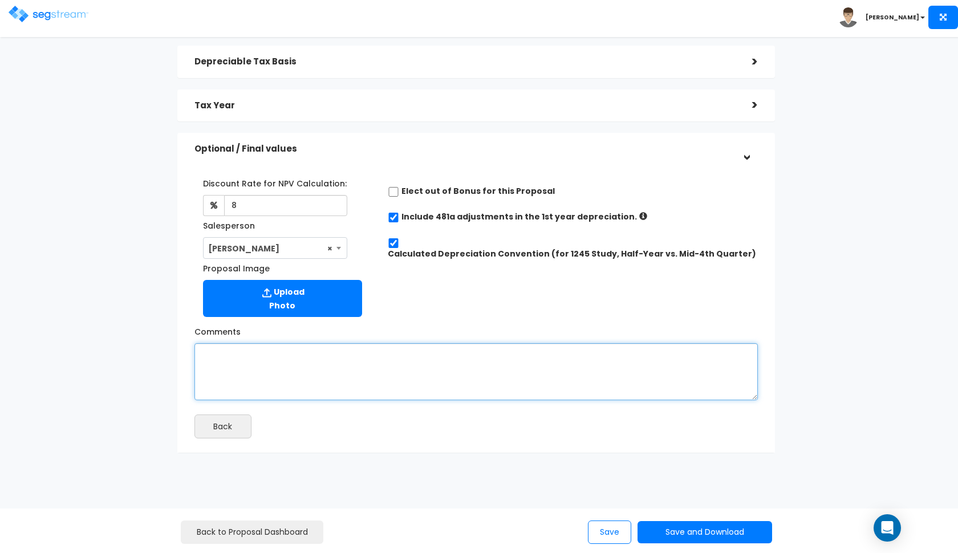
click at [259, 383] on textarea "Comments" at bounding box center [477, 371] width 564 height 57
click at [221, 351] on textarea "a pruchase price of" at bounding box center [477, 372] width 564 height 57
click at [314, 351] on textarea "a purchase price of" at bounding box center [477, 372] width 564 height 57
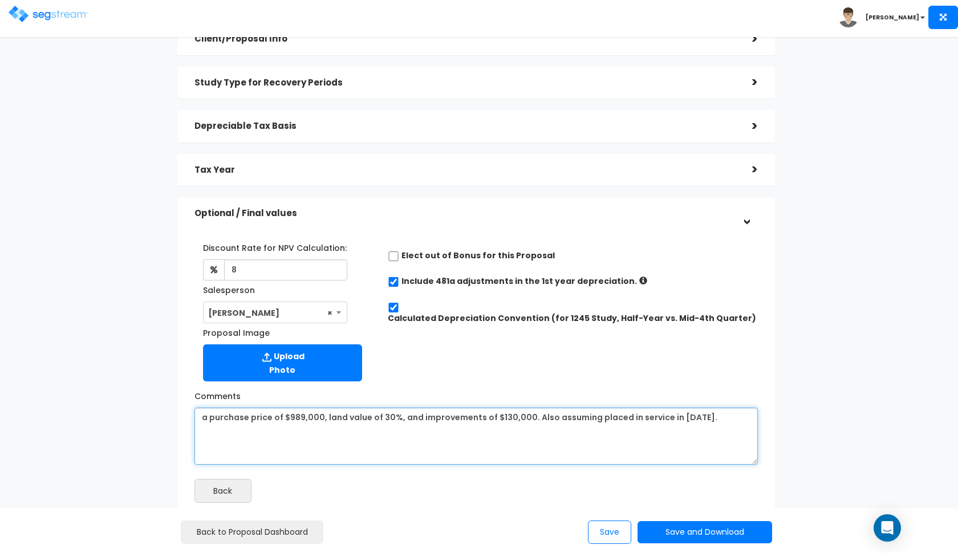
scroll to position [90, 0]
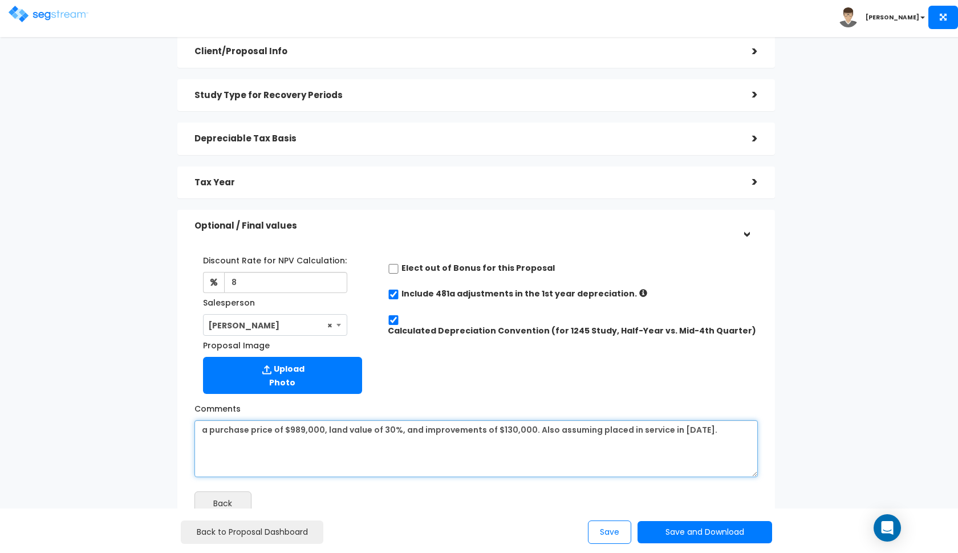
type textarea "a purchase price of $989,000, land value of 30%, and improvements of $130,000. …"
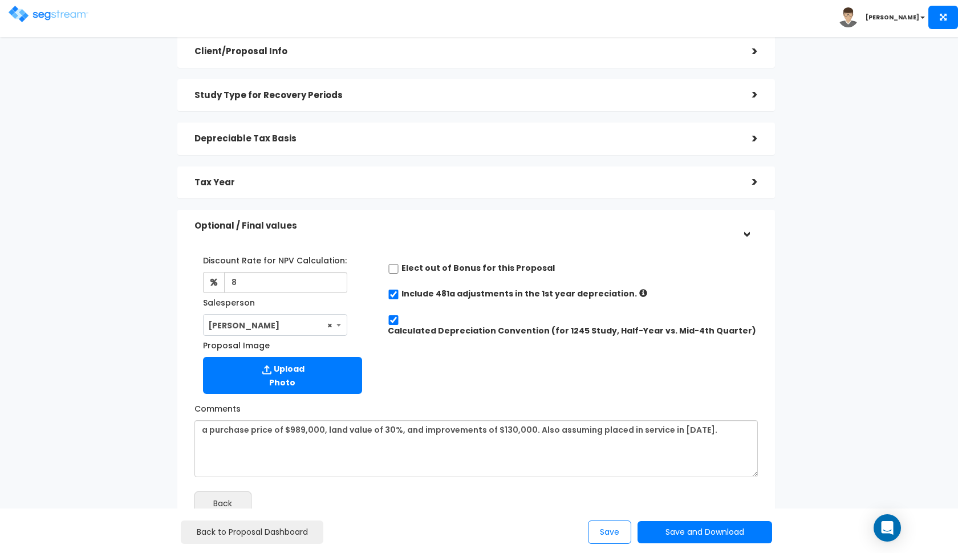
click at [509, 172] on div "Tax Year" at bounding box center [465, 182] width 541 height 21
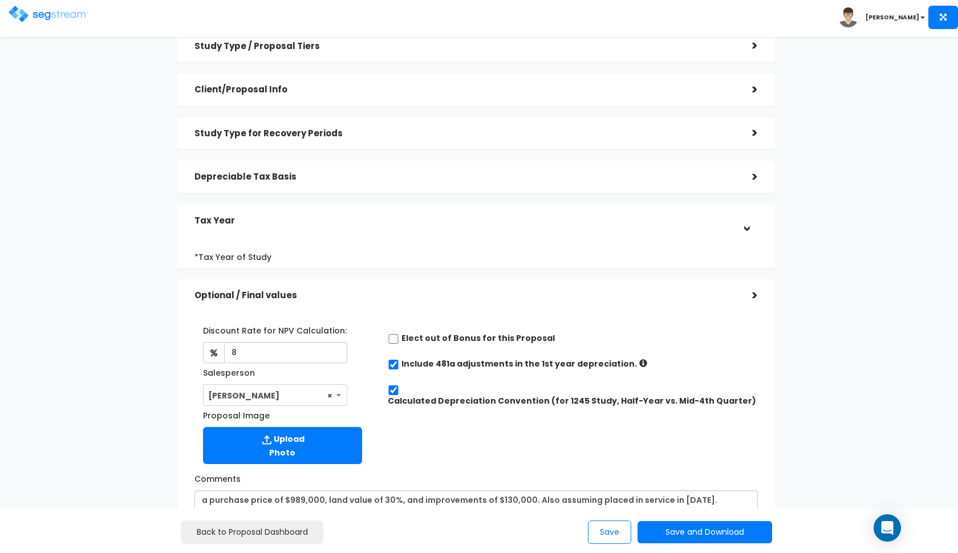
scroll to position [0, 0]
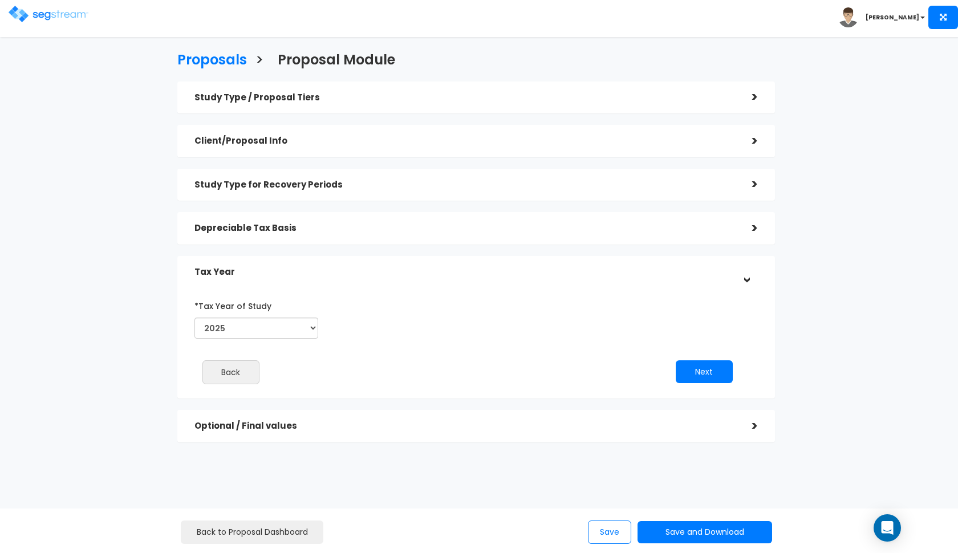
click at [482, 227] on h5 "Depreciable Tax Basis" at bounding box center [465, 229] width 541 height 10
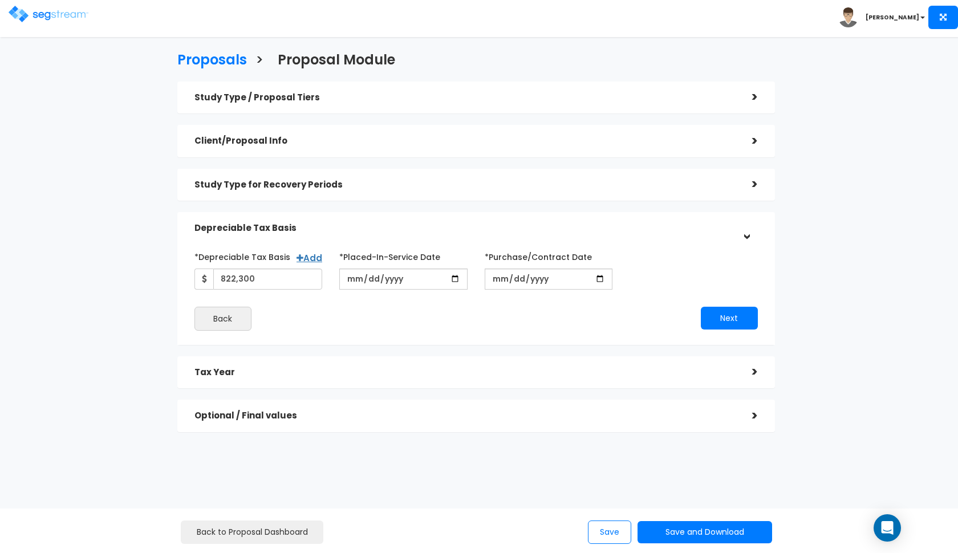
click at [462, 197] on div "Study Type for Recovery Periods >" at bounding box center [476, 185] width 598 height 33
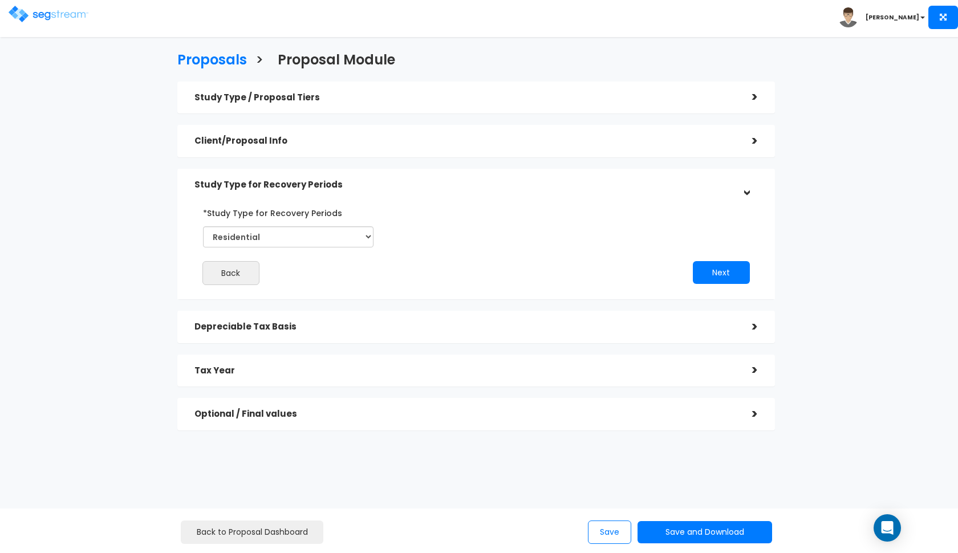
click at [437, 142] on h5 "Client/Proposal Info" at bounding box center [465, 141] width 541 height 10
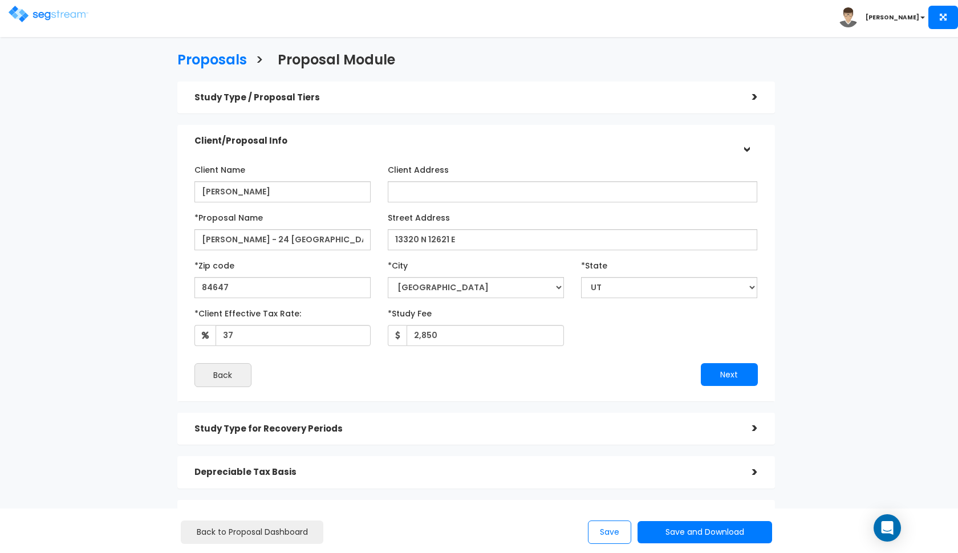
click at [438, 96] on h5 "Study Type / Proposal Tiers" at bounding box center [465, 98] width 541 height 10
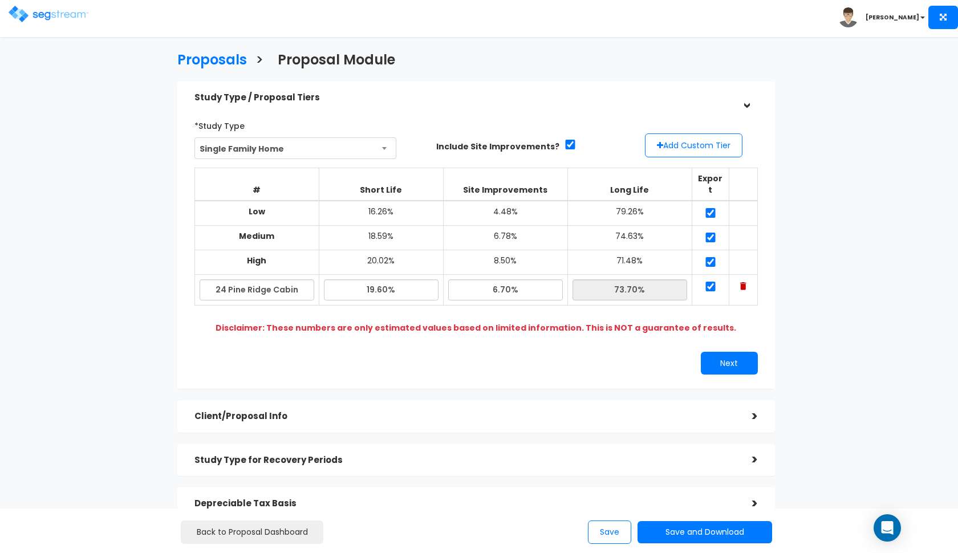
click at [438, 96] on h5 "Study Type / Proposal Tiers" at bounding box center [465, 98] width 541 height 10
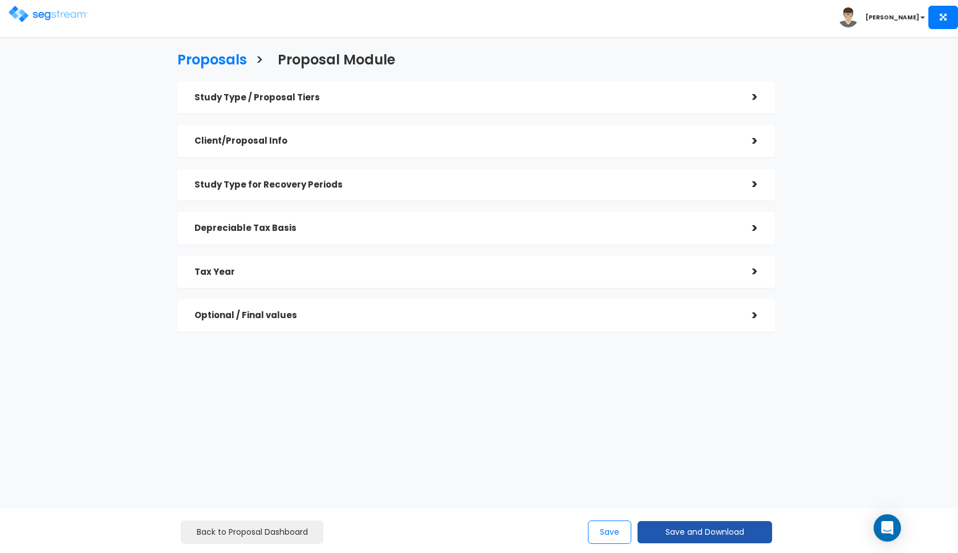
click at [690, 539] on button "Save and Download" at bounding box center [705, 532] width 135 height 22
click at [715, 479] on link "Custom Proposal" at bounding box center [734, 474] width 179 height 26
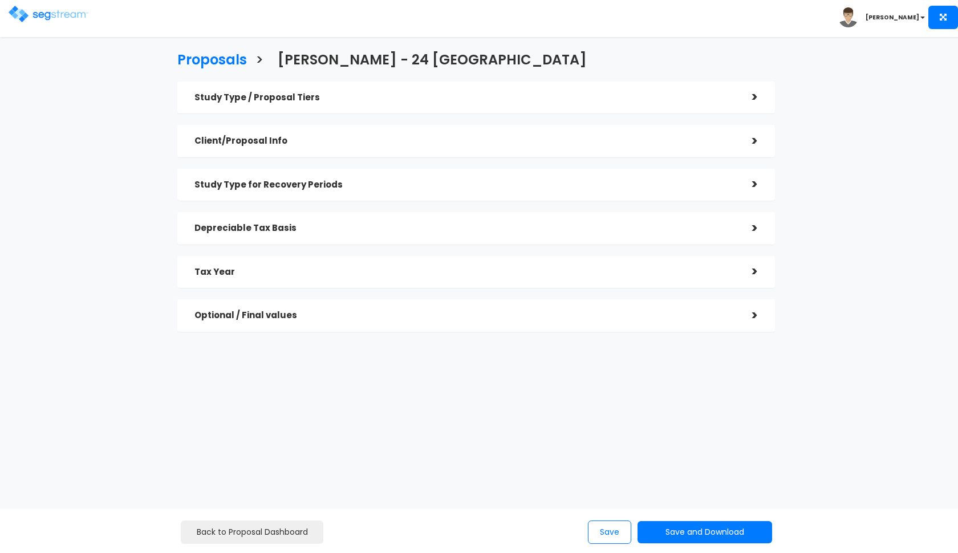
checkbox input "true"
